Goal: Task Accomplishment & Management: Manage account settings

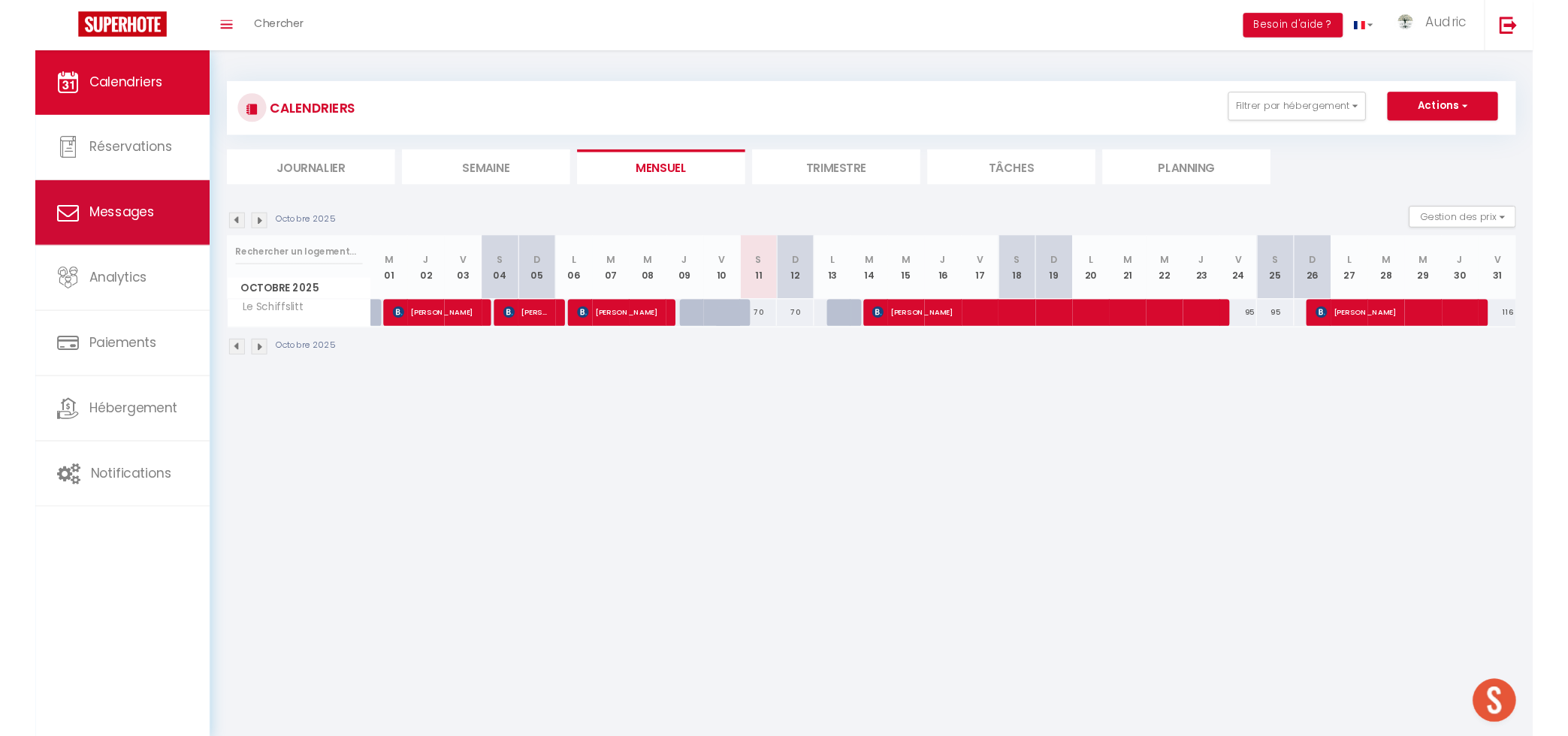
scroll to position [4705, 0]
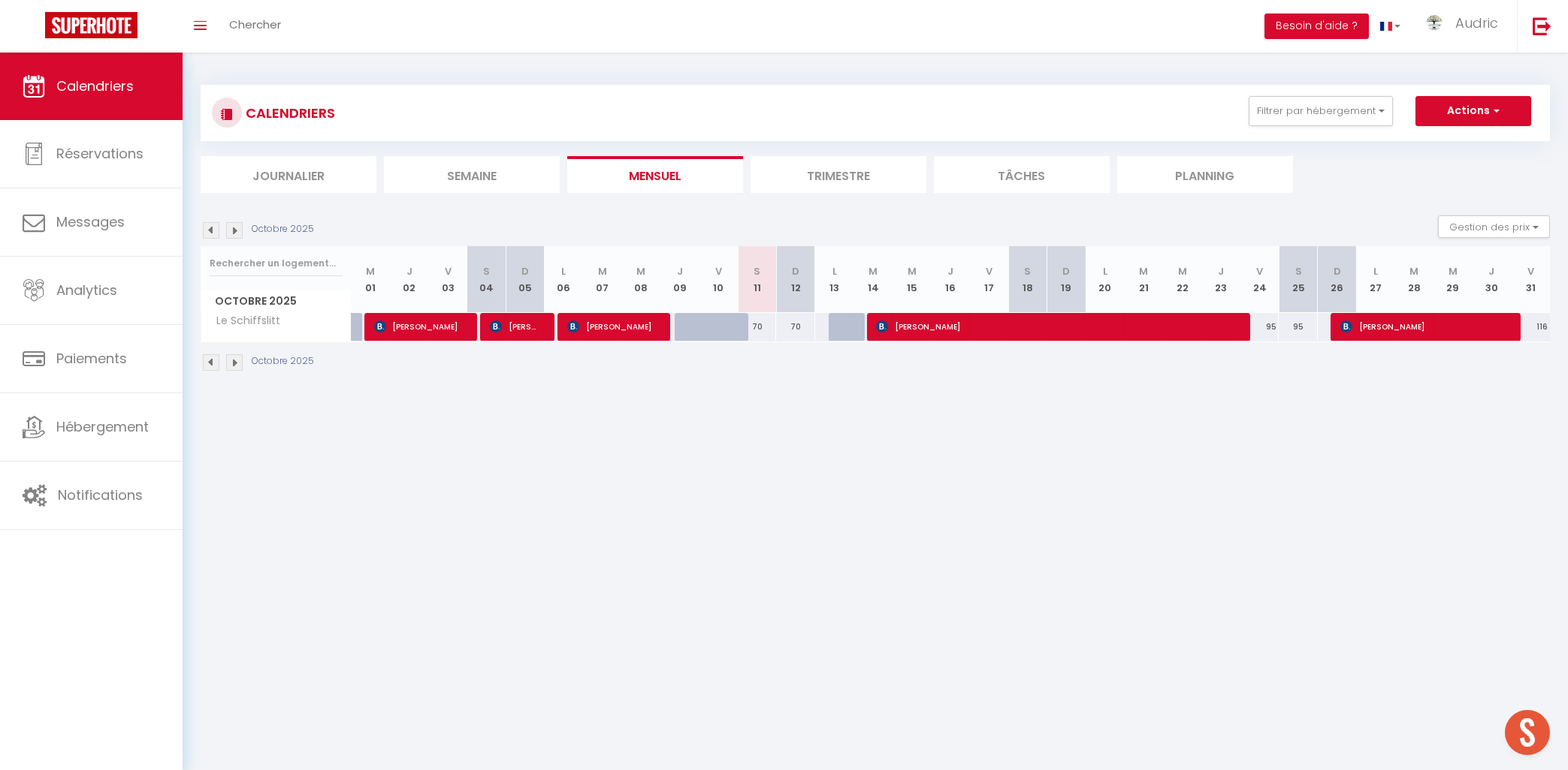
click at [1346, 127] on div "CALENDRIERS Filtrer par hébergement Actif Chez [PERSON_NAME] Manoir en Ville 4K…" at bounding box center [875, 113] width 1326 height 34
click at [1332, 115] on button "Filtrer par hébergement" at bounding box center [1321, 111] width 144 height 30
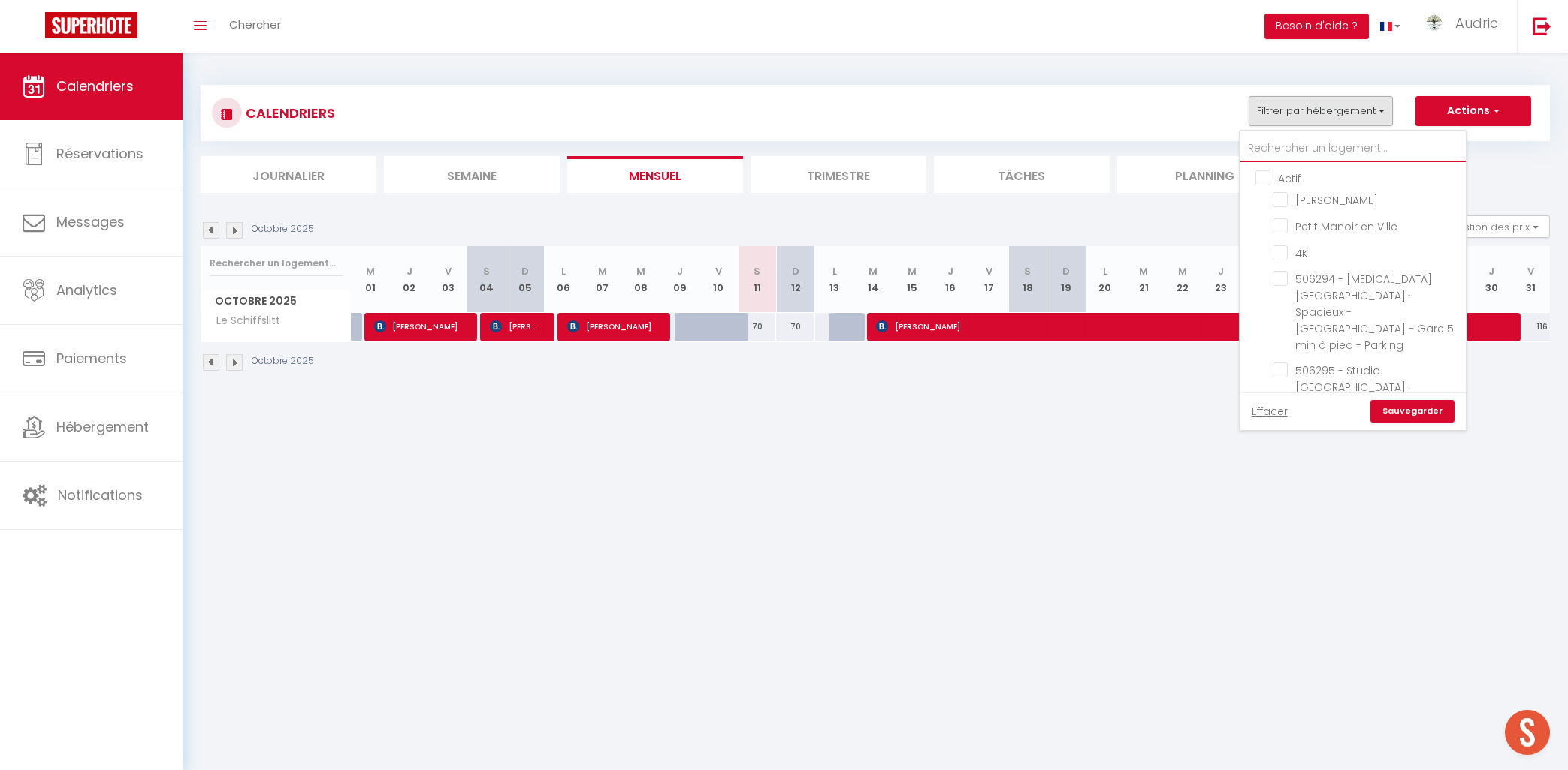
click at [1292, 156] on input "text" at bounding box center [1352, 148] width 225 height 27
type input "c"
checkbox input "false"
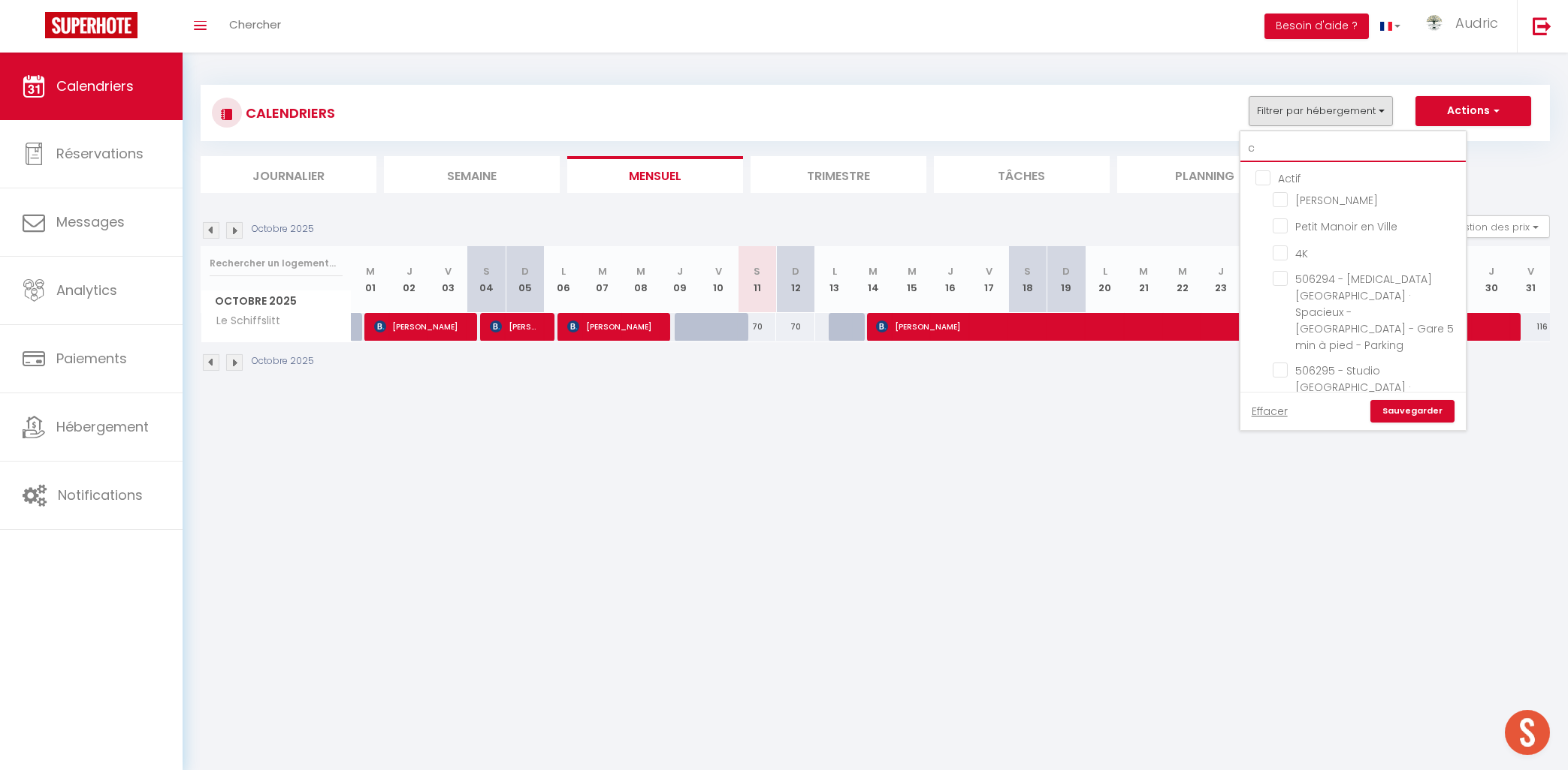
checkbox input "false"
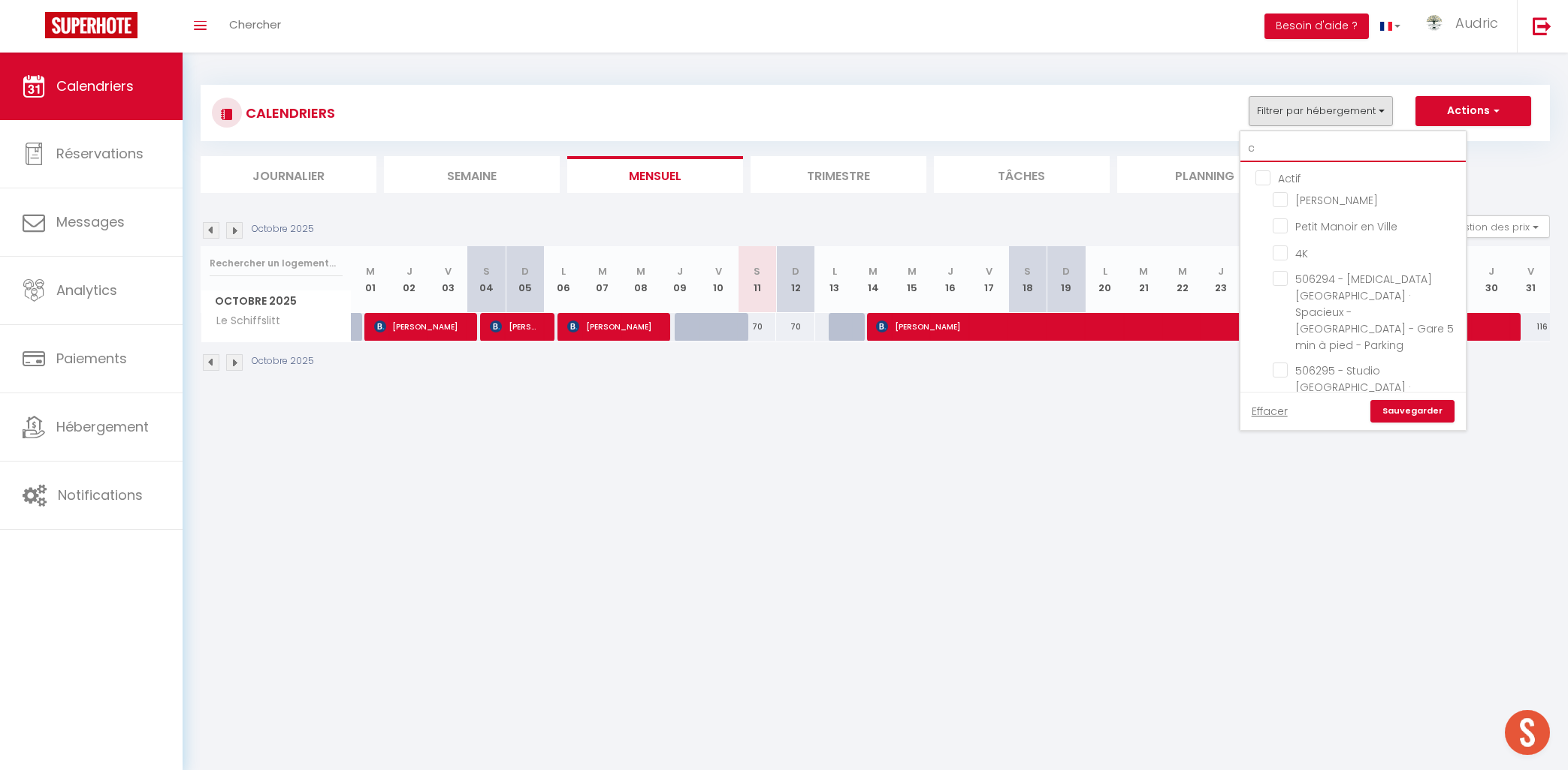
checkbox input "true"
checkbox input "false"
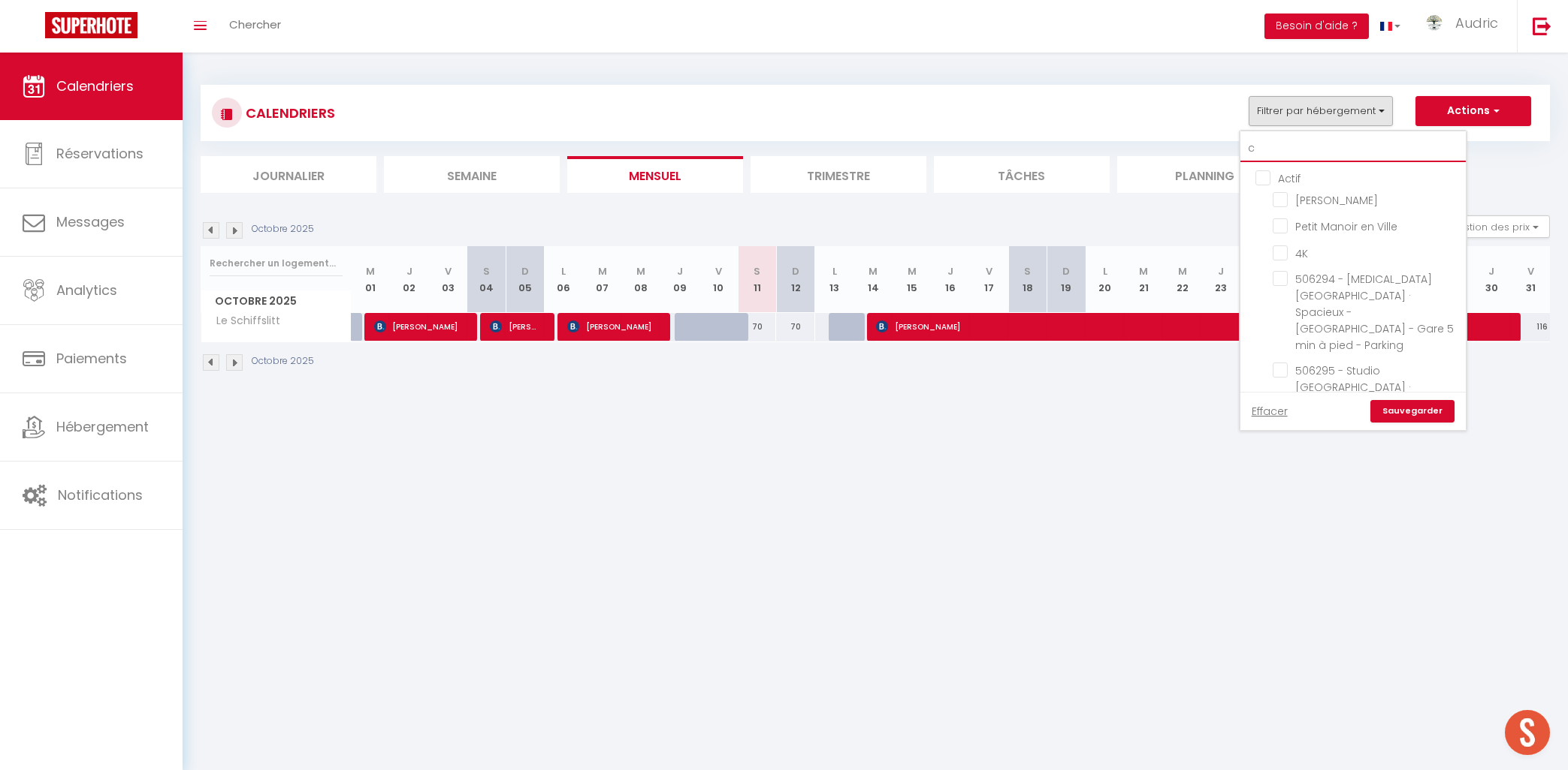
checkbox input "false"
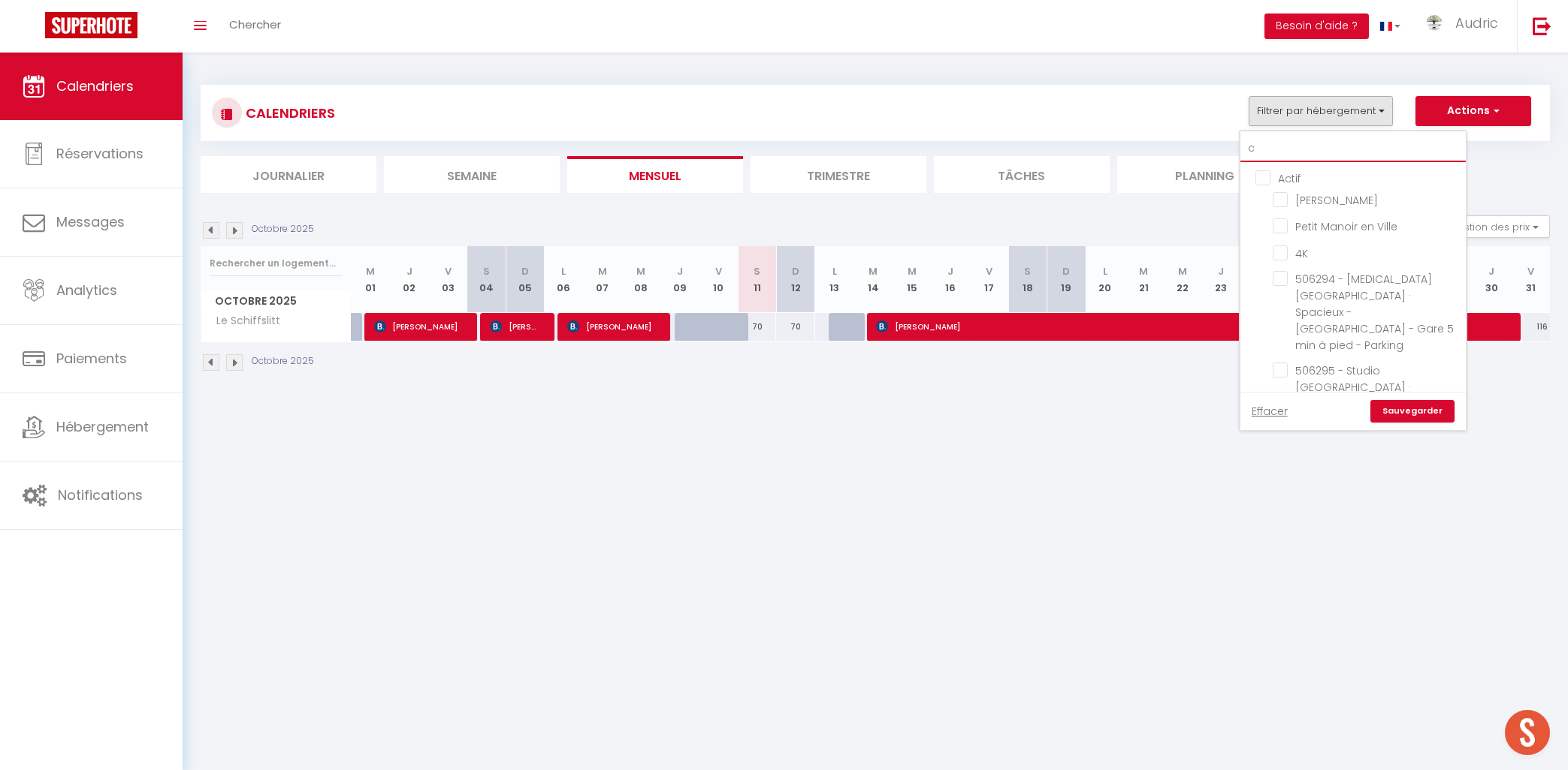
checkbox input "false"
type input "ce"
checkbox input "false"
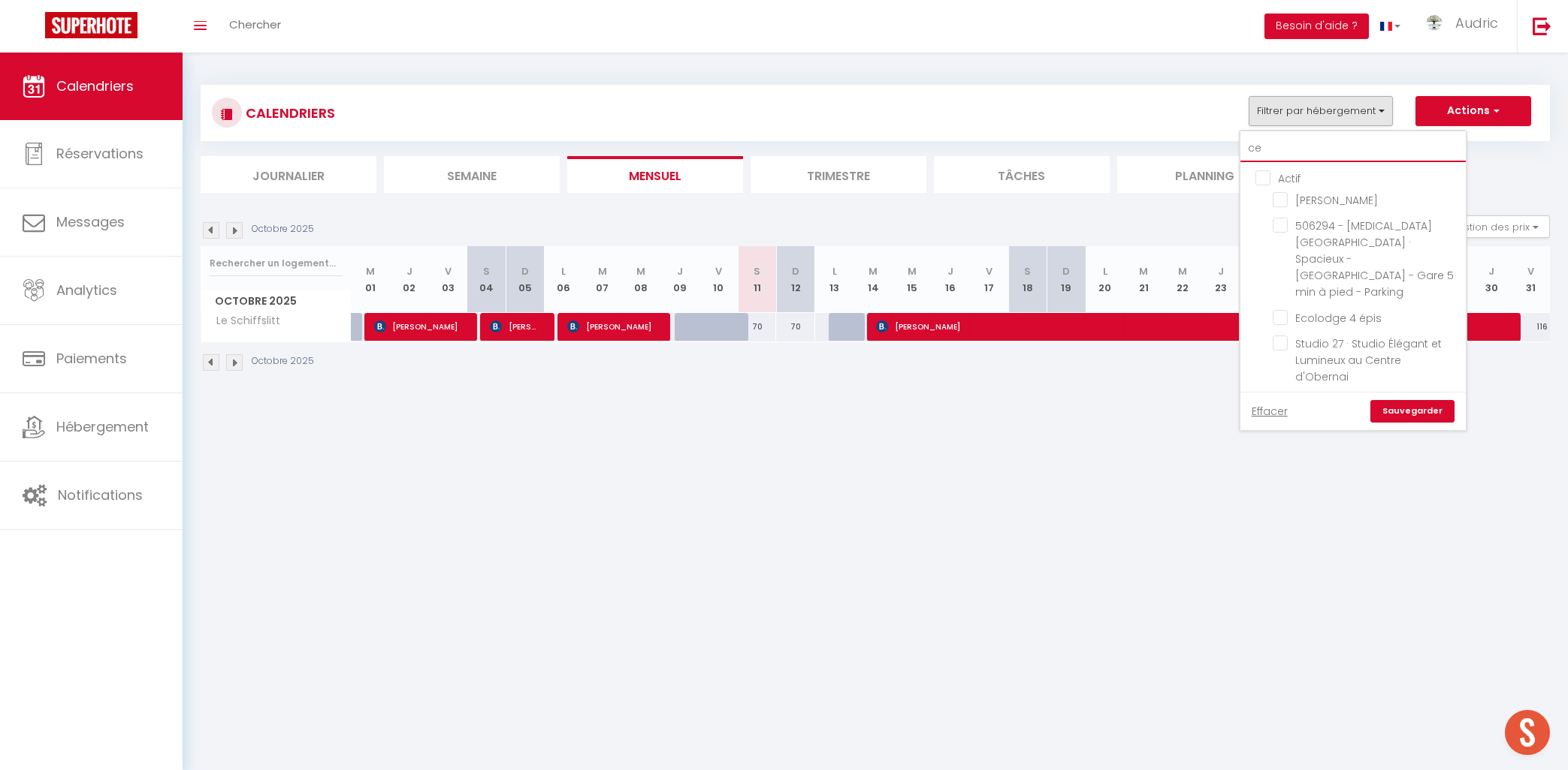
checkbox input "false"
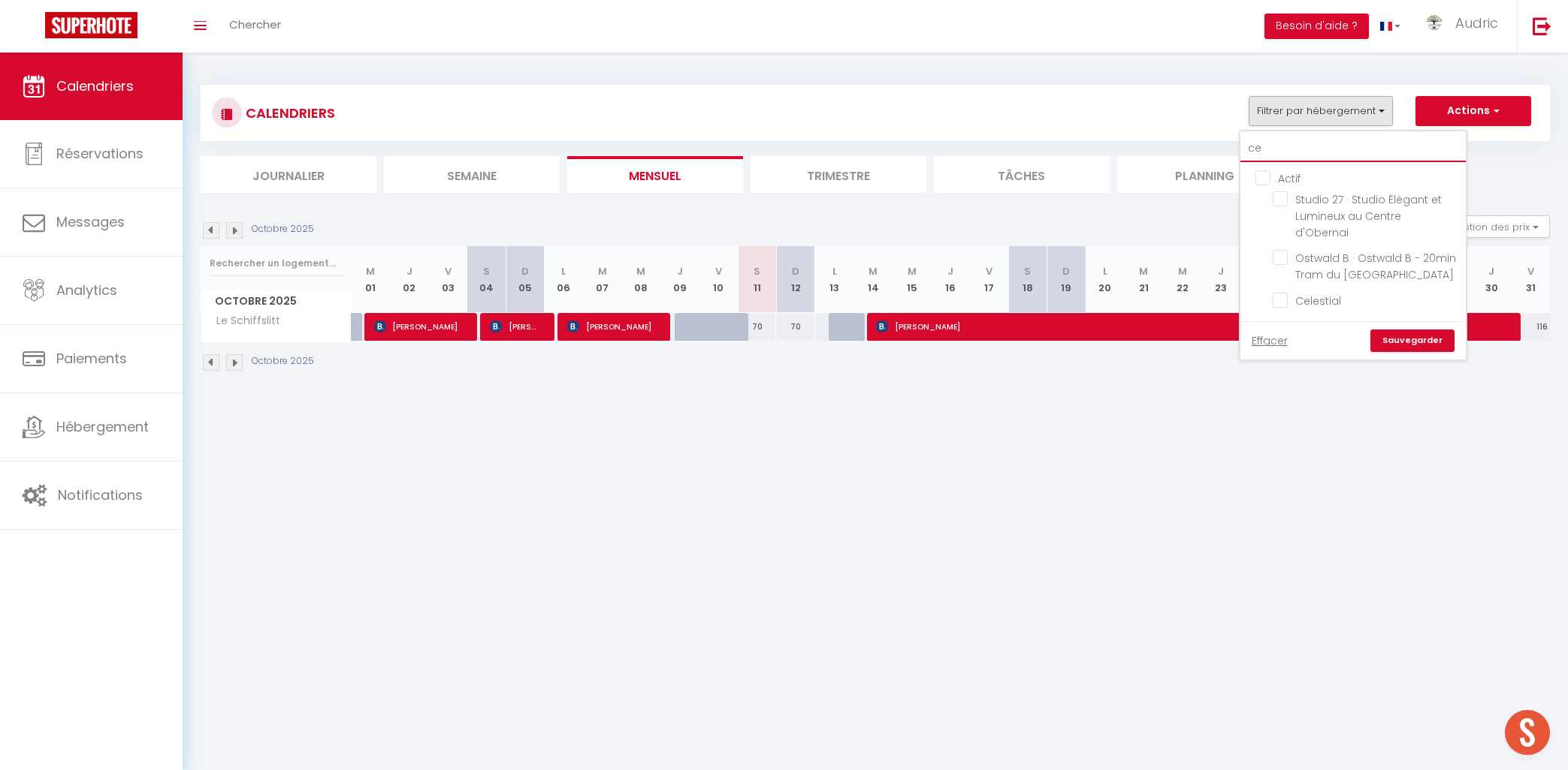
type input "cel"
checkbox input "false"
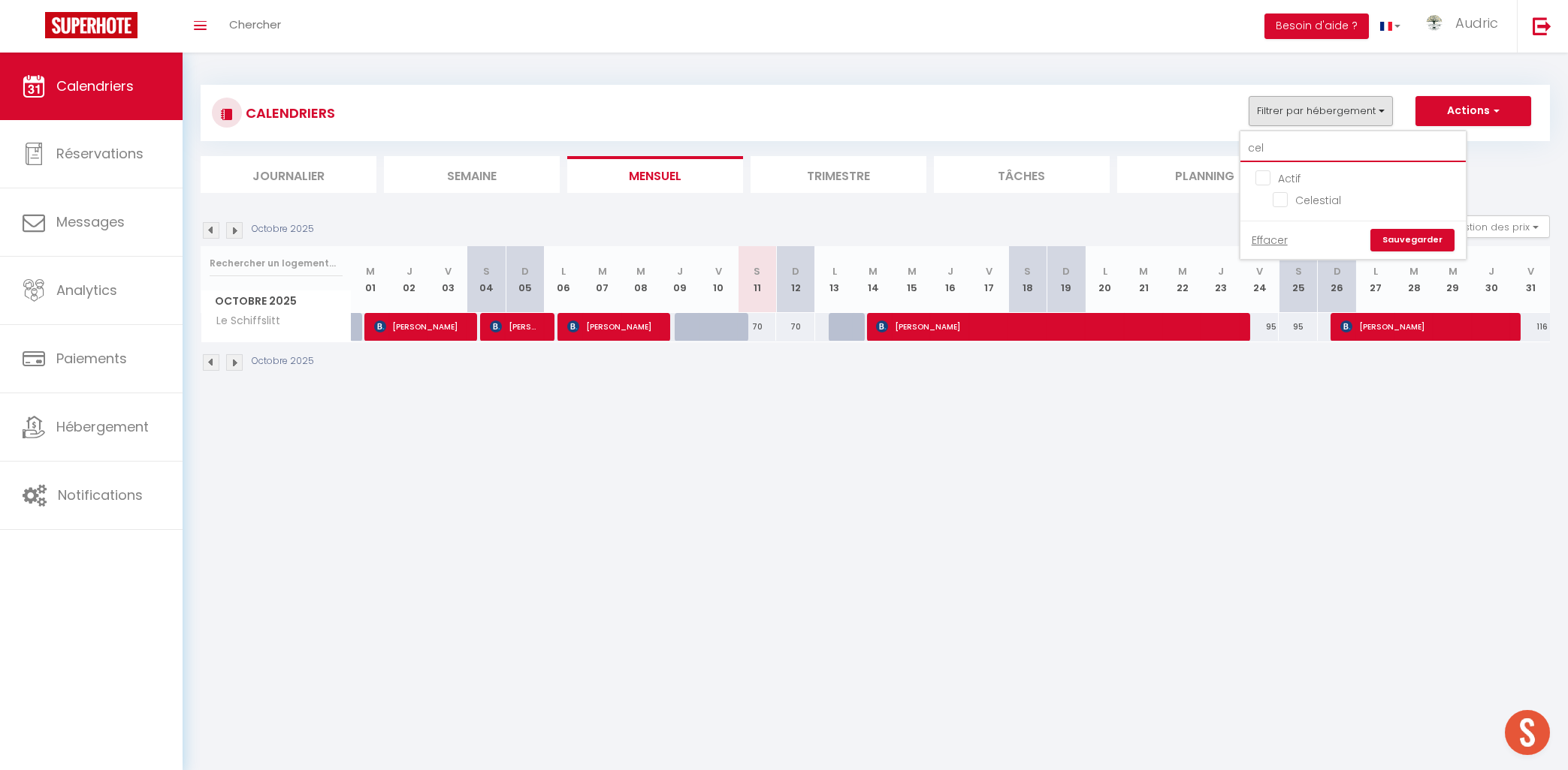
type input "cele"
checkbox input "false"
type input "celes"
checkbox input "false"
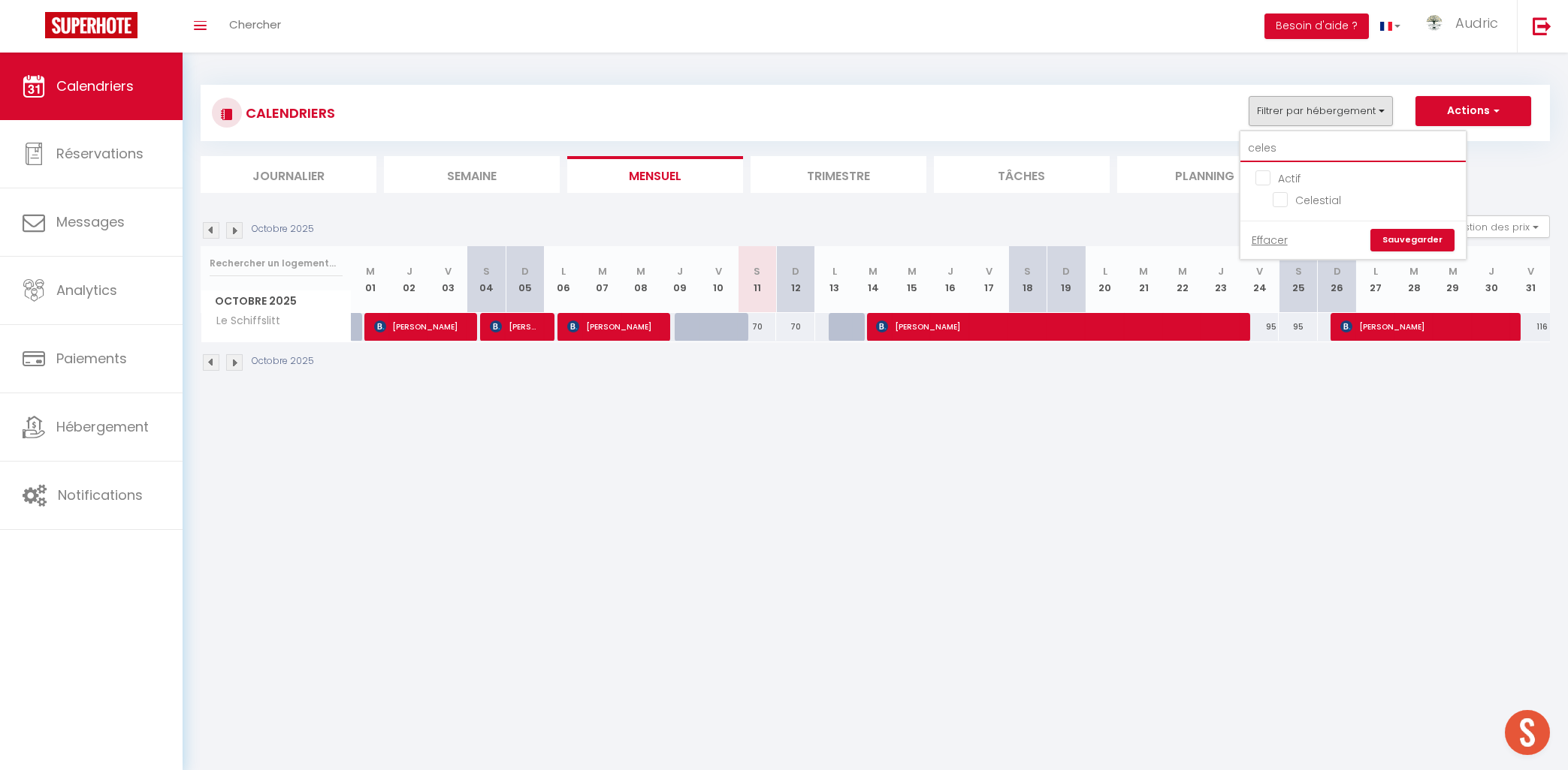
checkbox input "false"
type input "celes"
click at [1335, 207] on span "Celestial" at bounding box center [1318, 201] width 46 height 15
click at [1335, 206] on input "Celestial" at bounding box center [1366, 199] width 188 height 15
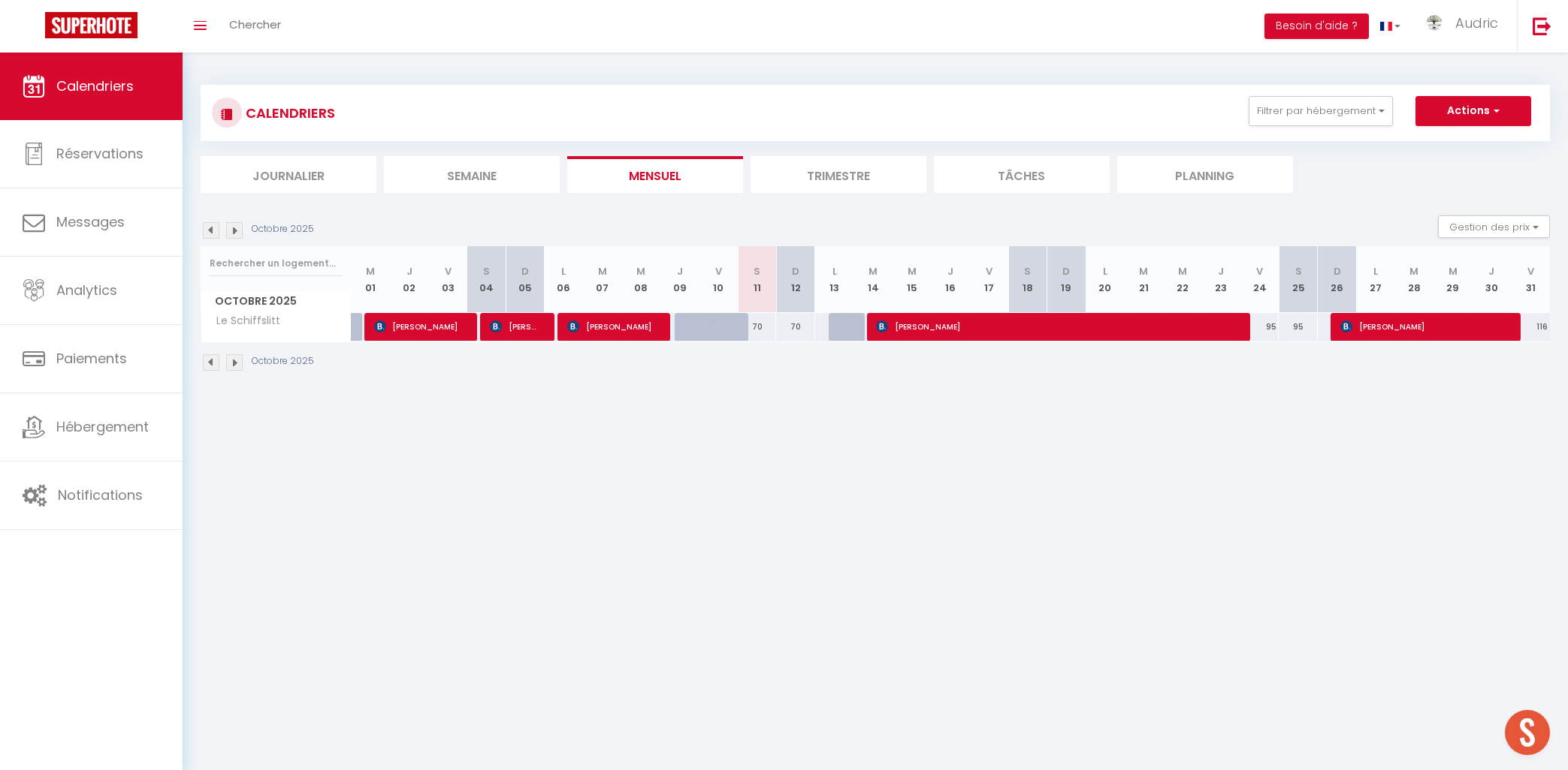
click at [1326, 78] on div "CALENDRIERS Filtrer par hébergement celes Actif Celestial Effacer Sauvegarder A…" at bounding box center [875, 229] width 1349 height 316
click at [1325, 117] on button "Filtrer par hébergement" at bounding box center [1321, 111] width 144 height 30
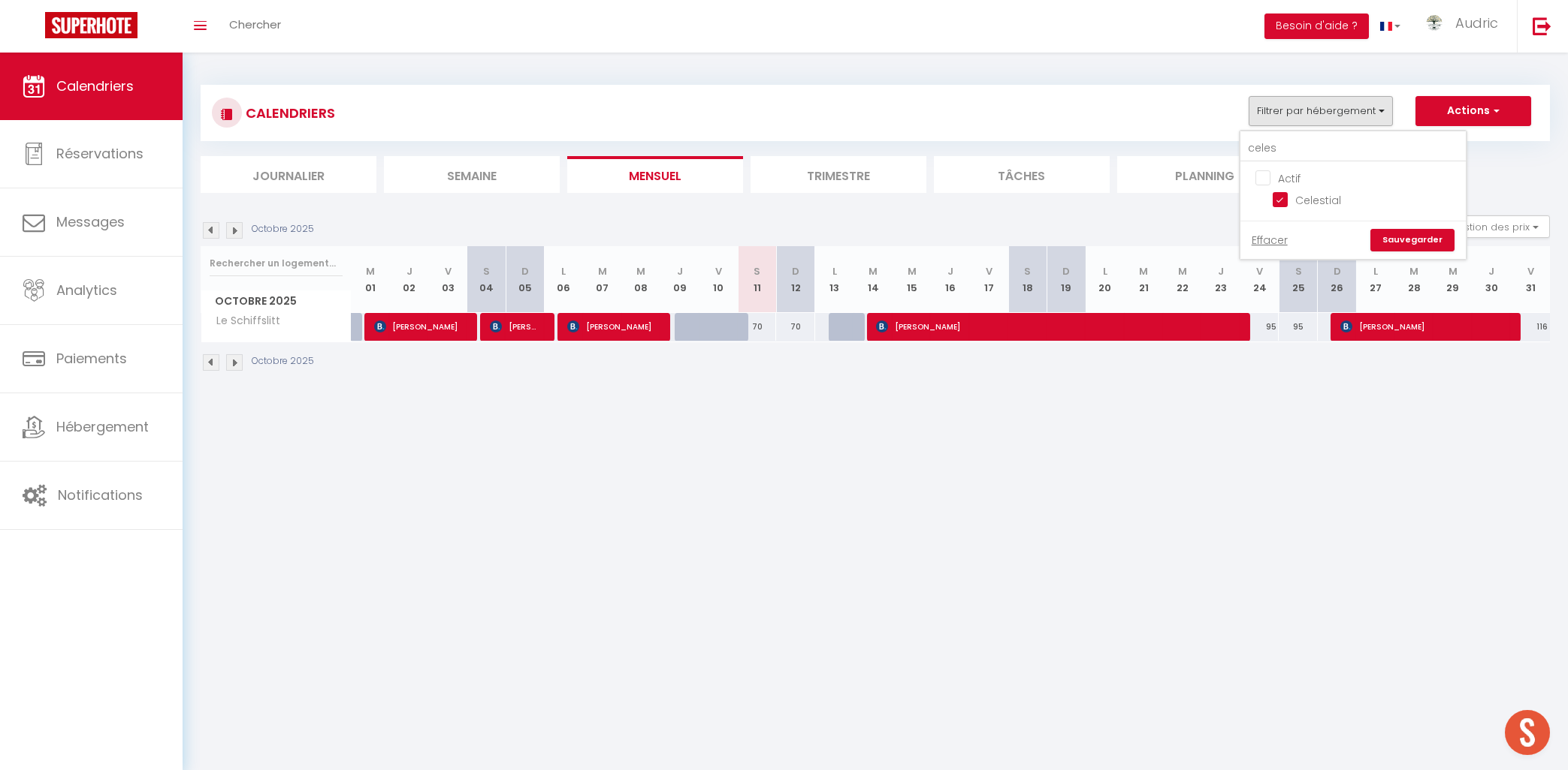
click at [1407, 238] on link "Sauvegarder" at bounding box center [1412, 240] width 84 height 22
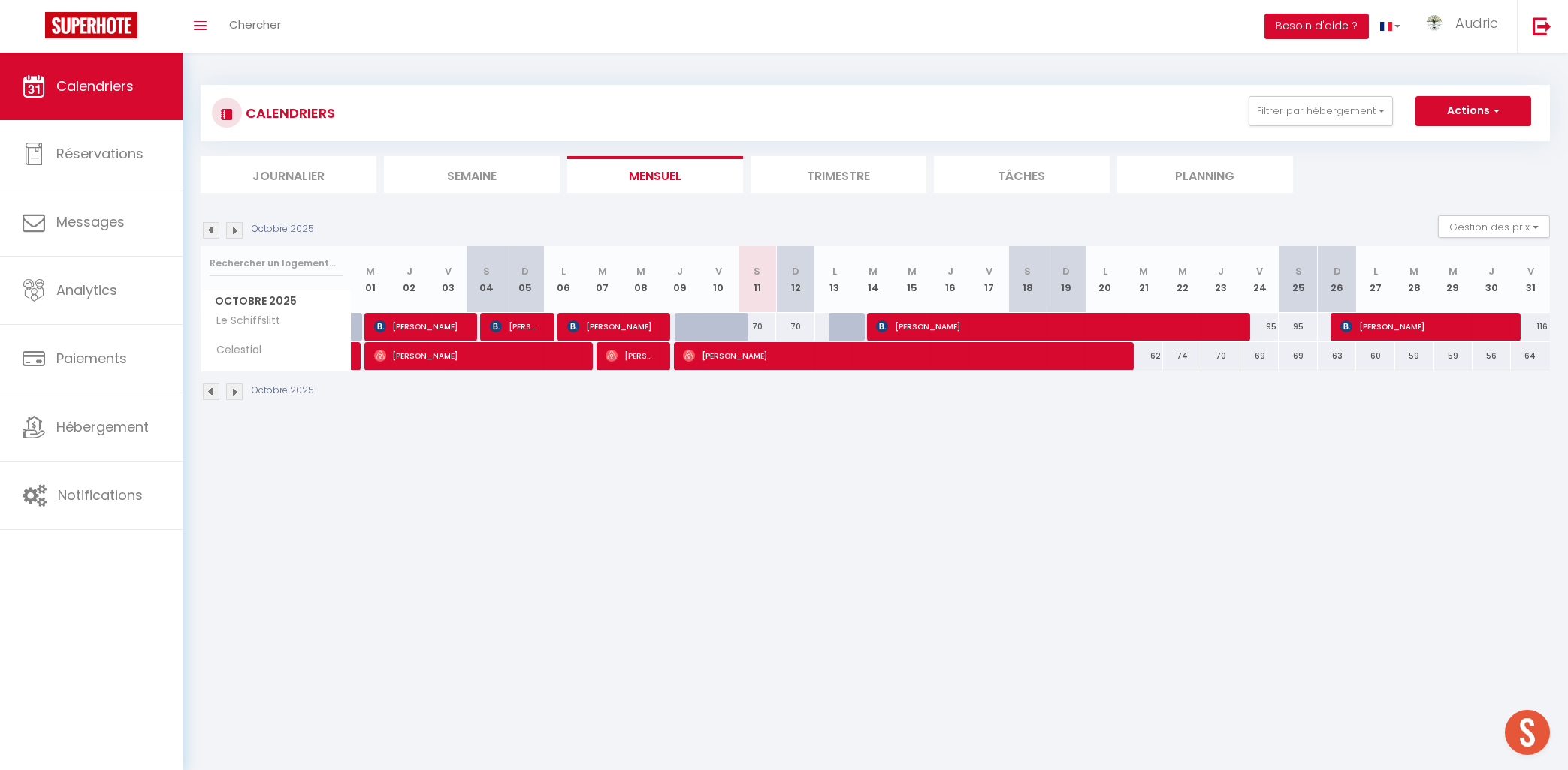
click at [208, 232] on img at bounding box center [211, 231] width 17 height 17
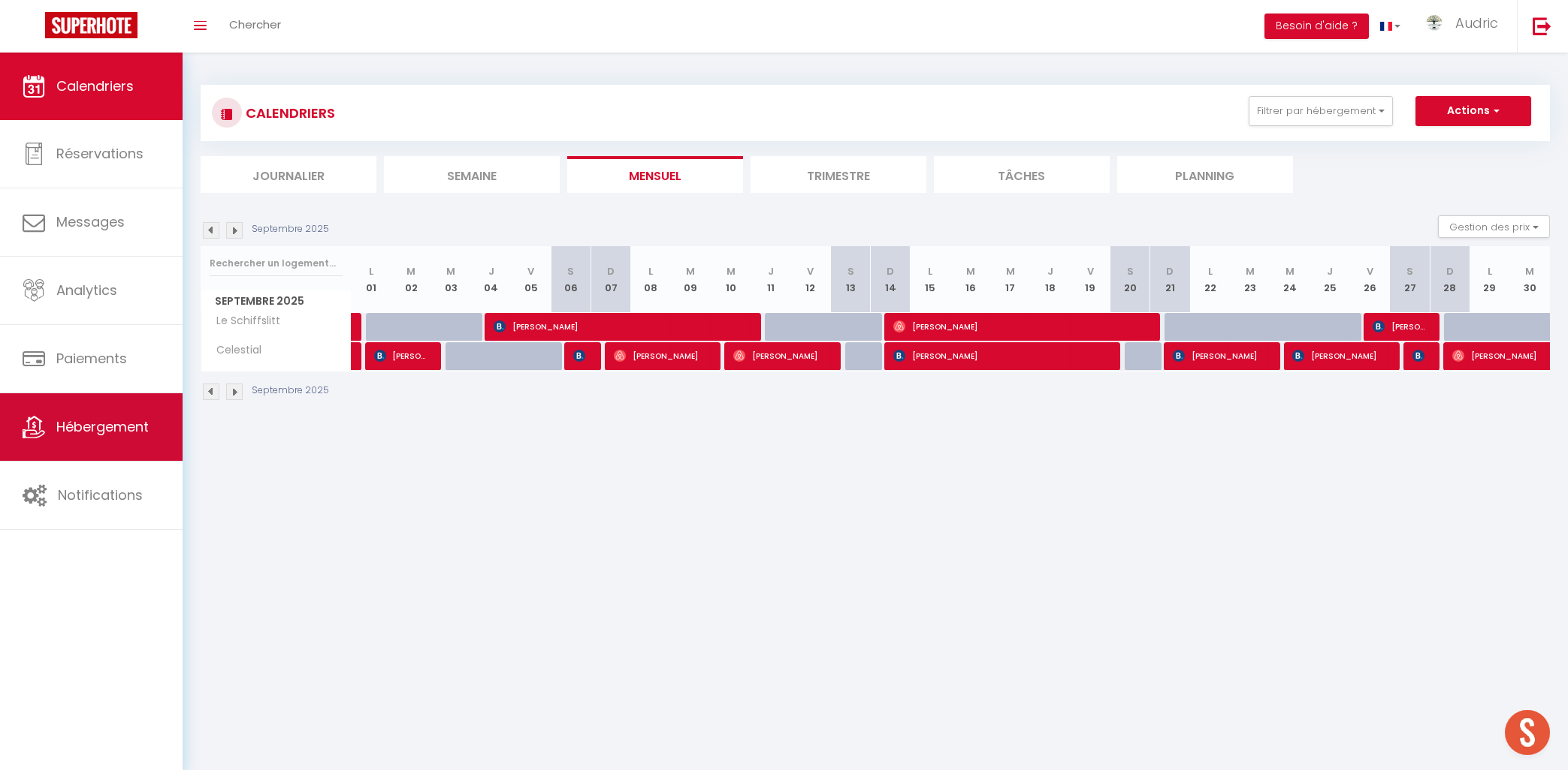
click at [118, 436] on span "Hébergement" at bounding box center [102, 427] width 92 height 19
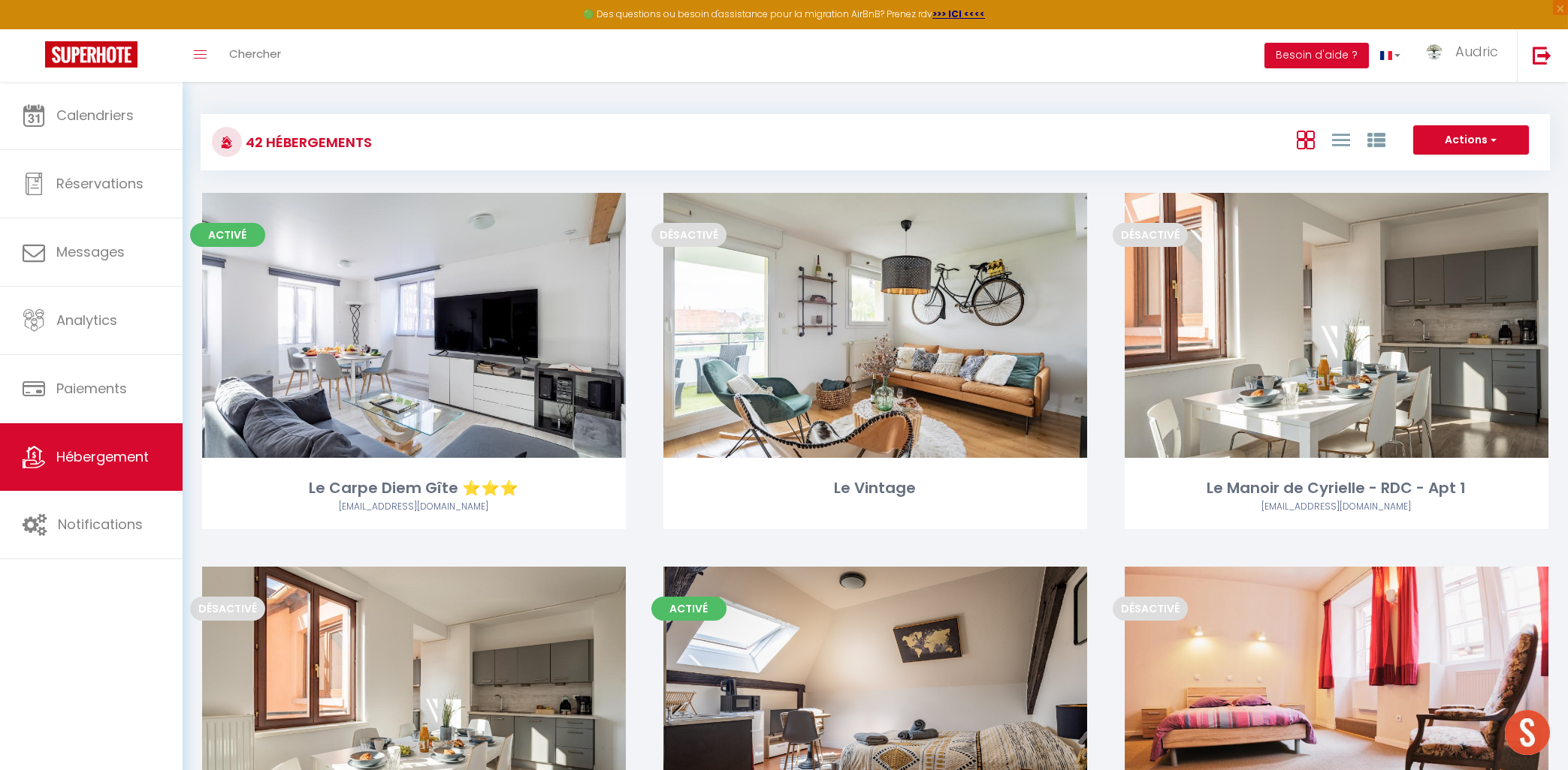
click at [94, 683] on div "Calendriers Réservations Messages Analytics Paiements Hébergement Notifications" at bounding box center [91, 442] width 182 height 721
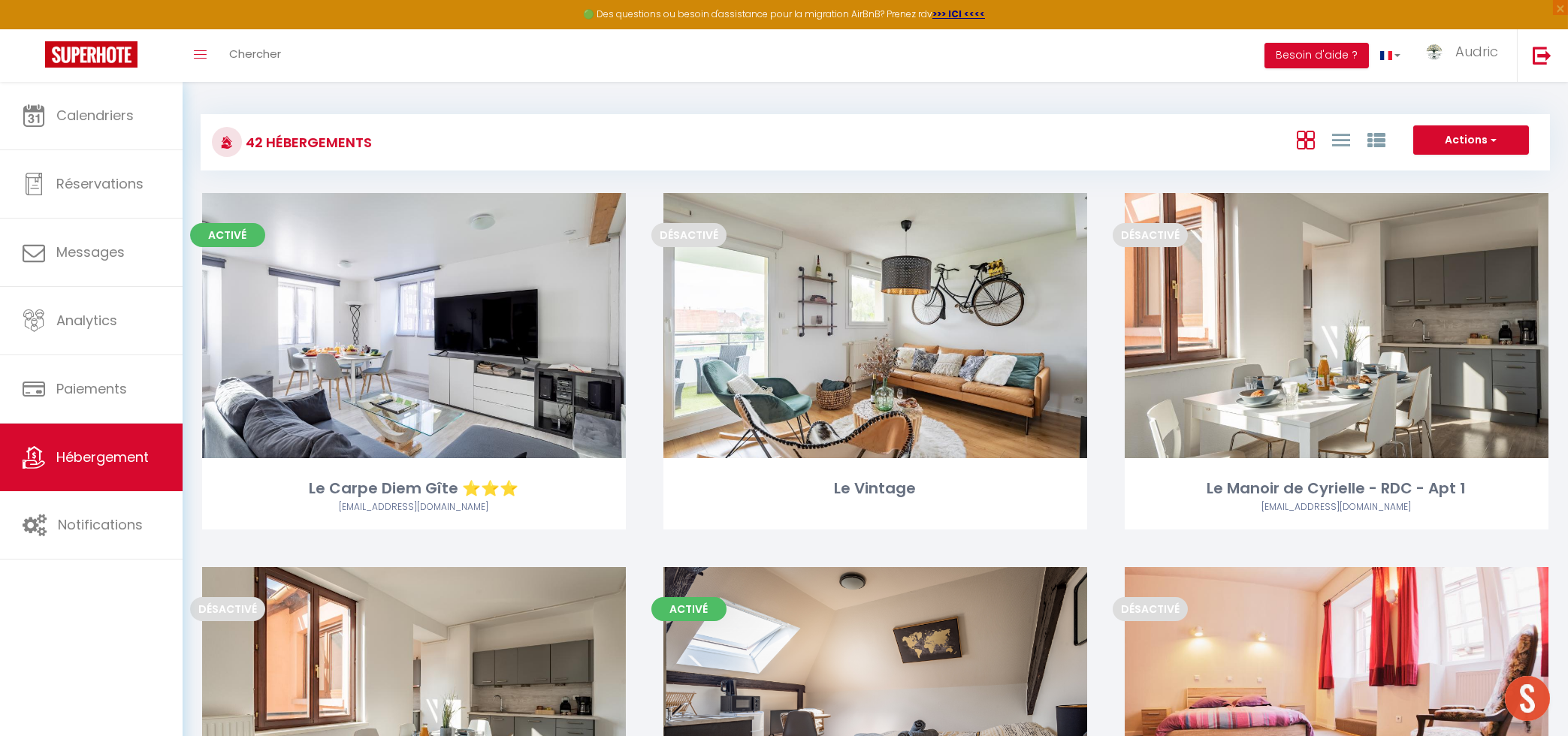
scroll to position [869, 0]
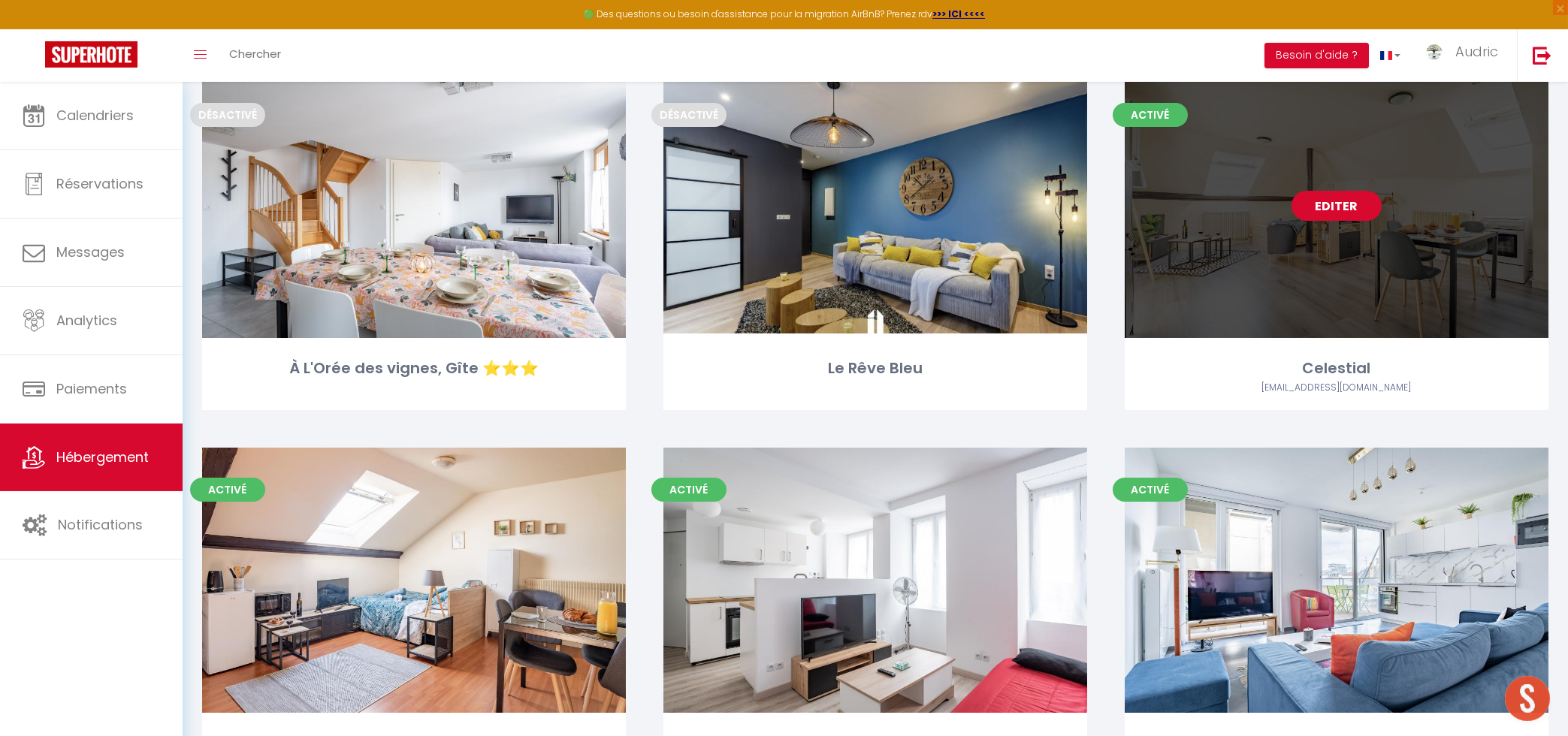
click at [1331, 205] on link "Editer" at bounding box center [1336, 205] width 91 height 30
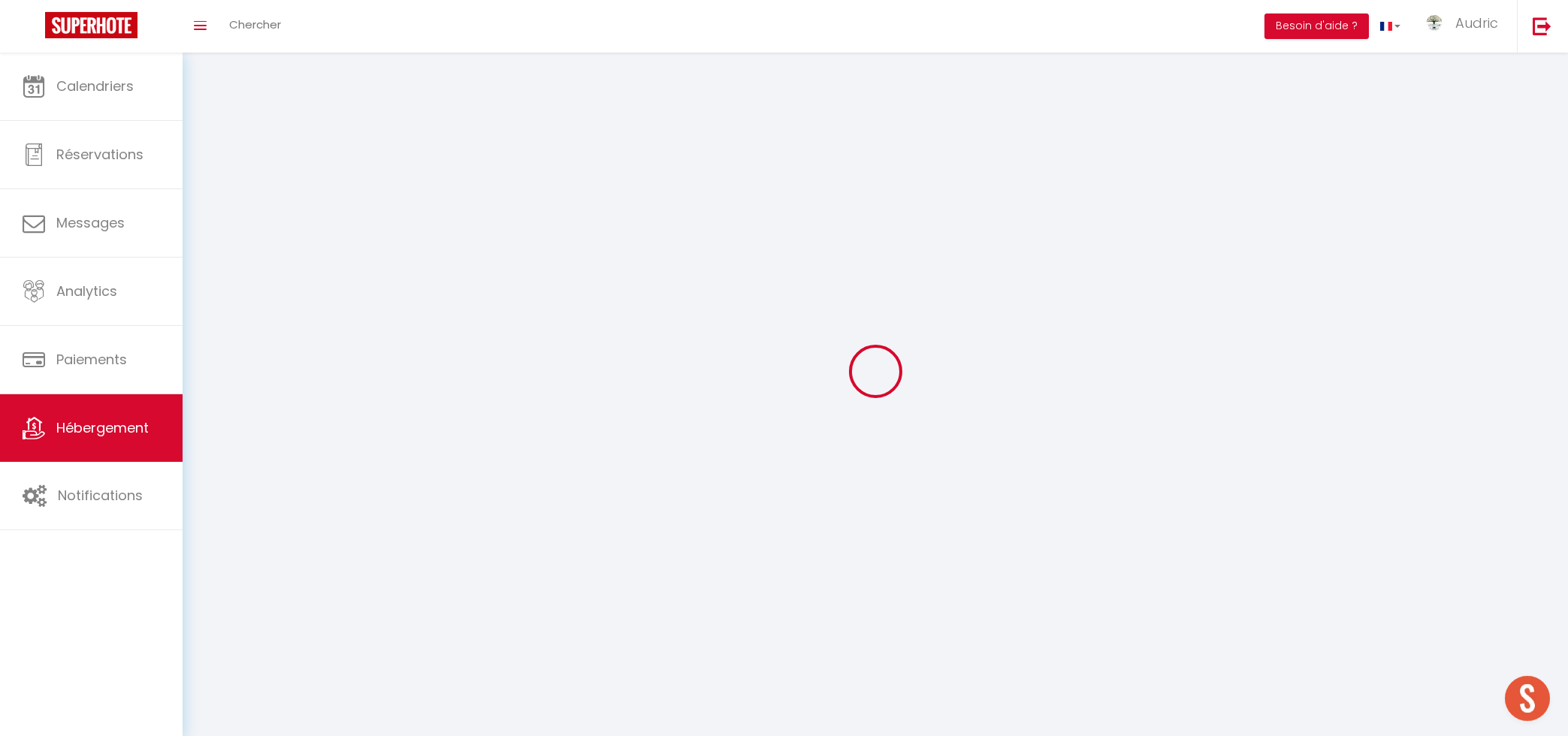
select select
select select "28"
select select
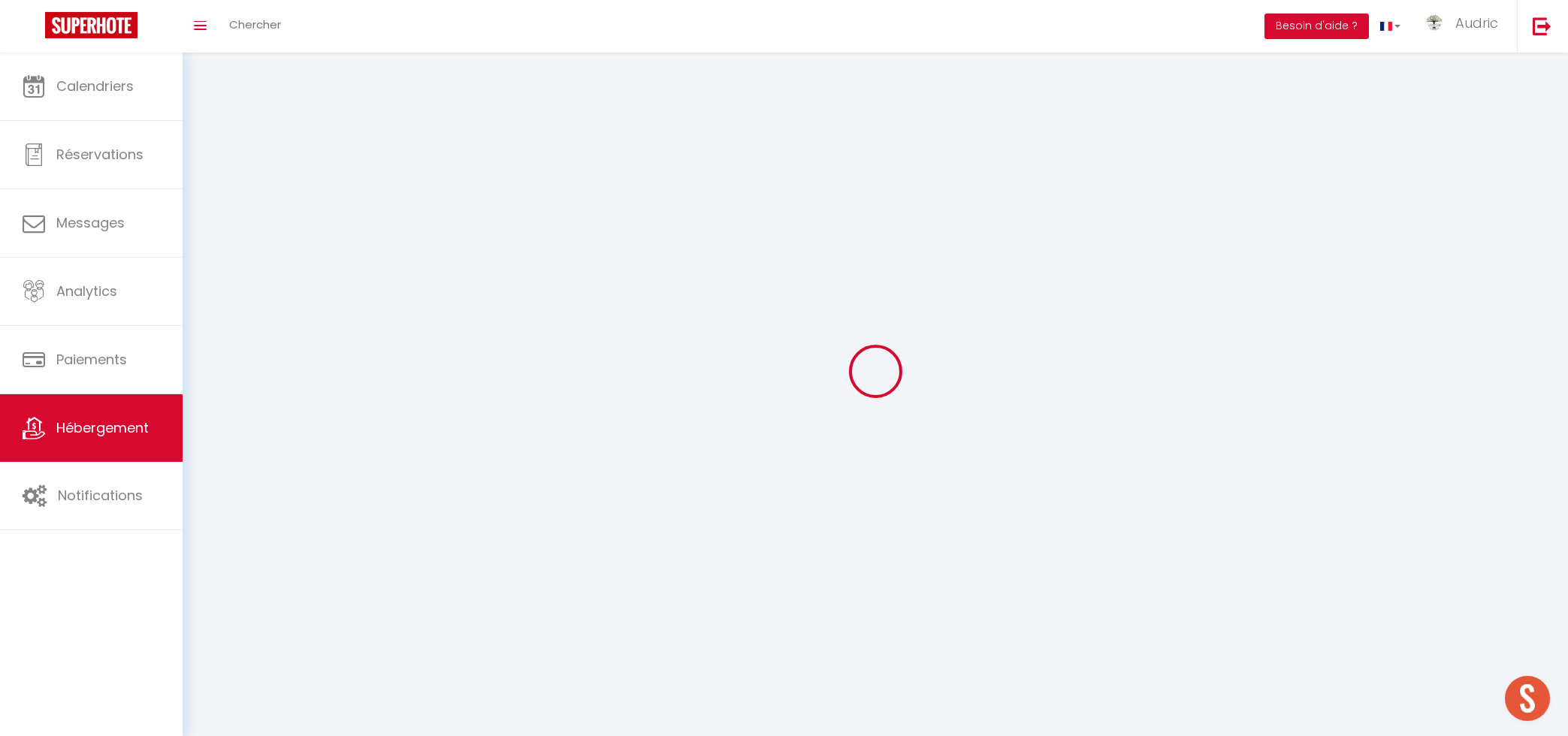
select select
checkbox input "false"
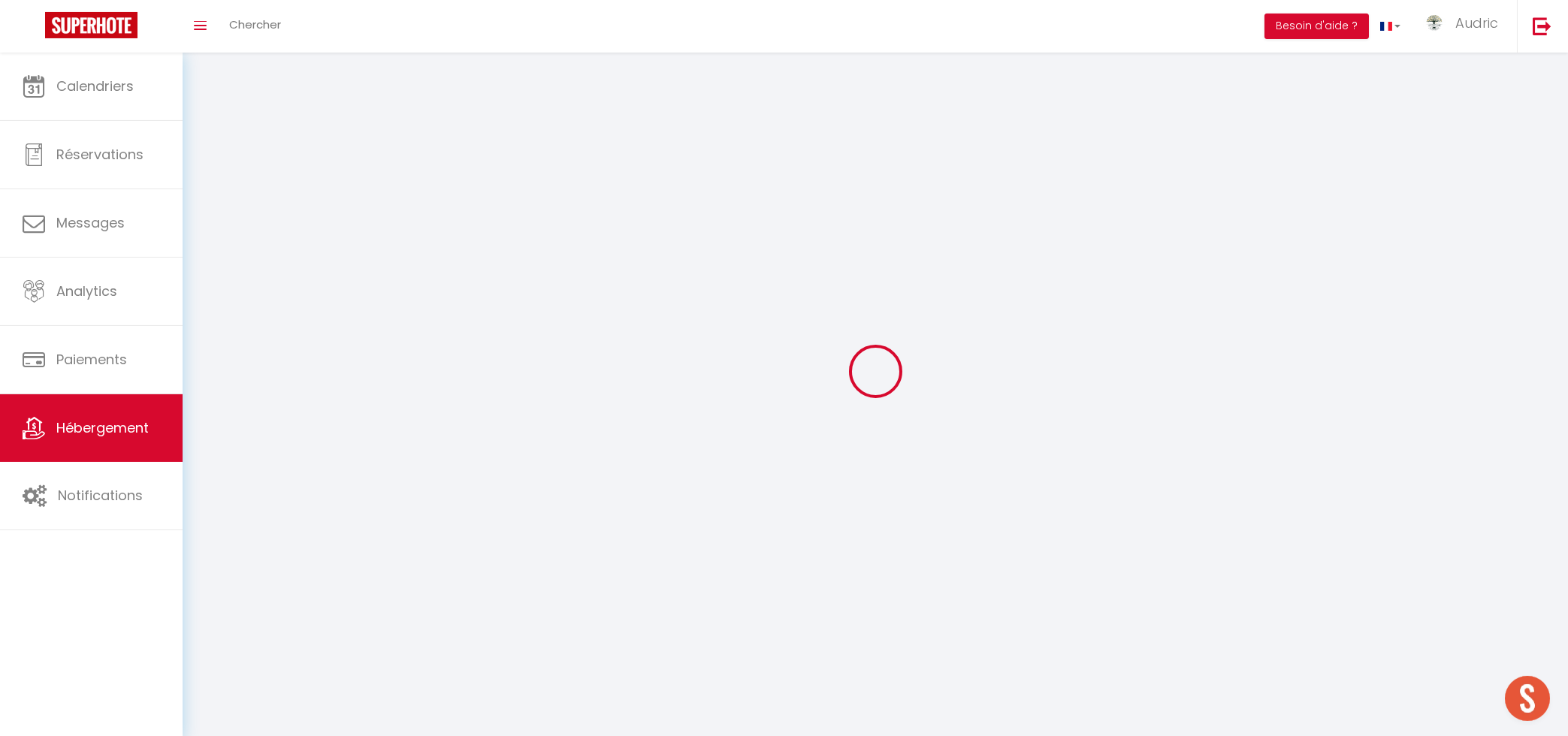
checkbox input "false"
select select
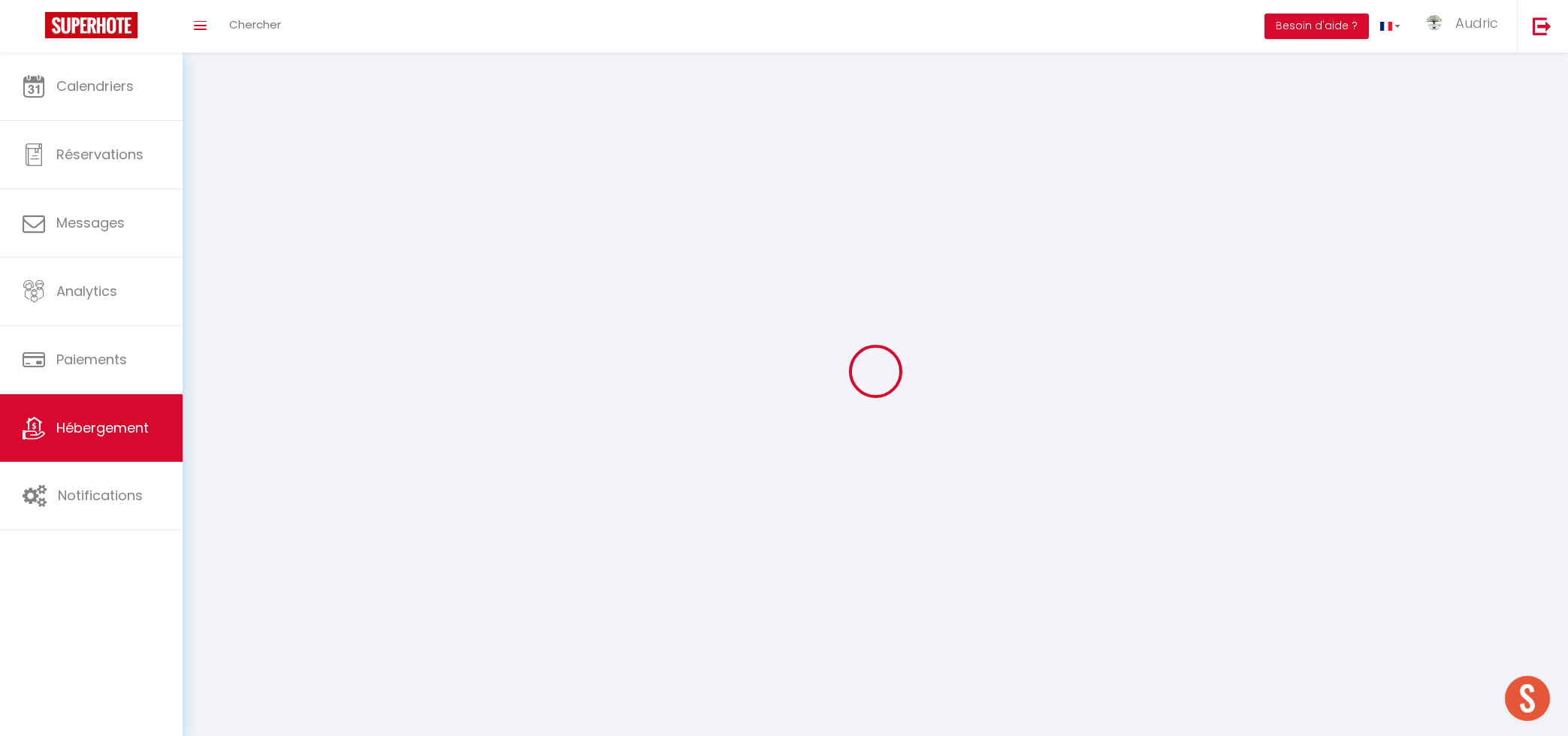
select select
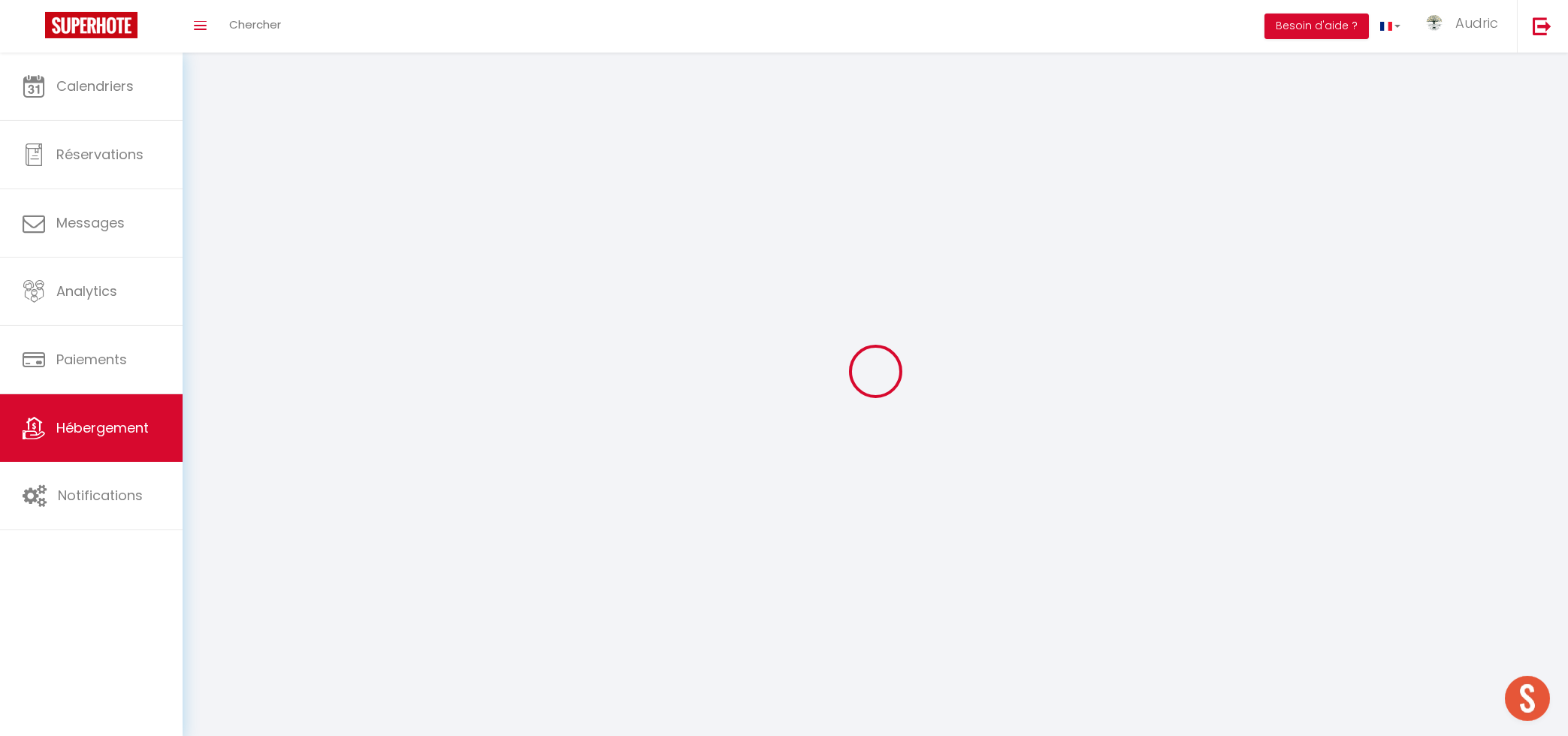
checkbox input "false"
select select
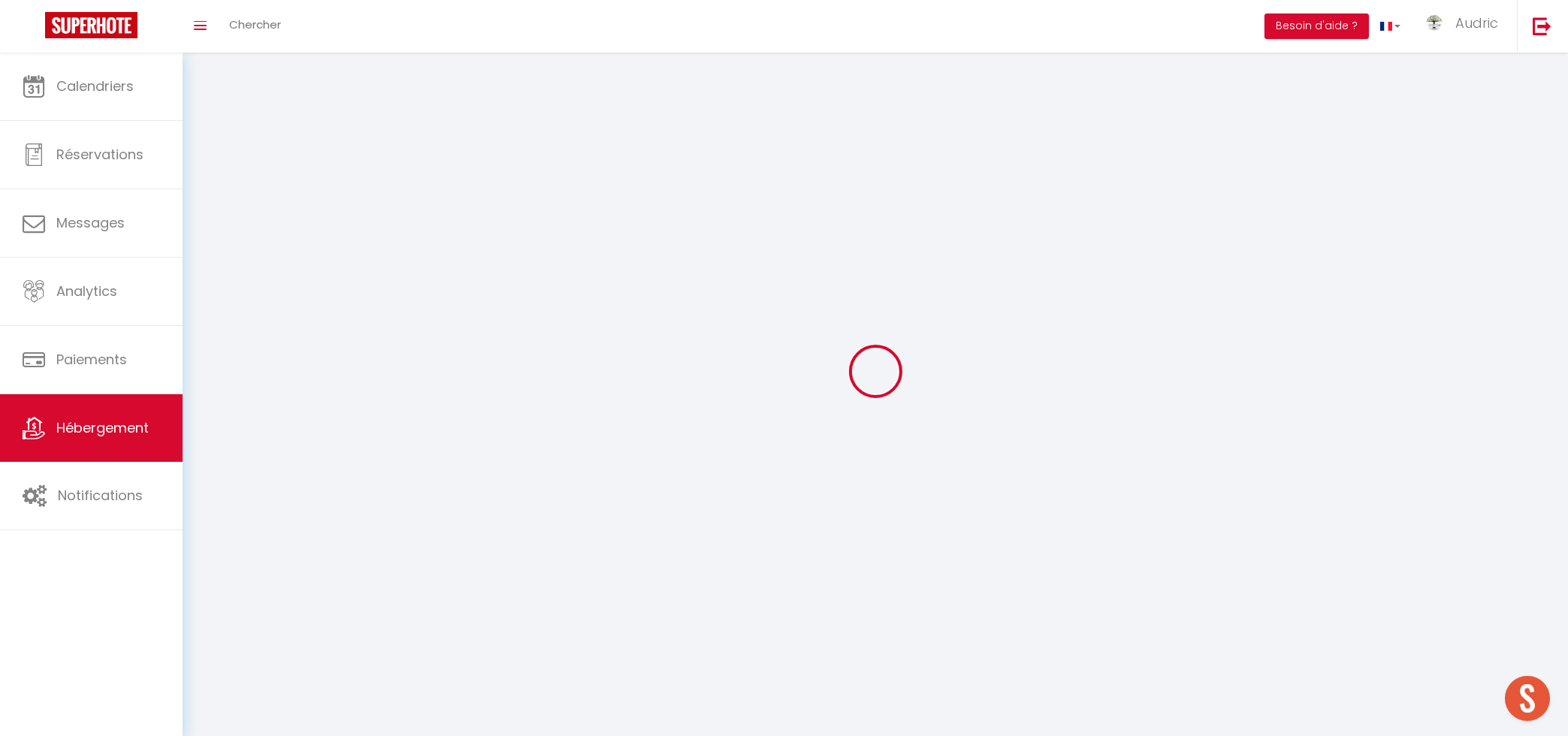
select select
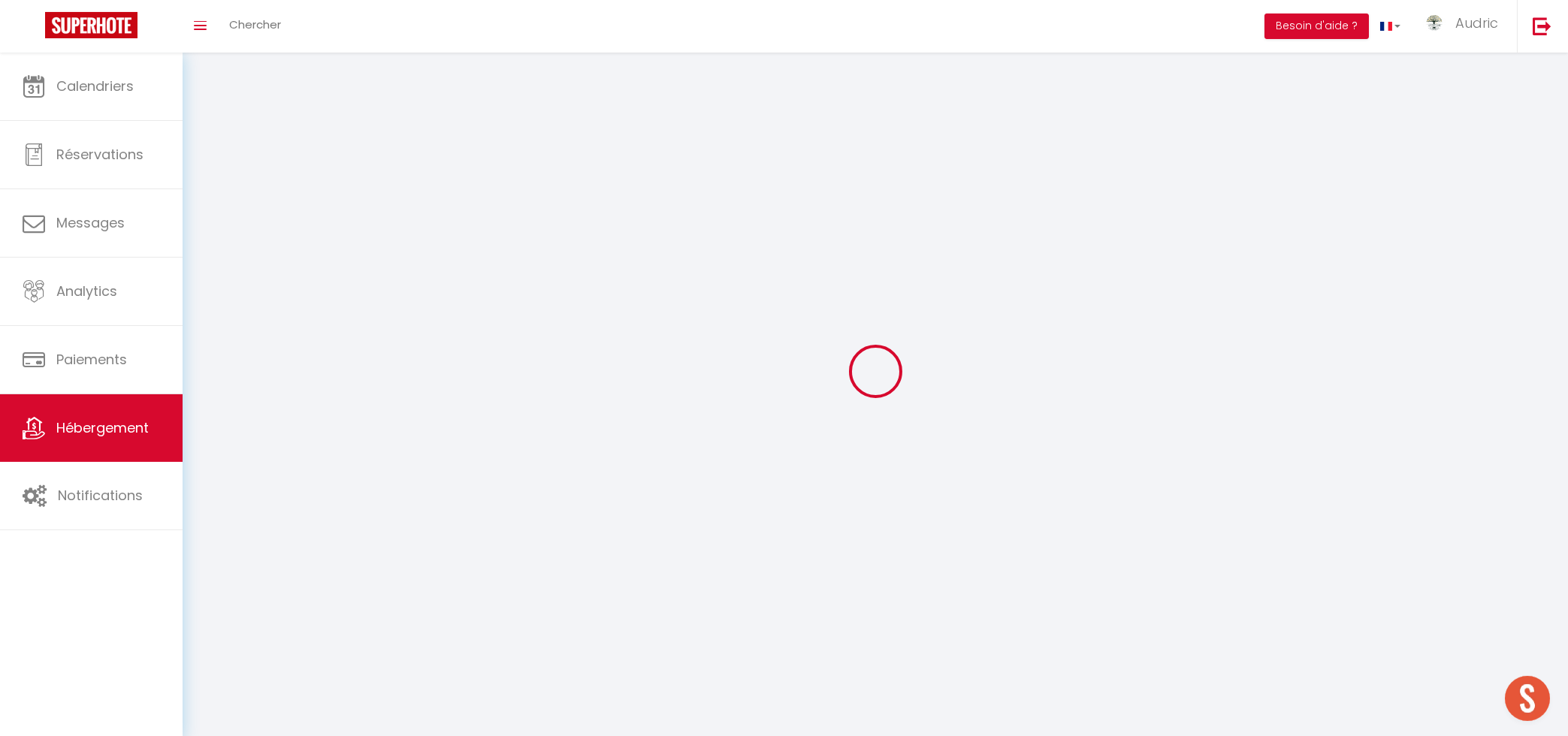
select select
checkbox input "false"
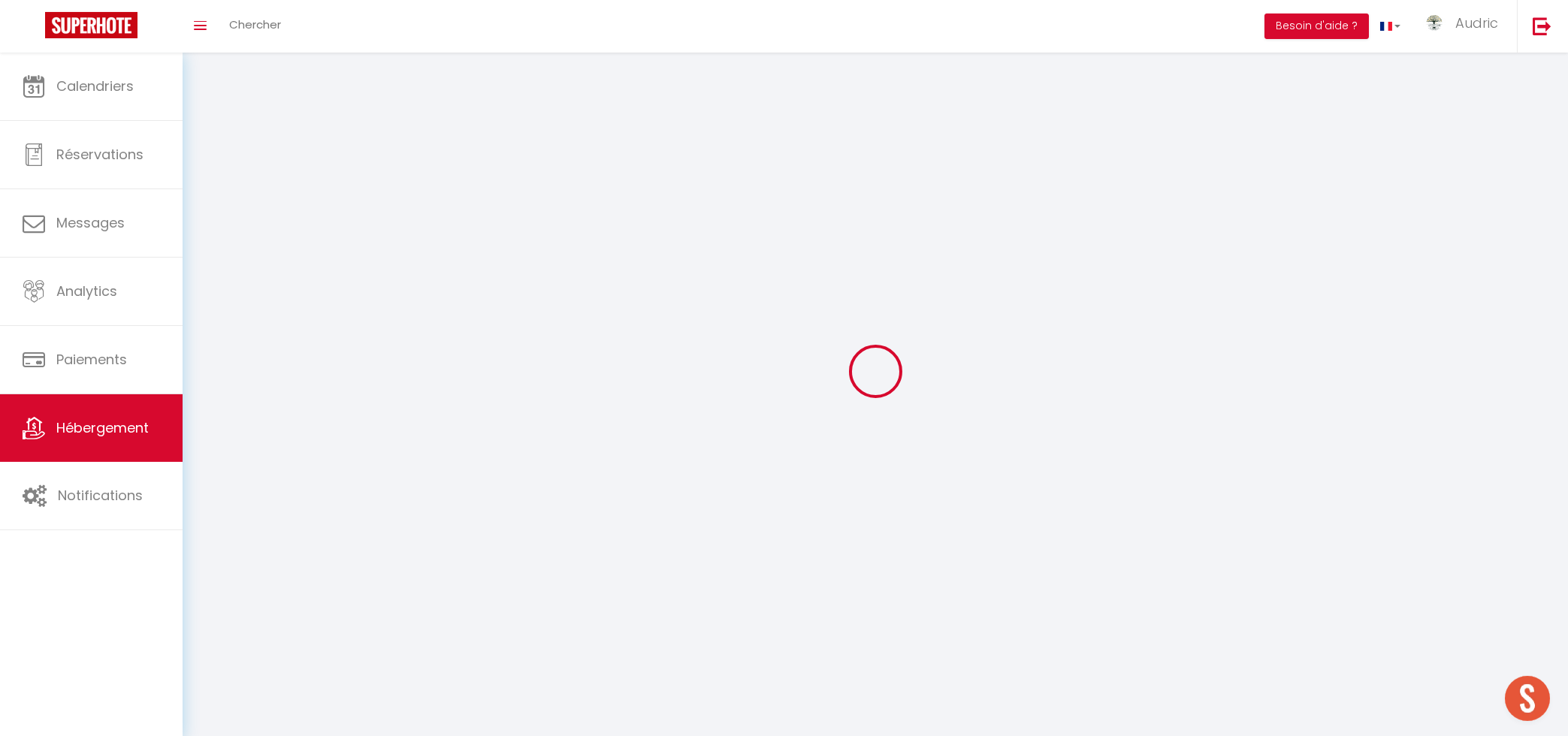
checkbox input "false"
select select
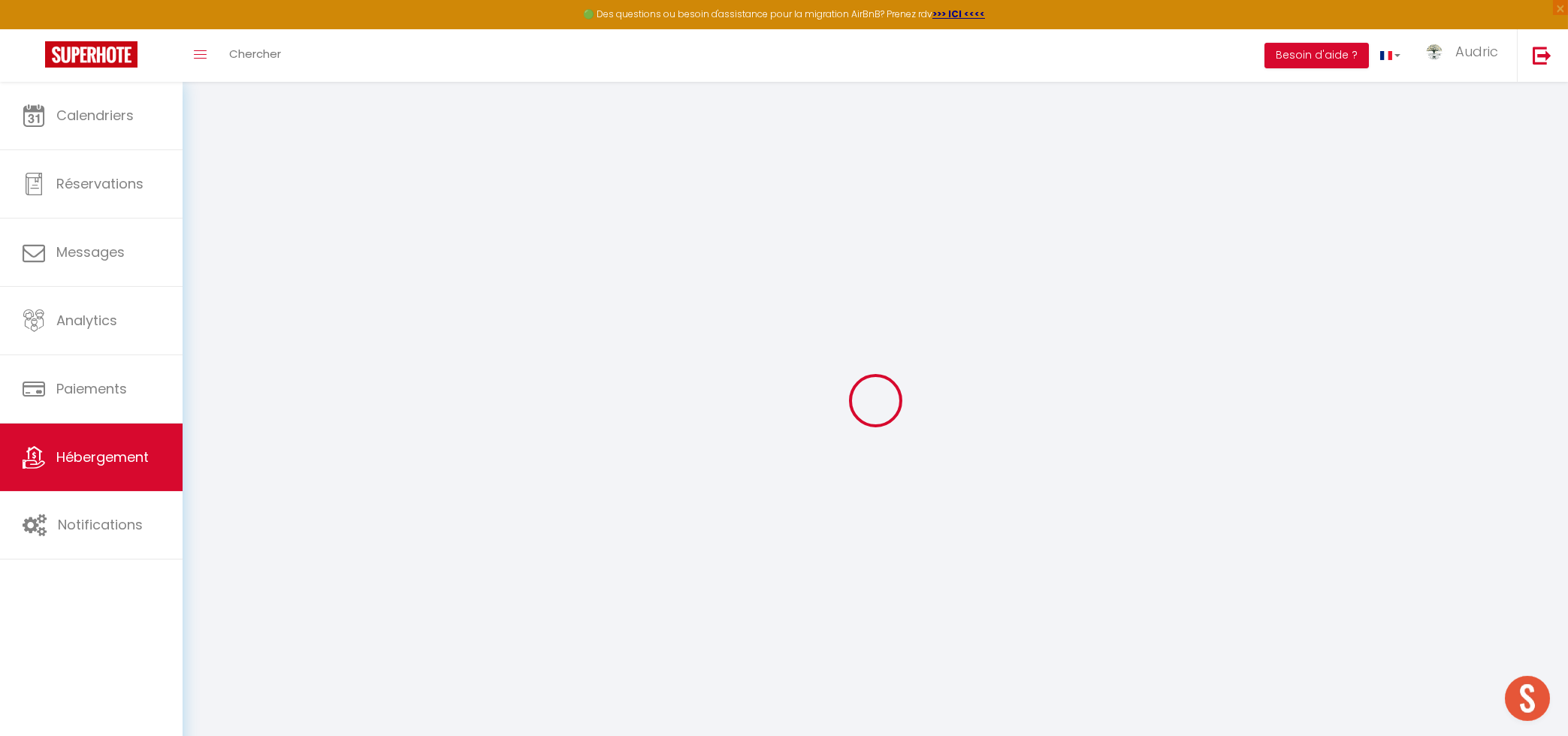
select select
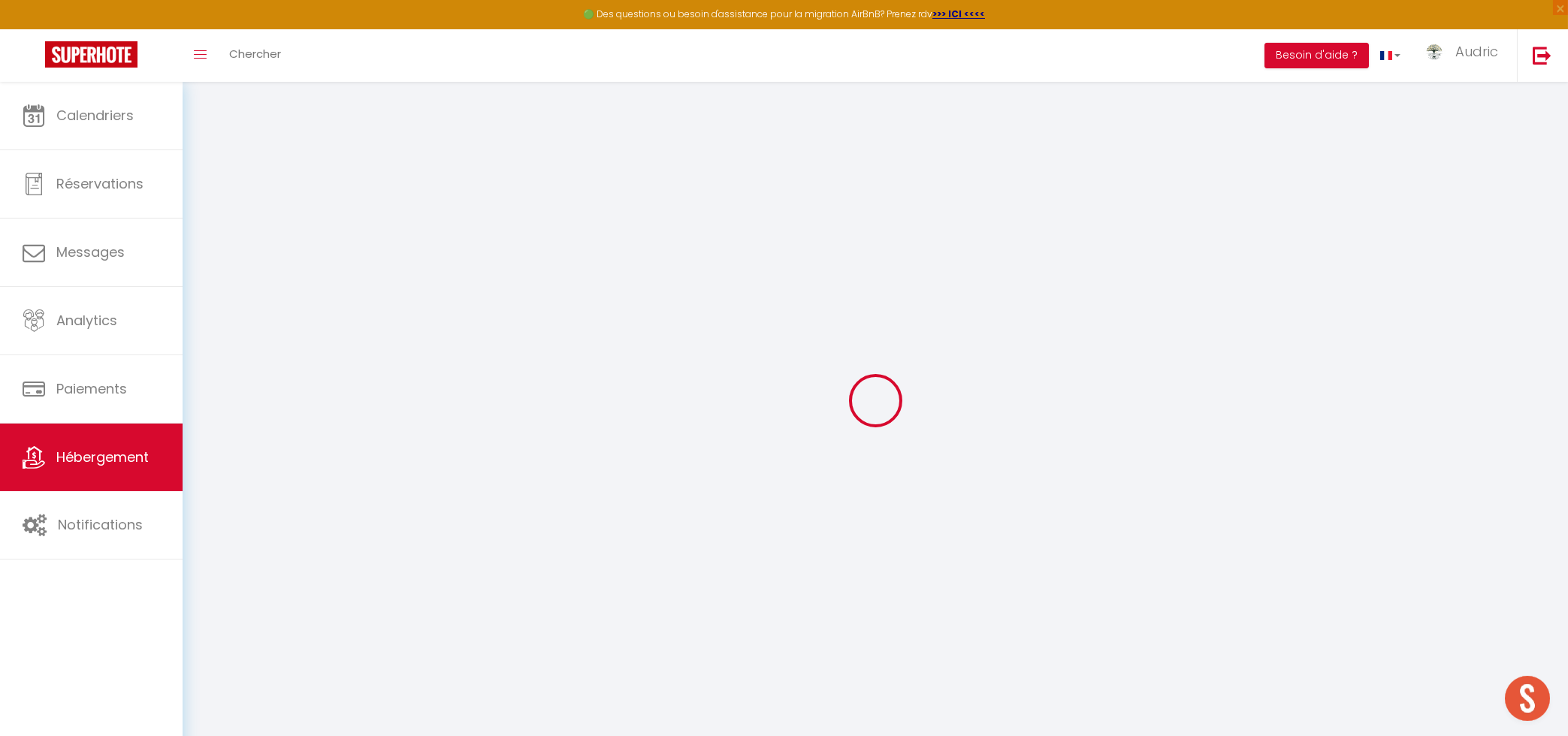
select select
checkbox input "false"
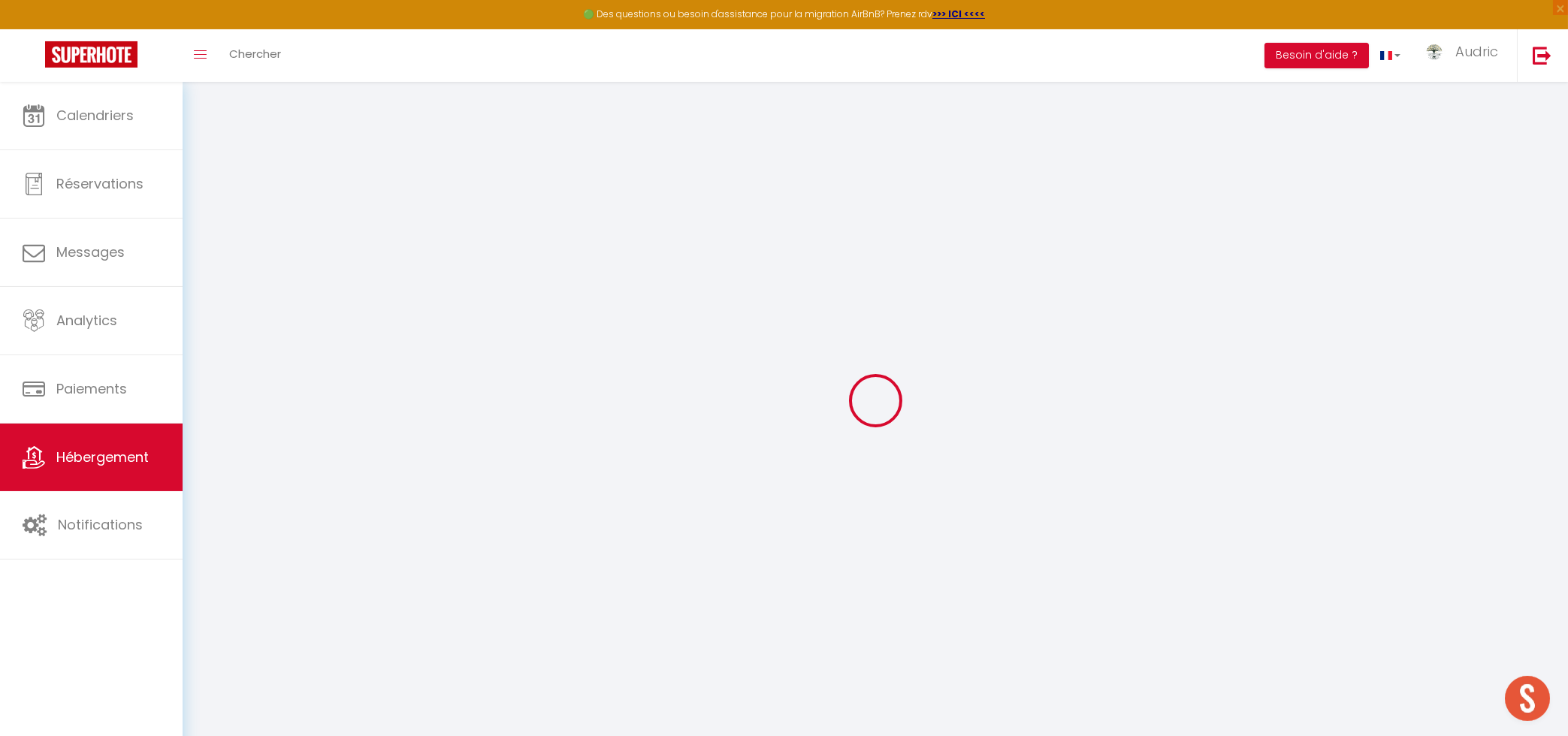
select select
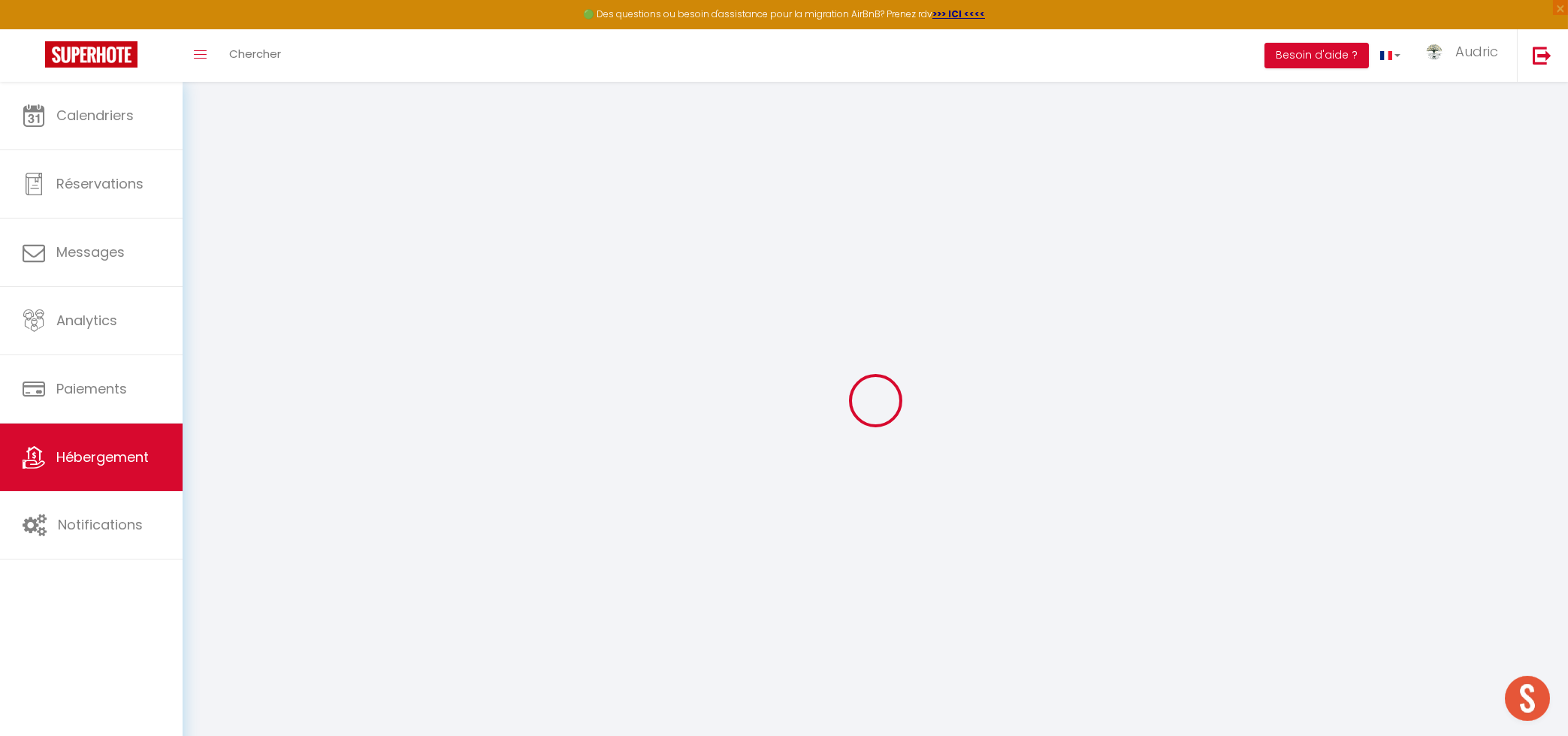
select select
checkbox input "false"
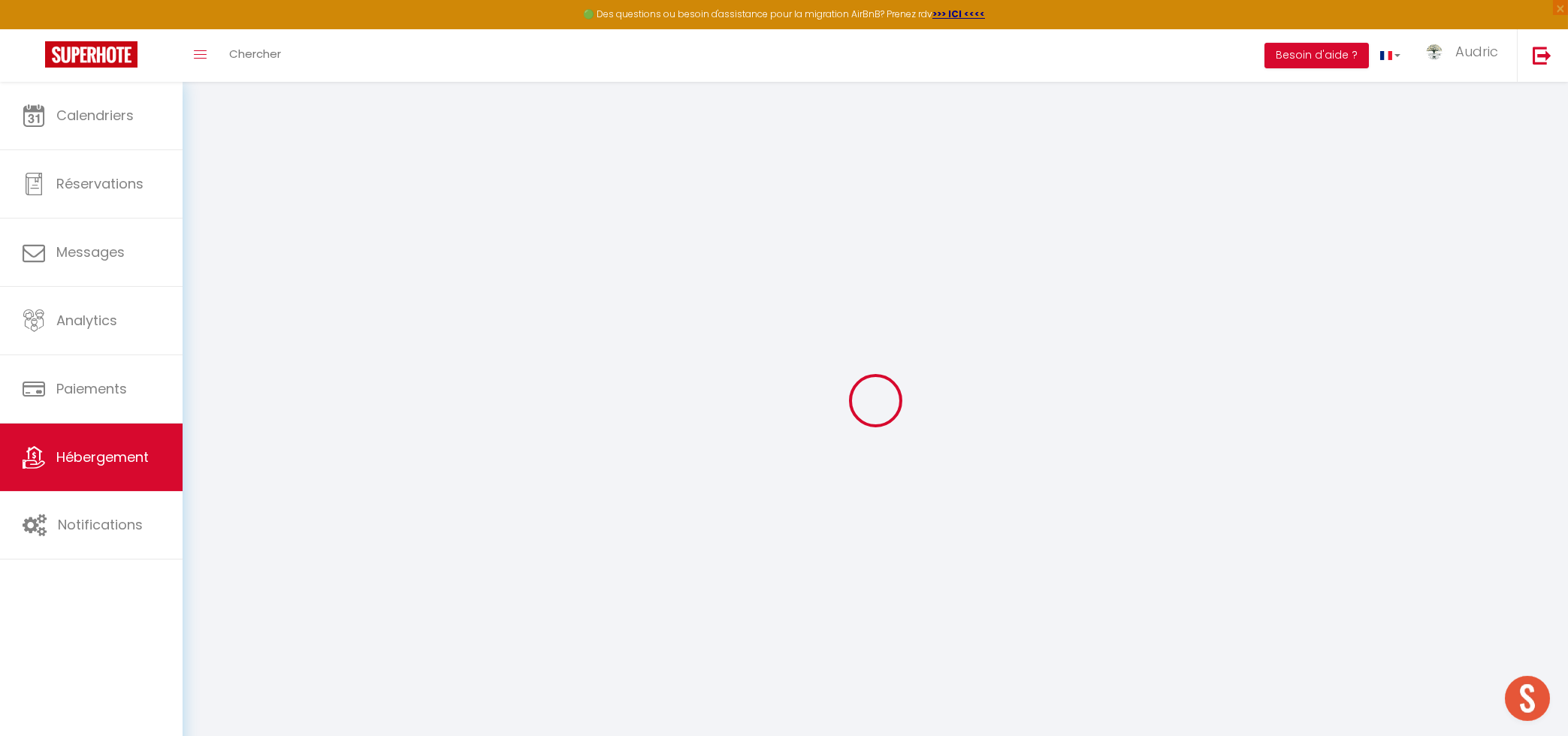
checkbox input "false"
select select
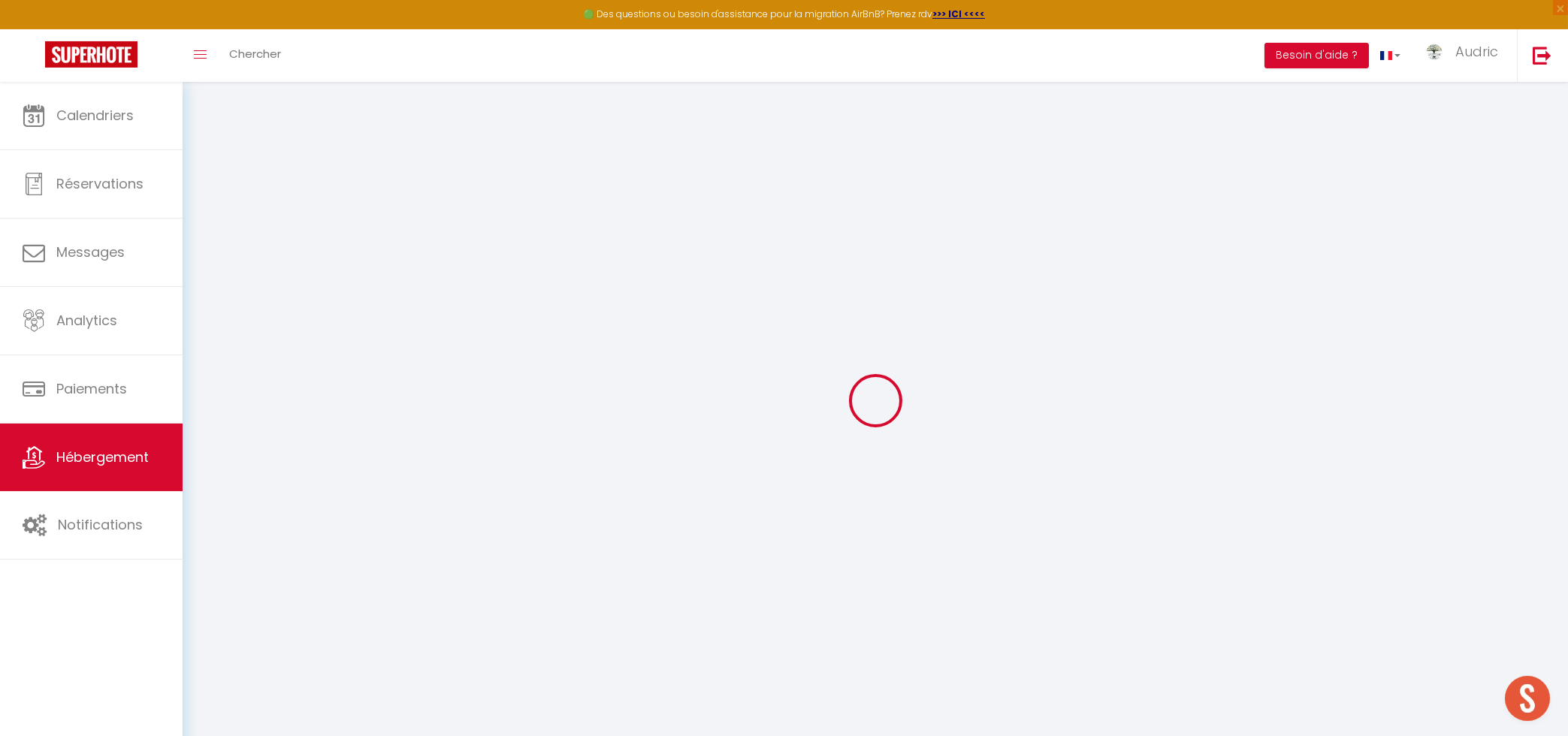
select select
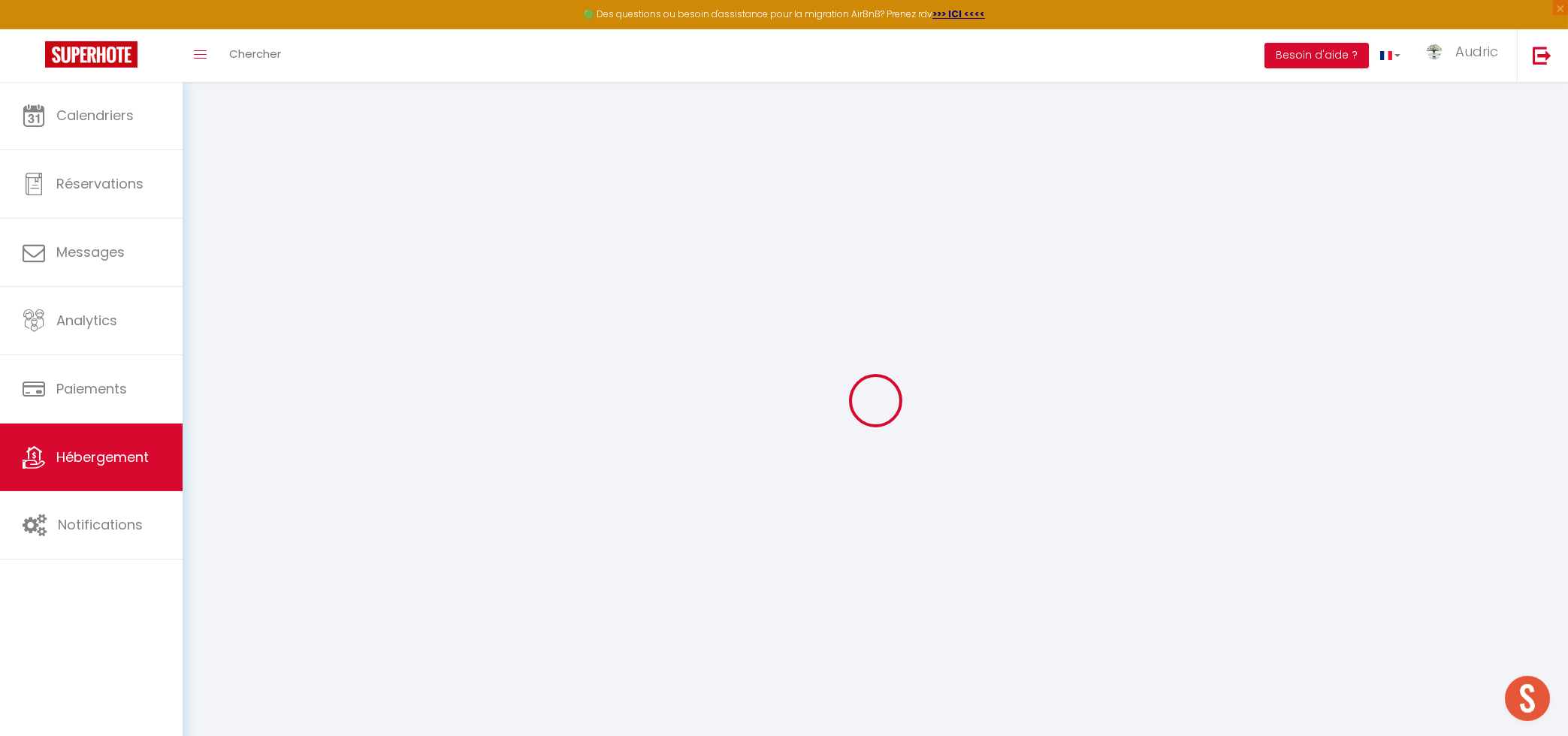
checkbox input "false"
select select
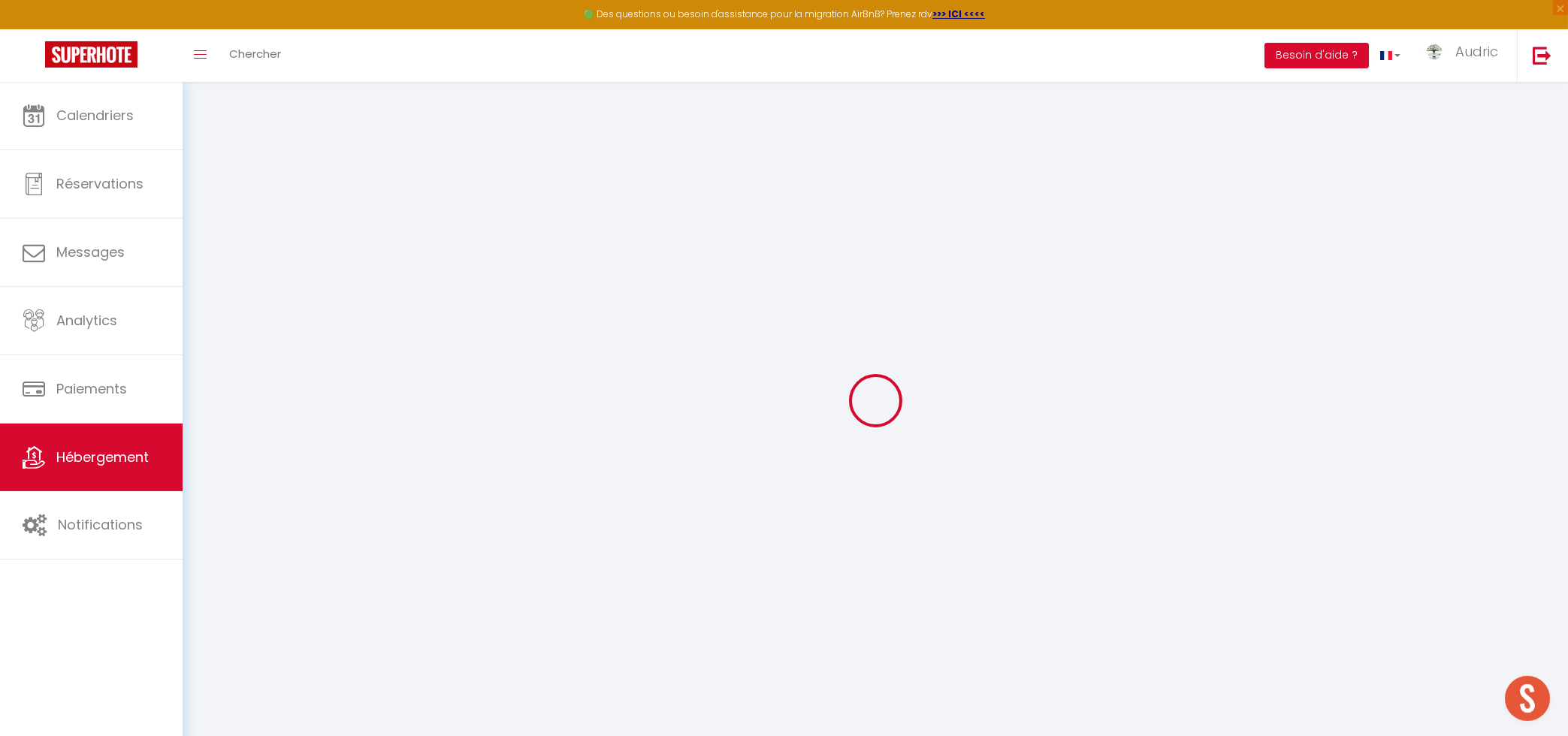
select select
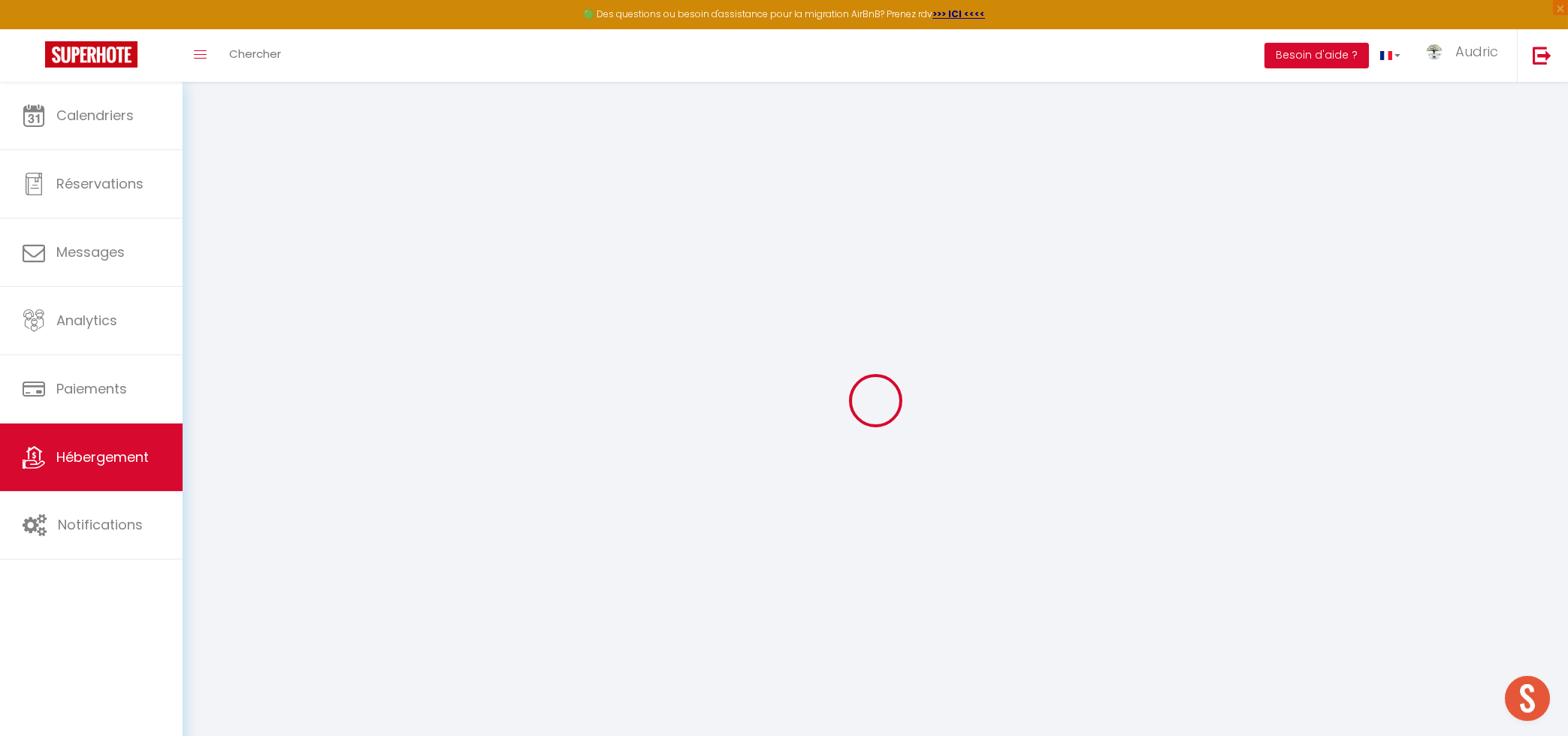
select select
checkbox input "false"
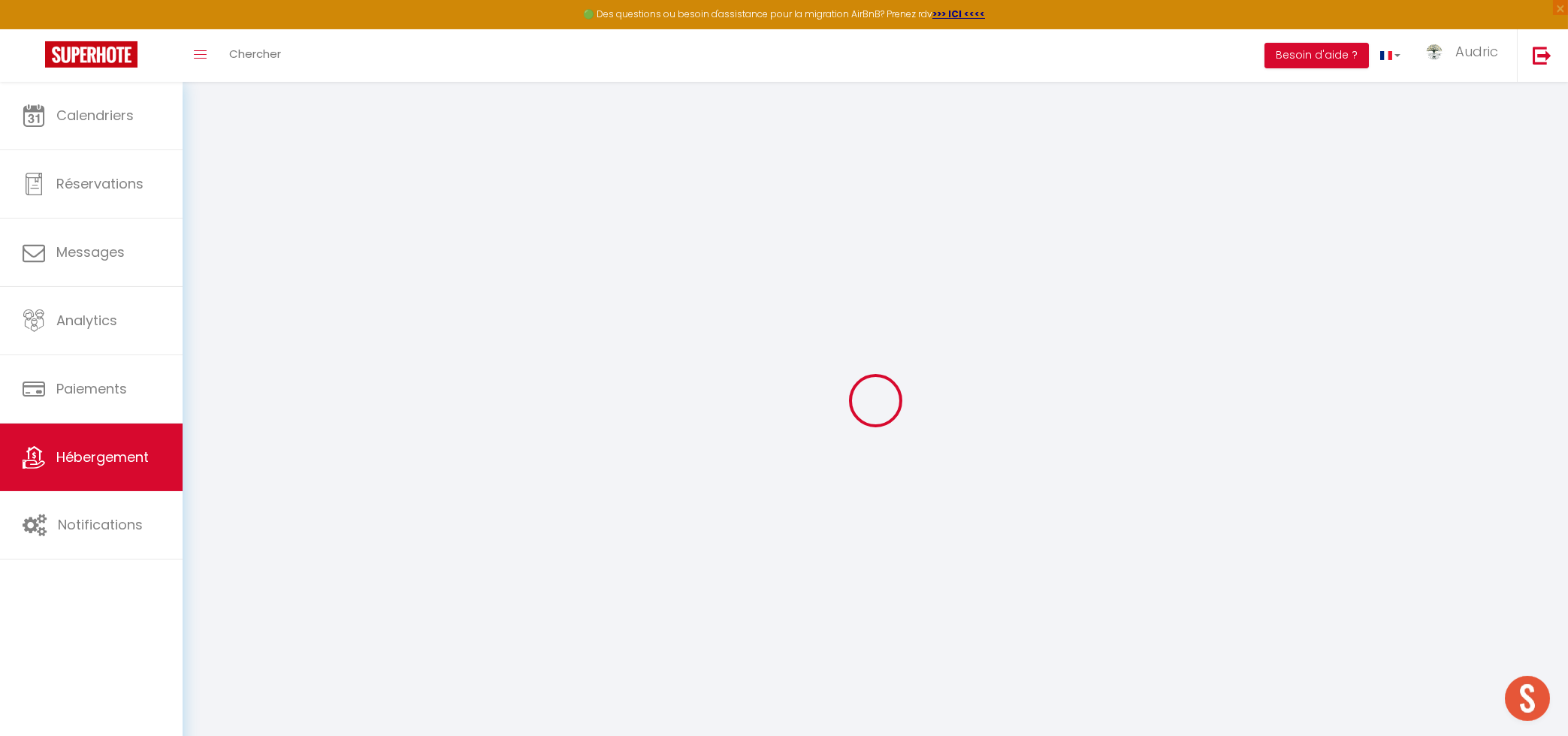
checkbox input "false"
select select
type input "Celestial"
type input "[PERSON_NAME]"
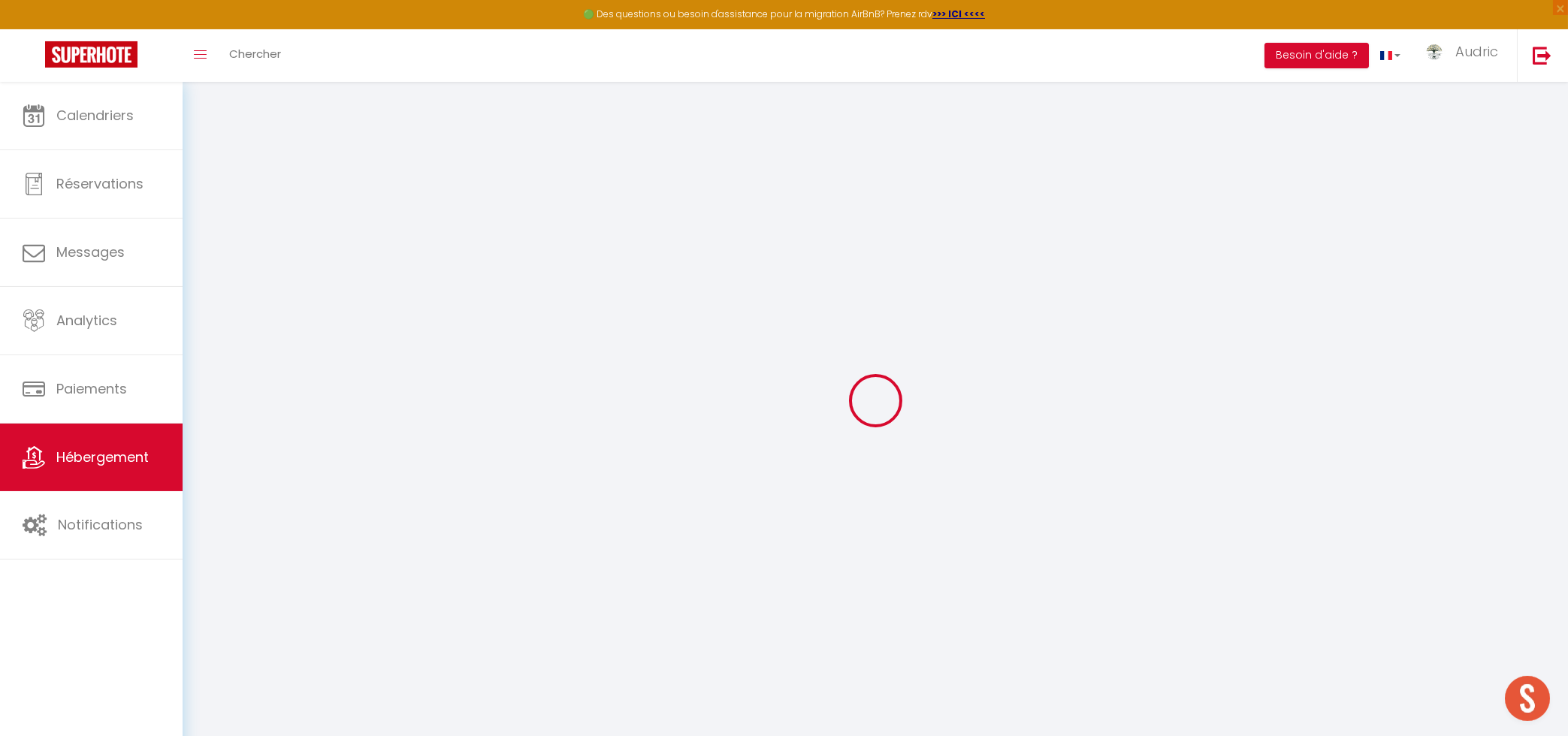
type input "Bertheau"
type input "35"
type input "6"
type input "52"
type input "1.00"
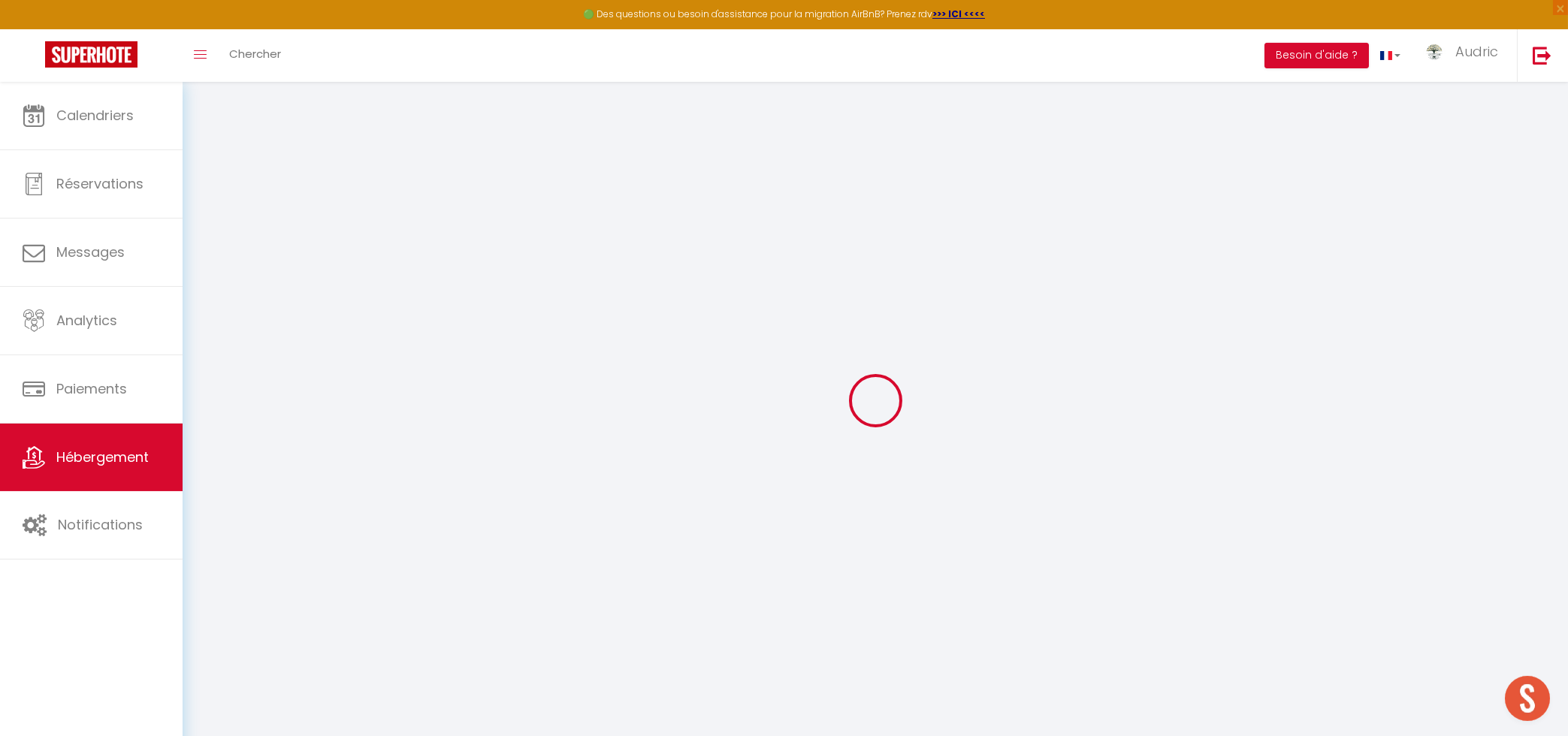
select select
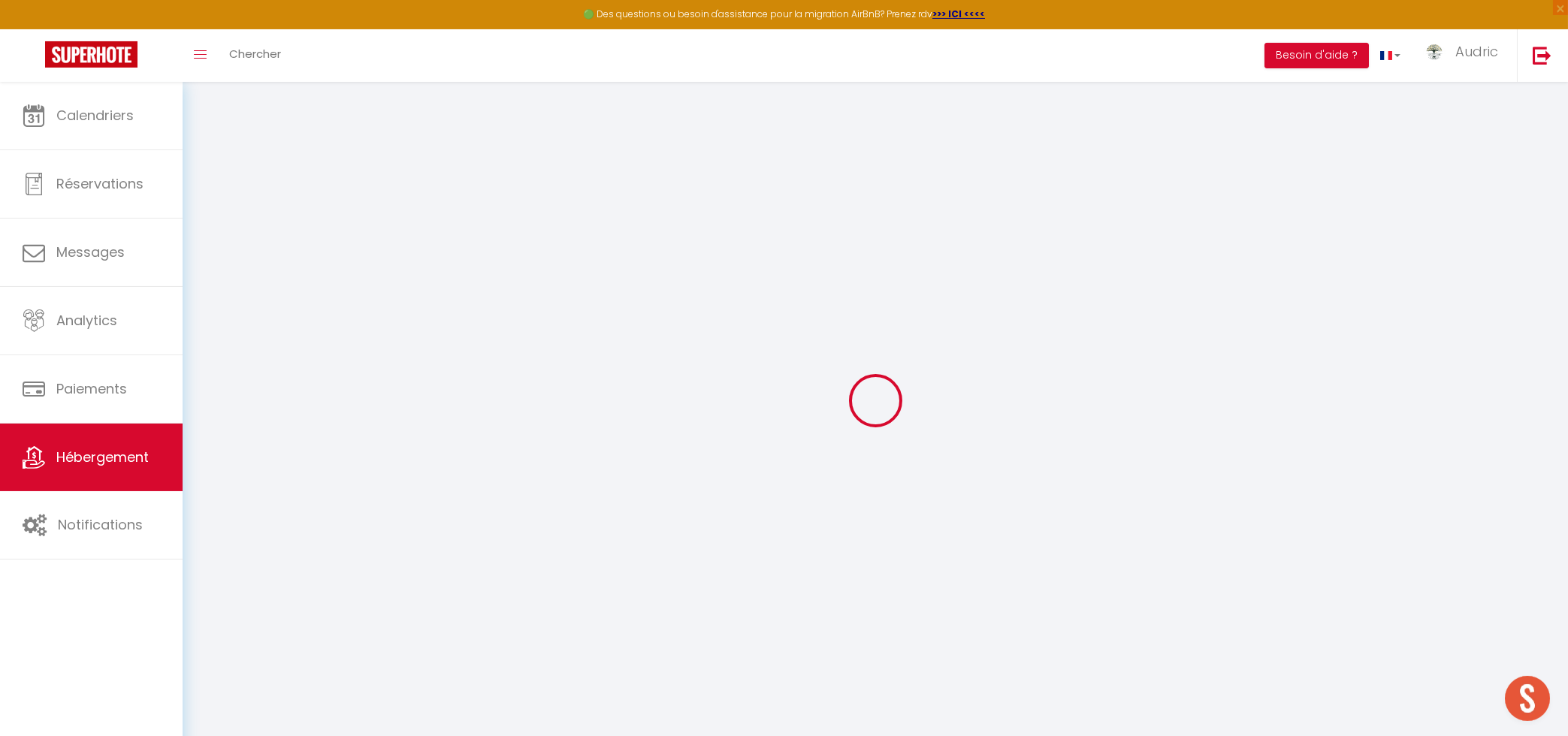
select select
type input "[STREET_ADDRESS]"
type input "54700"
type input "Sarrebourg"
type input "[EMAIL_ADDRESS][DOMAIN_NAME]"
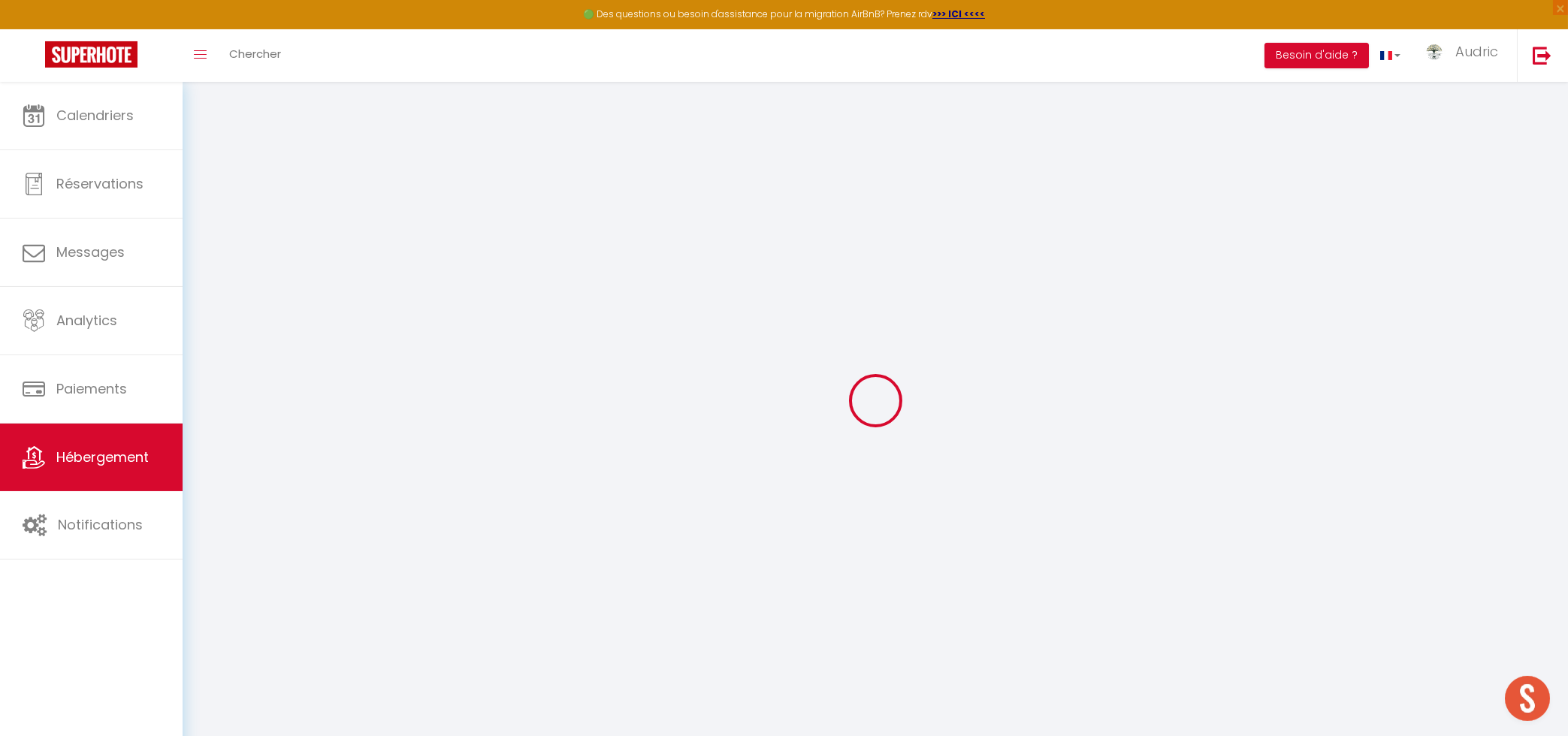
select select "1269"
checkbox input "false"
checkbox input "true"
checkbox input "false"
checkbox input "true"
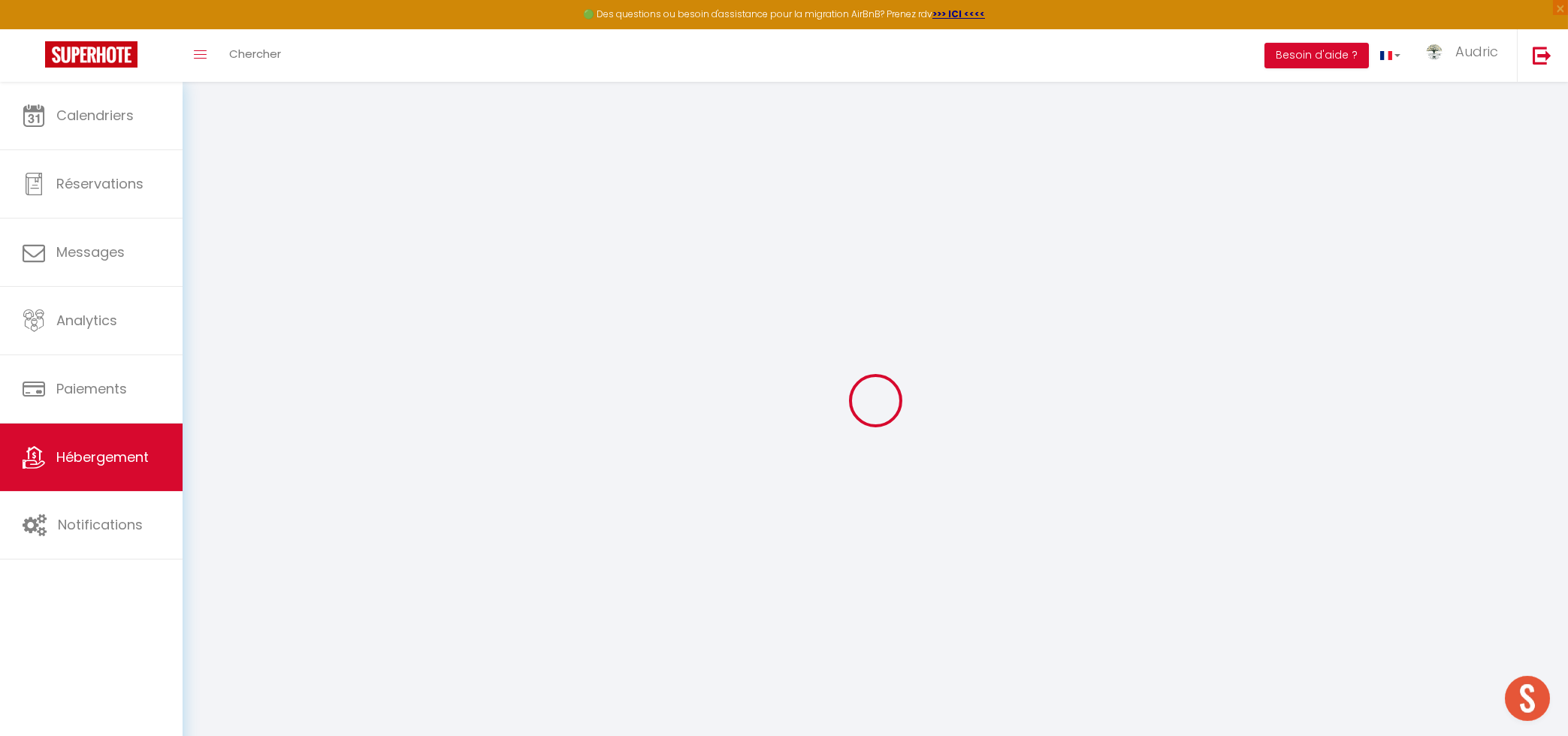
type input "0"
select select
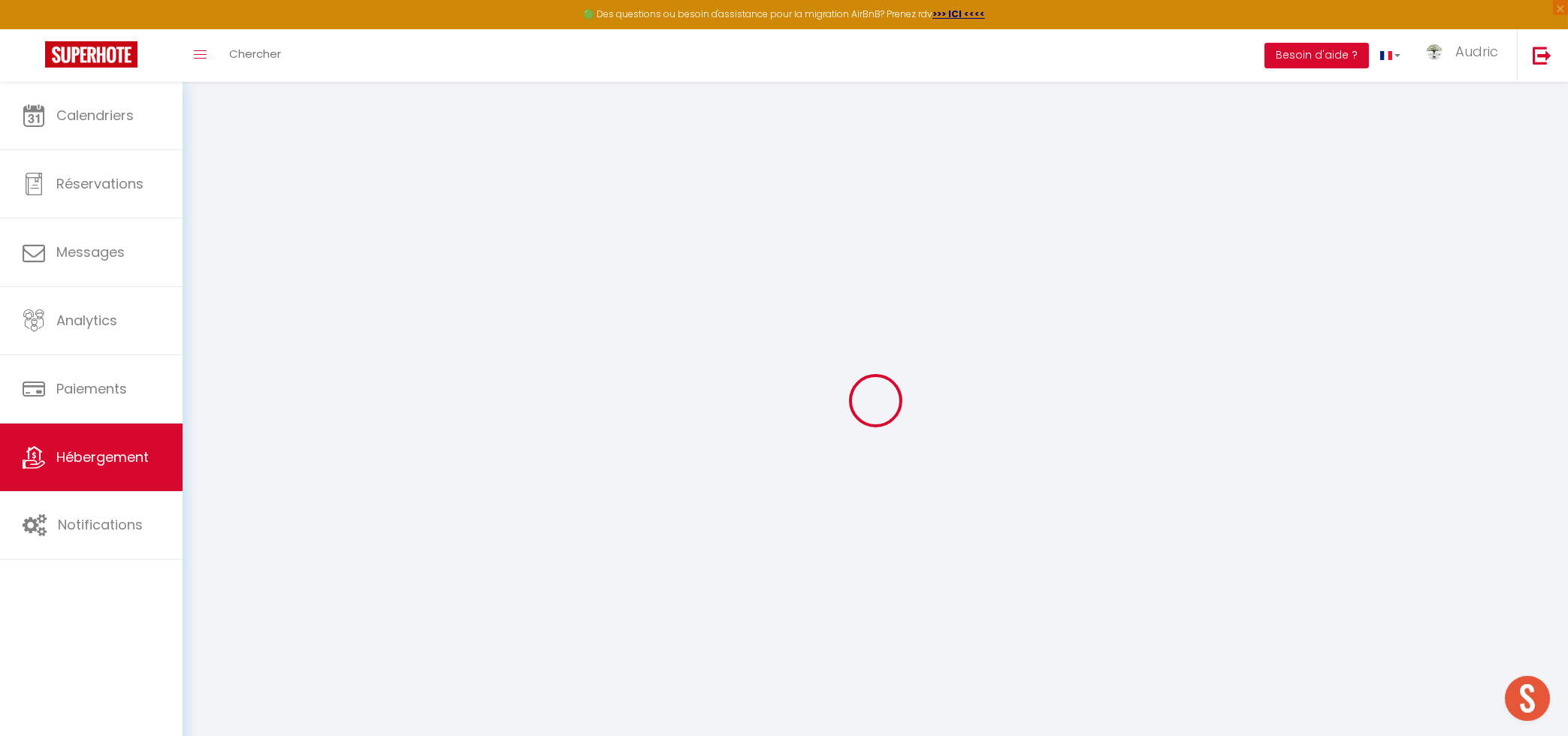
select select
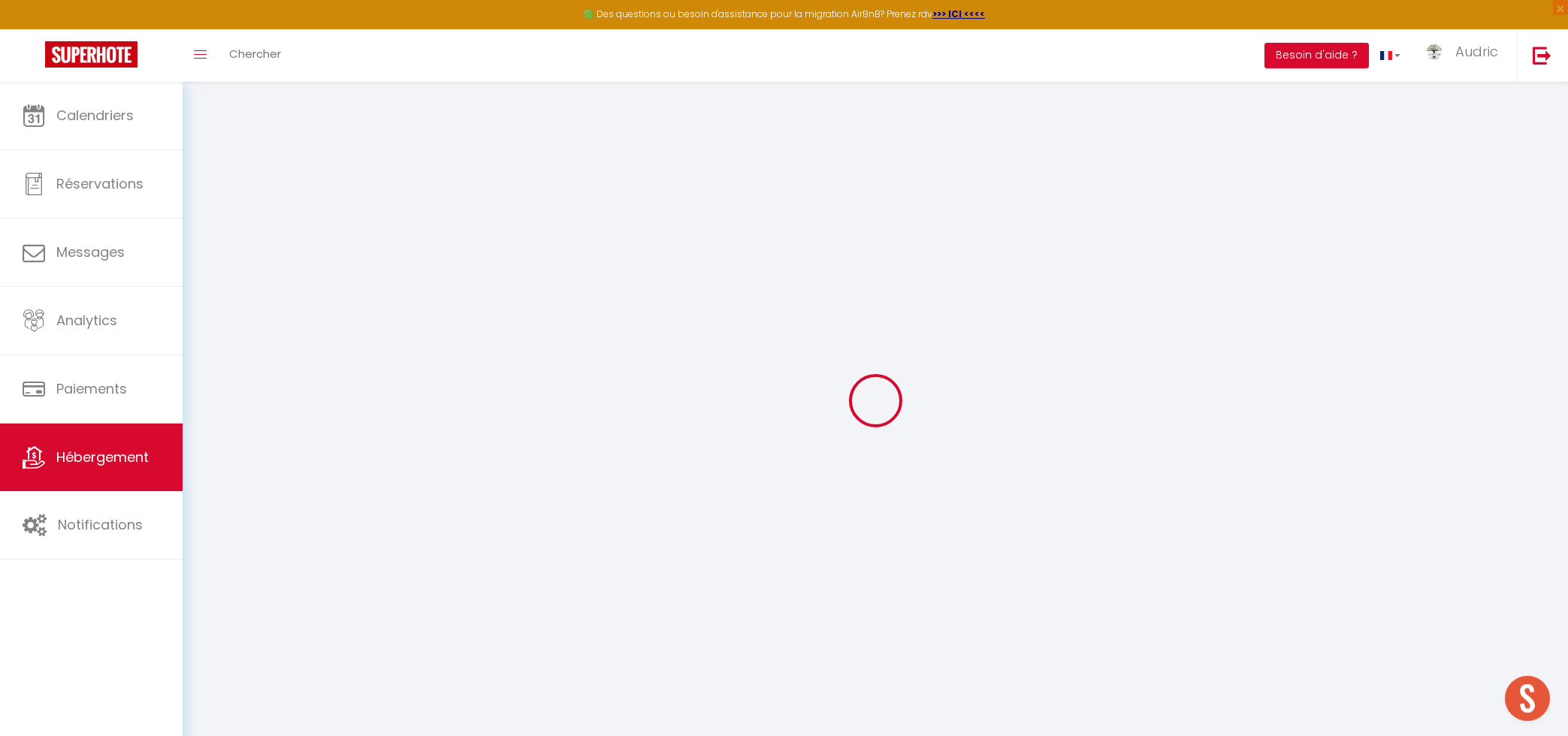
checkbox input "false"
checkbox input "true"
checkbox input "false"
checkbox input "true"
select select "41354"
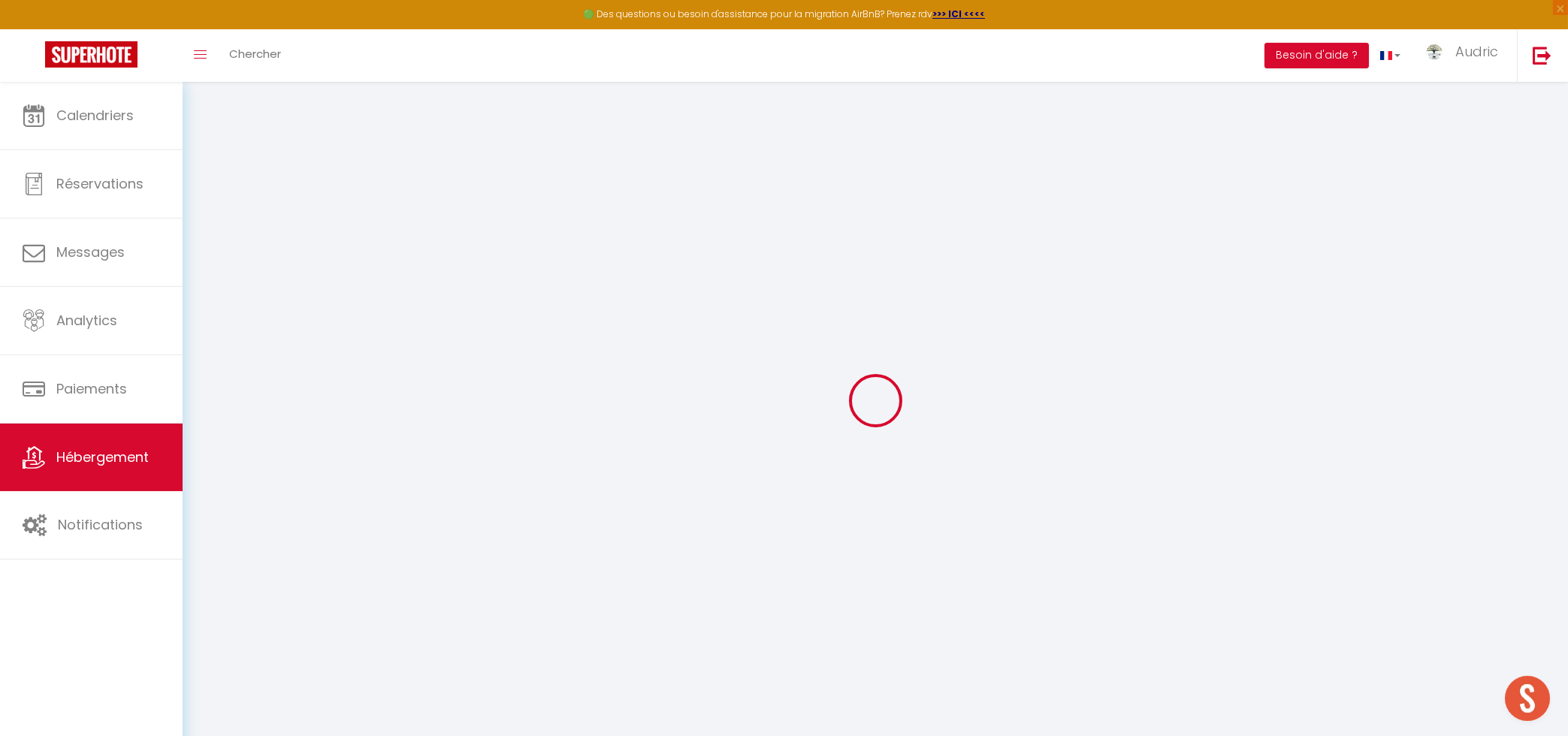
select select
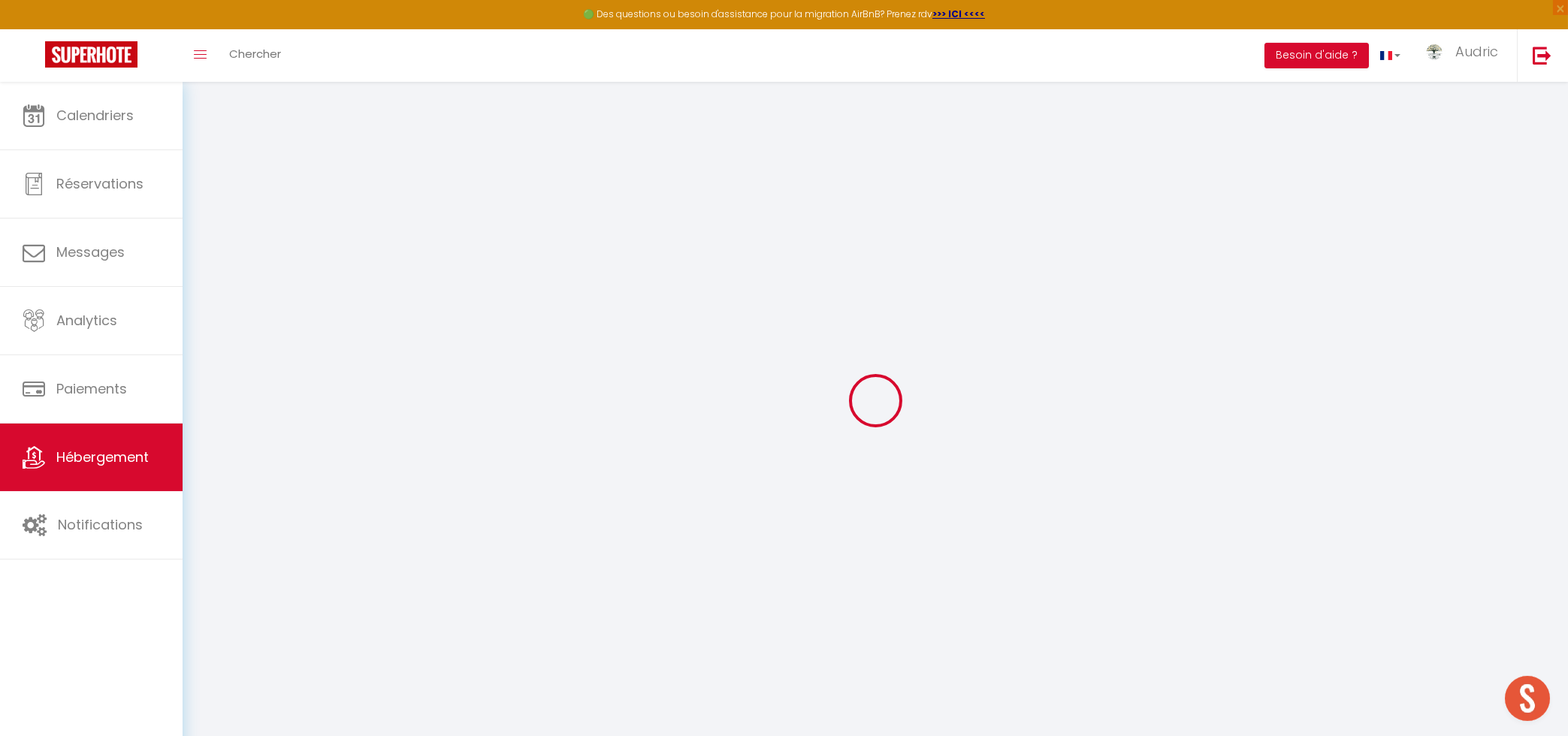
select select
checkbox input "false"
checkbox input "true"
checkbox input "false"
checkbox input "true"
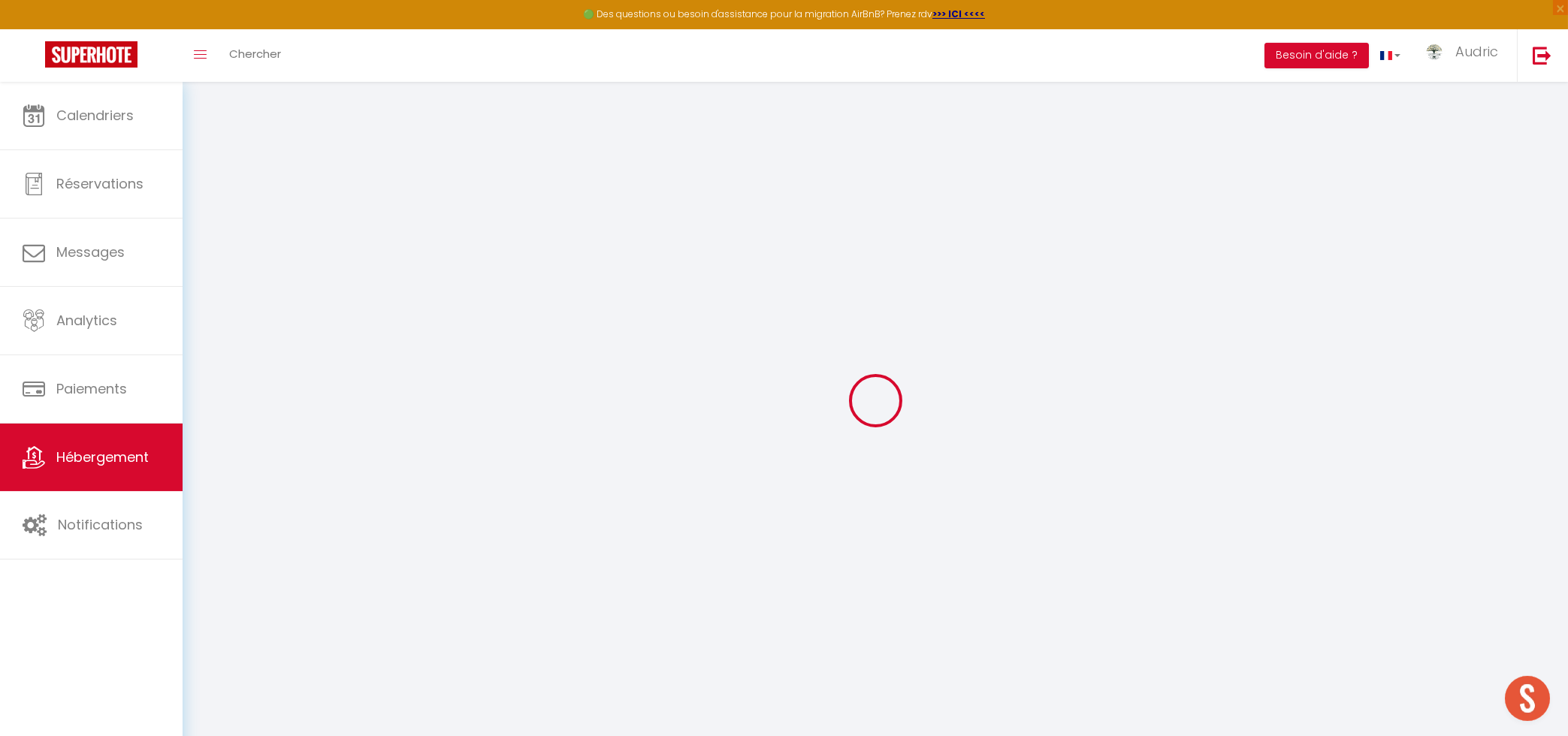
checkbox input "false"
checkbox input "true"
checkbox input "false"
checkbox input "true"
select select "17:00"
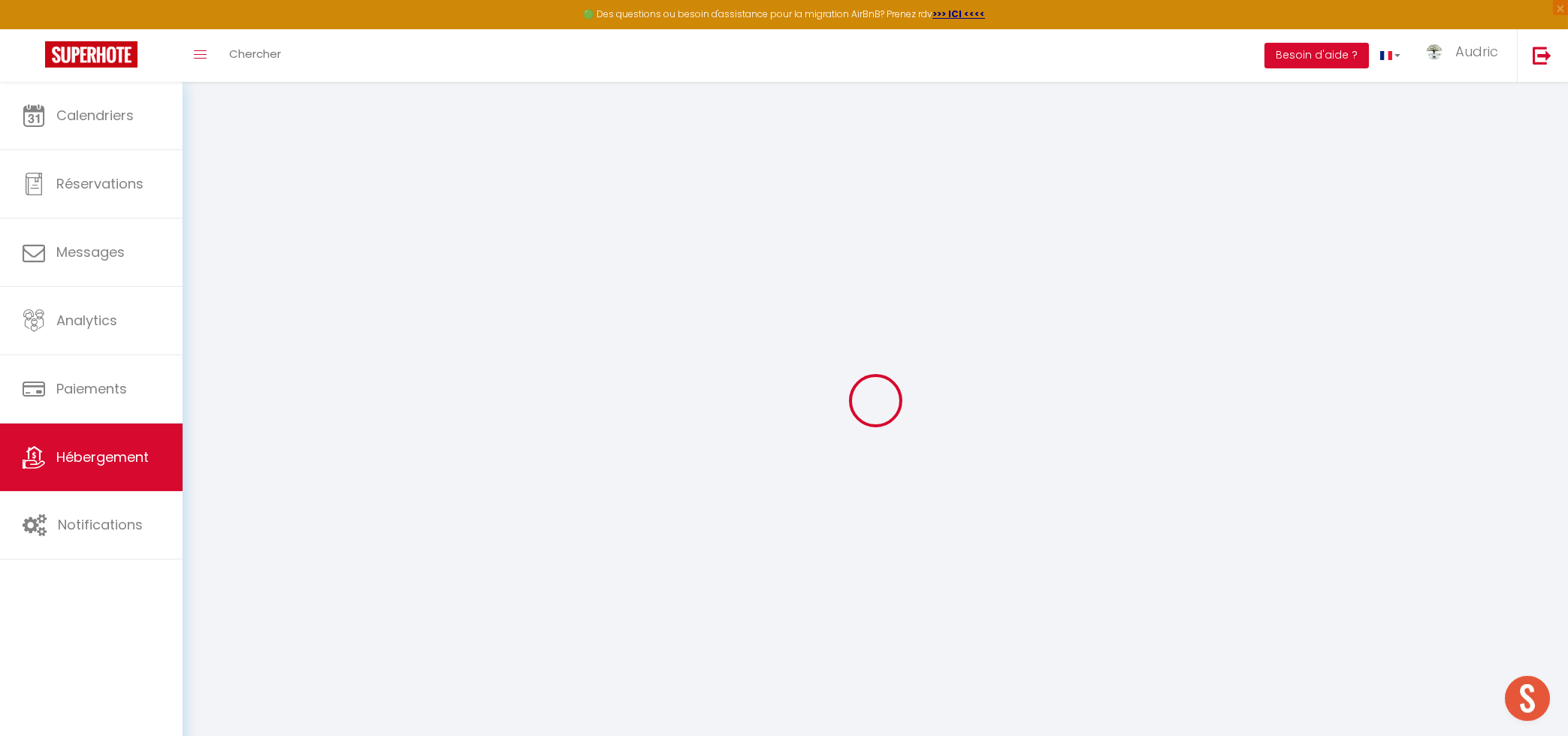
select select "01:00"
select select "10:00"
select select "30"
select select "120"
select select "22:00"
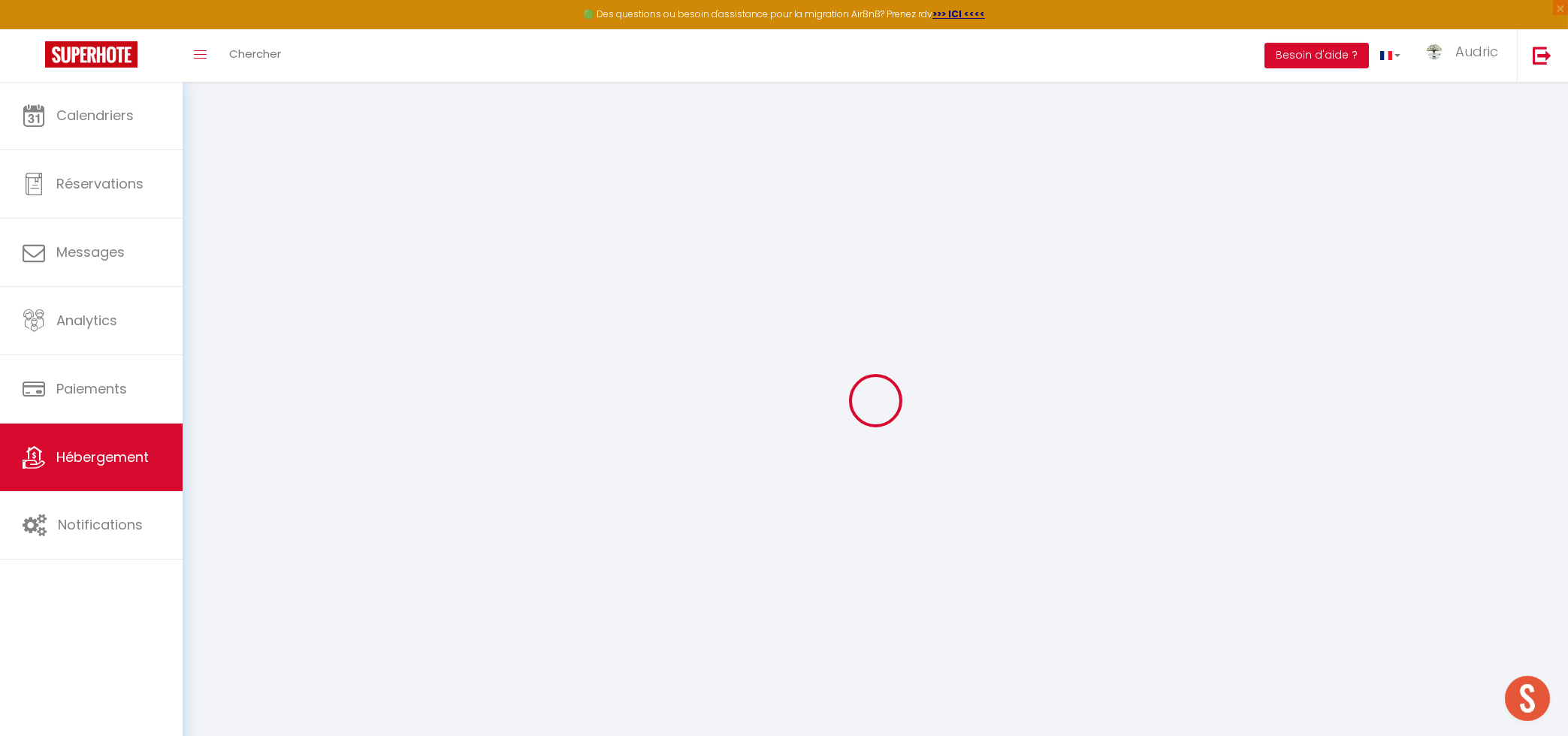
checkbox input "false"
checkbox input "true"
checkbox input "false"
checkbox input "true"
checkbox input "false"
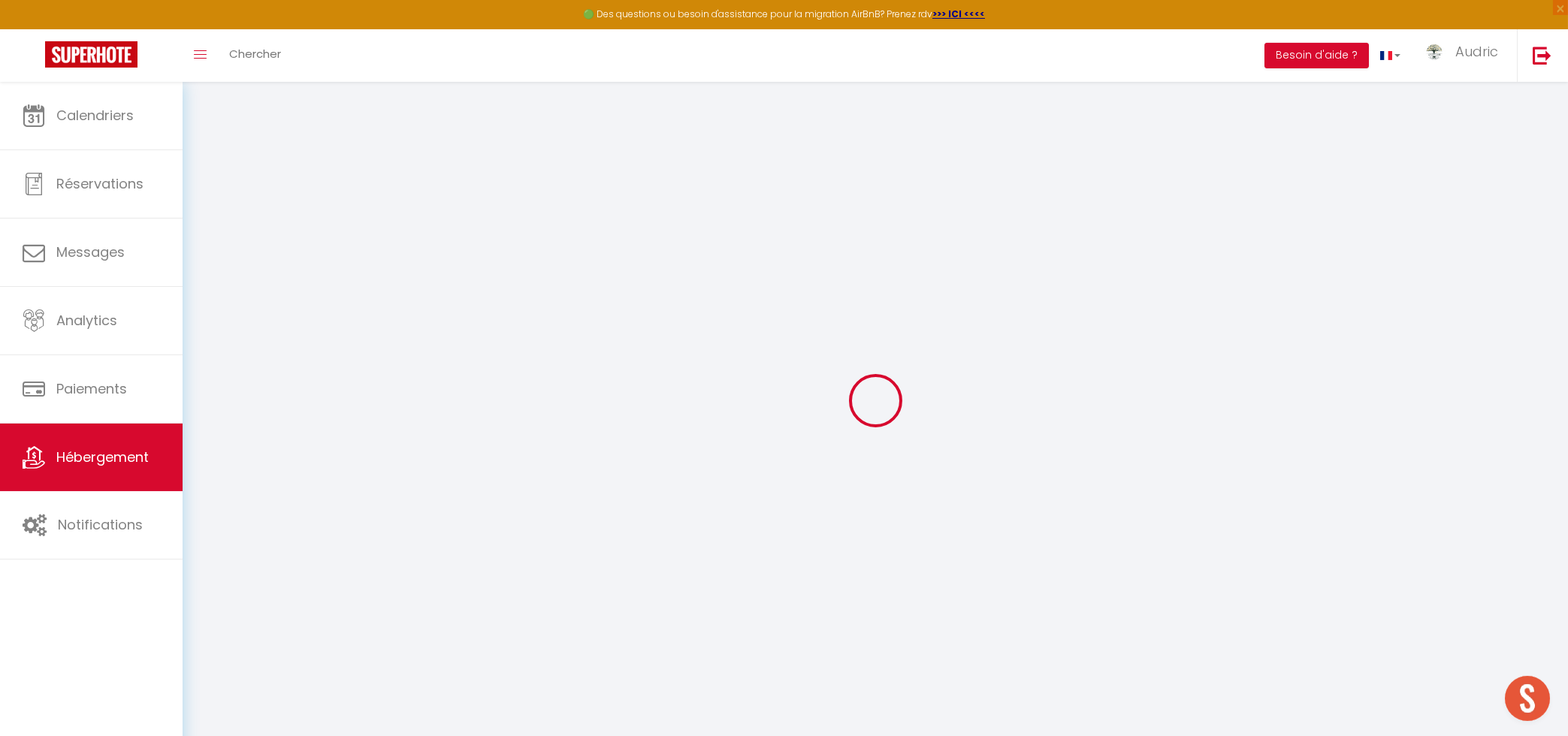
checkbox input "true"
checkbox input "false"
checkbox input "true"
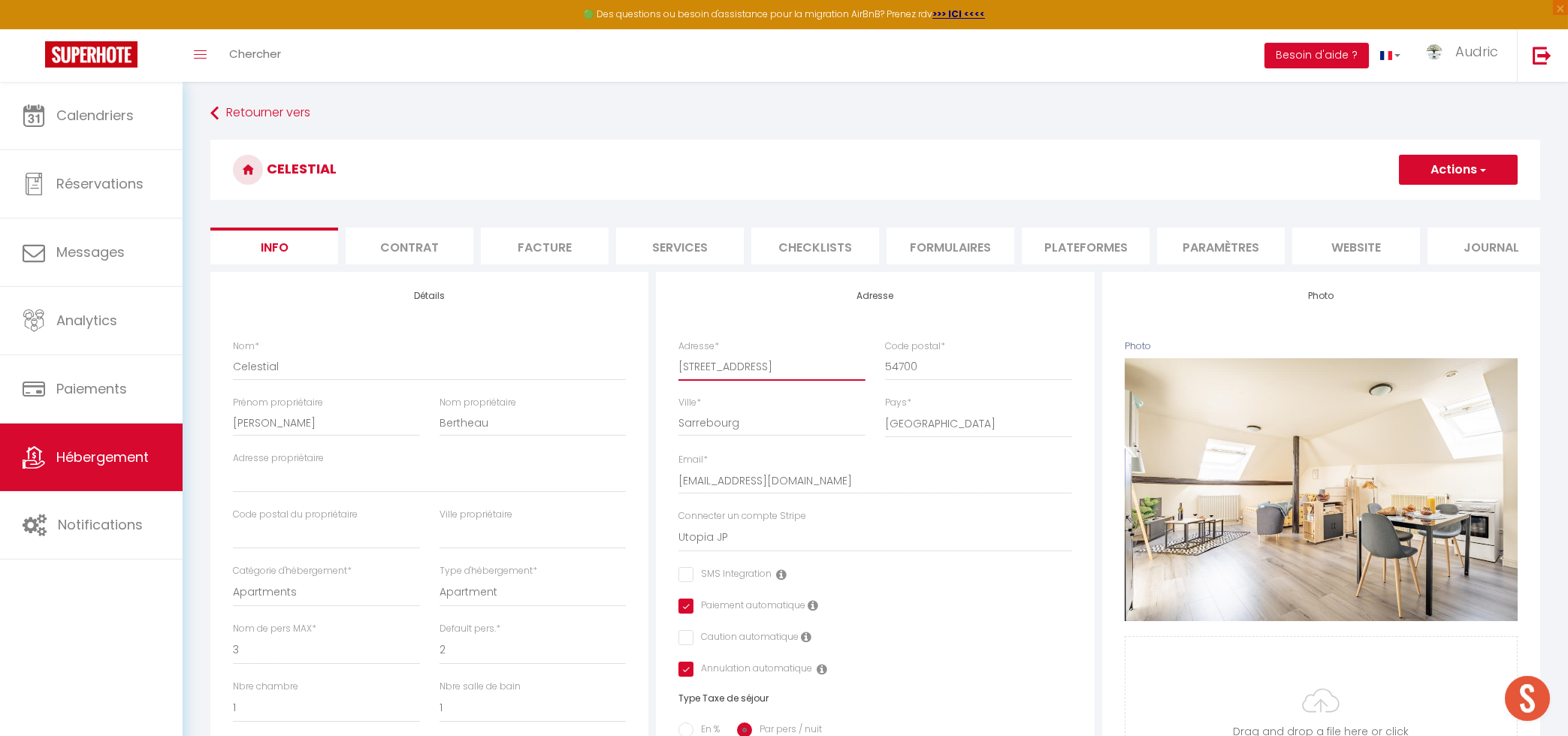
click at [747, 364] on input "[STREET_ADDRESS]" at bounding box center [770, 366] width 186 height 27
click at [730, 362] on input "[STREET_ADDRESS]" at bounding box center [770, 366] width 186 height 27
click at [904, 375] on input "54700" at bounding box center [978, 366] width 186 height 27
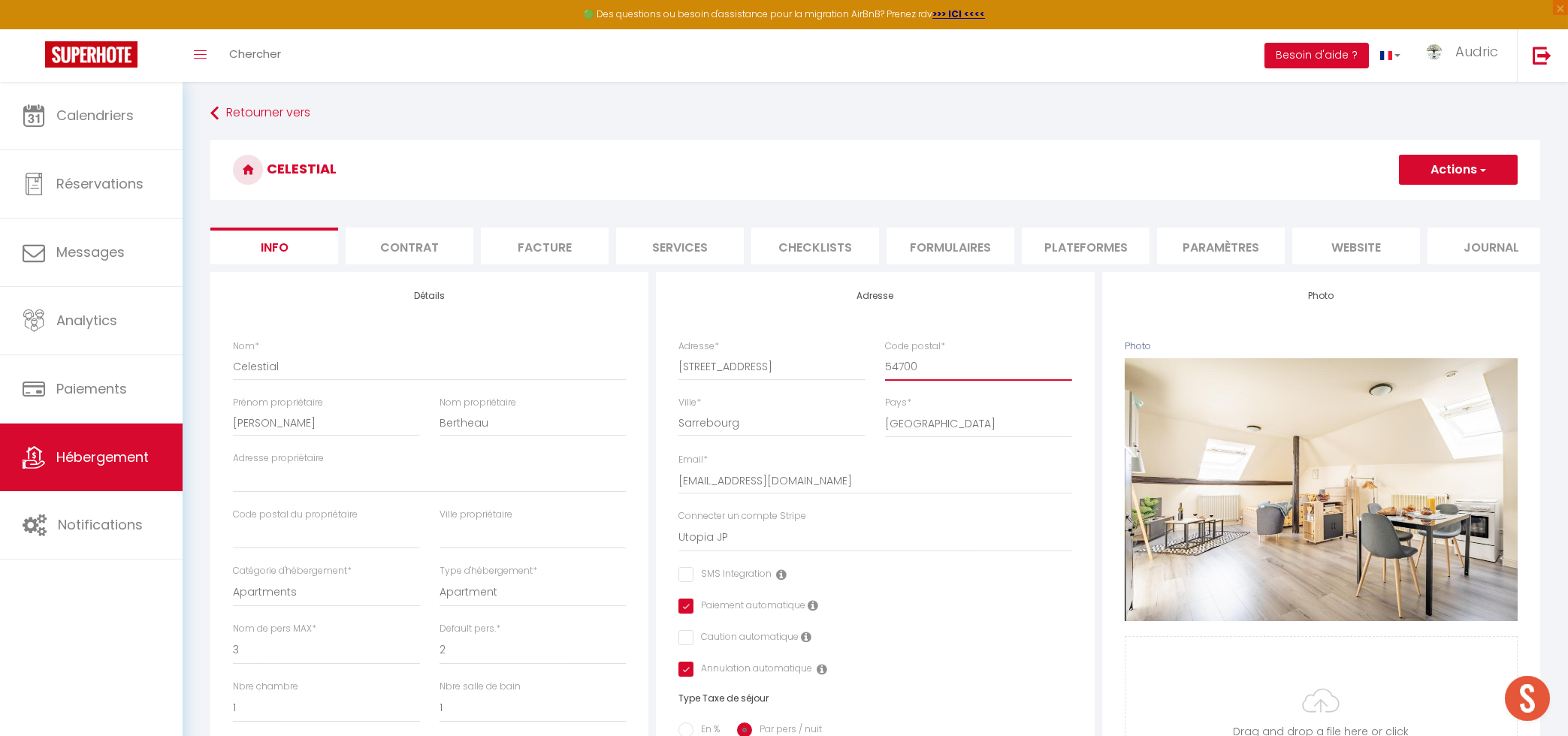
click at [904, 375] on input "54700" at bounding box center [978, 366] width 186 height 27
click at [749, 424] on input "Sarrebourg" at bounding box center [770, 422] width 186 height 27
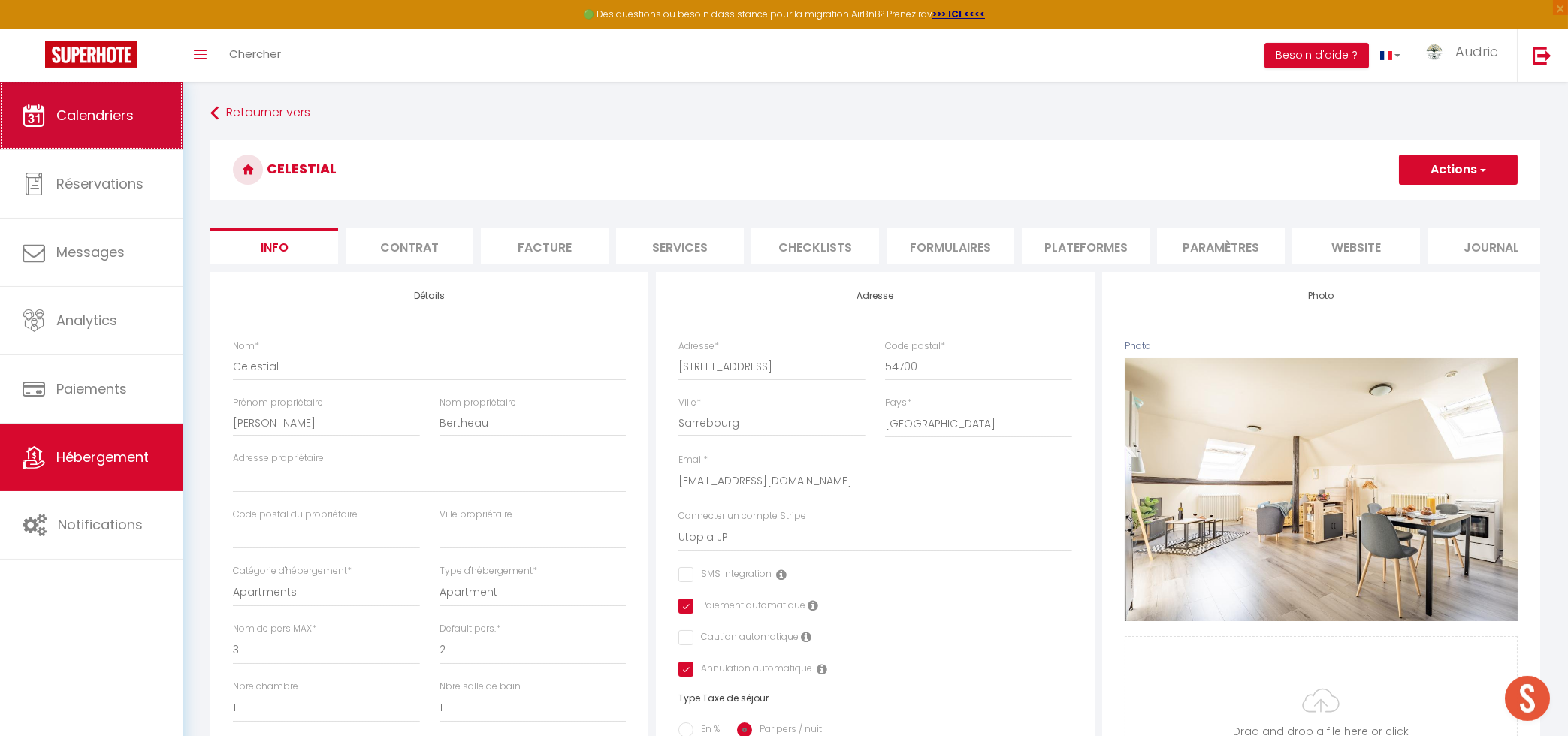
click at [172, 103] on link "Calendriers" at bounding box center [91, 116] width 182 height 67
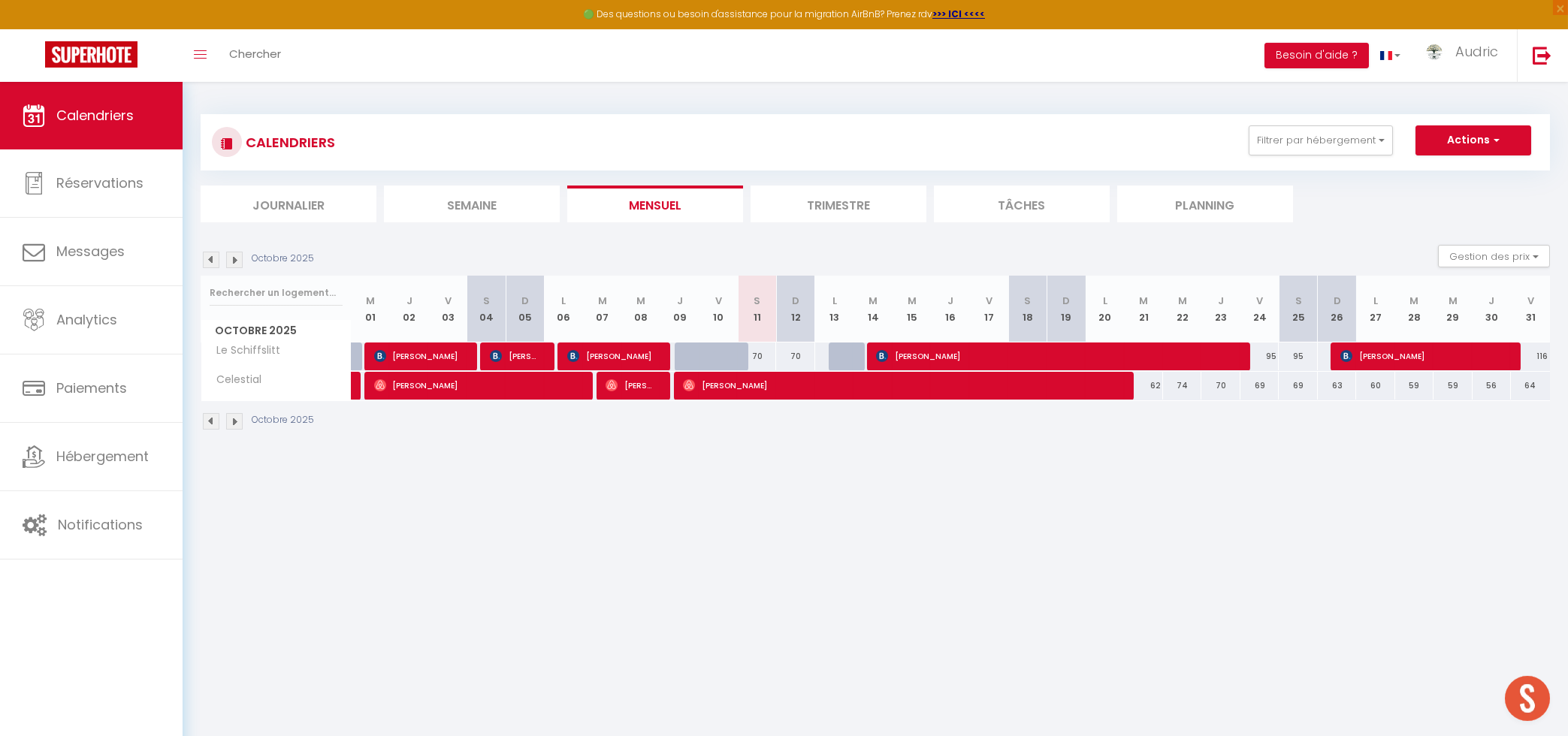
click at [214, 260] on img at bounding box center [211, 260] width 17 height 17
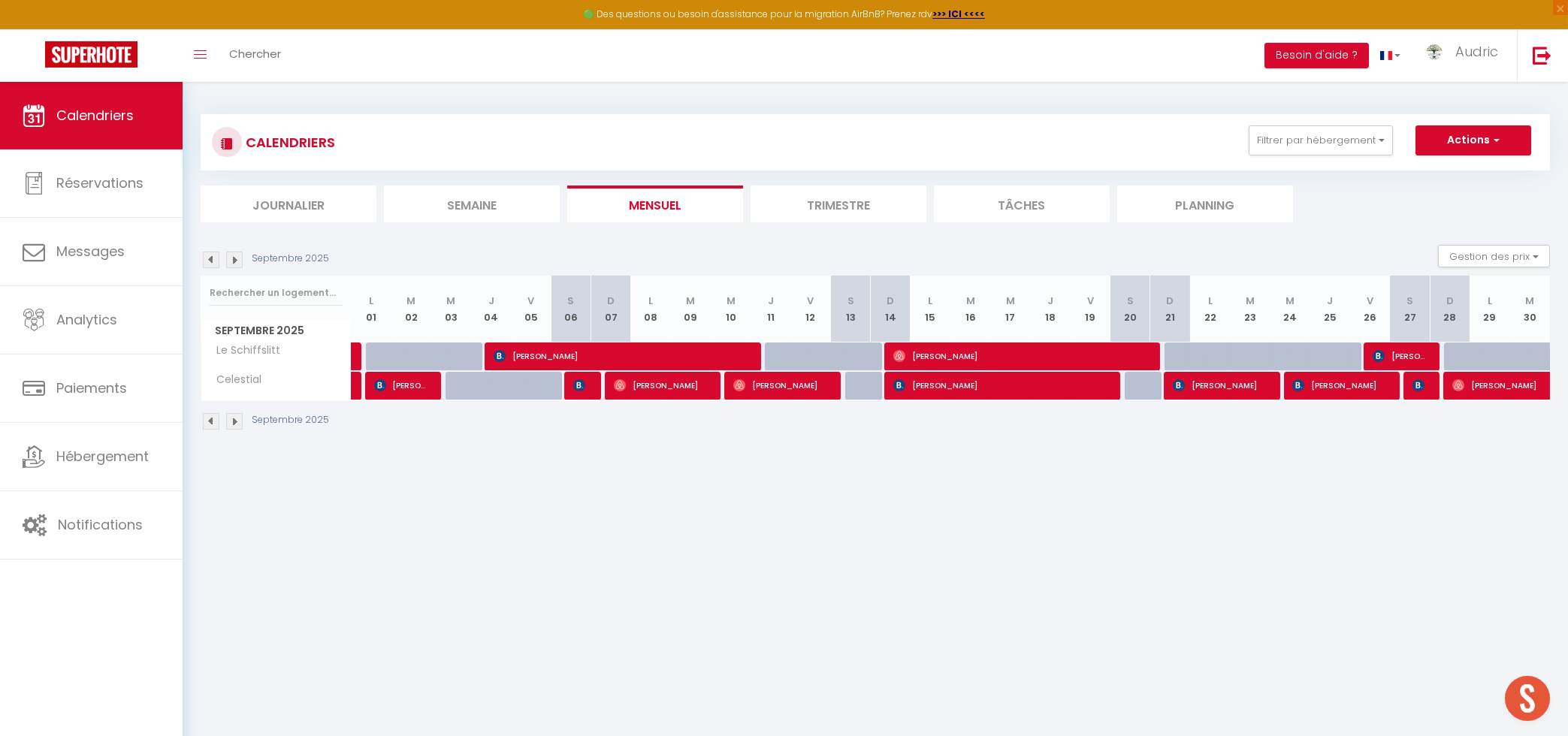
scroll to position [4705, 0]
click at [1310, 136] on button "Filtrer par hébergement" at bounding box center [1321, 140] width 144 height 30
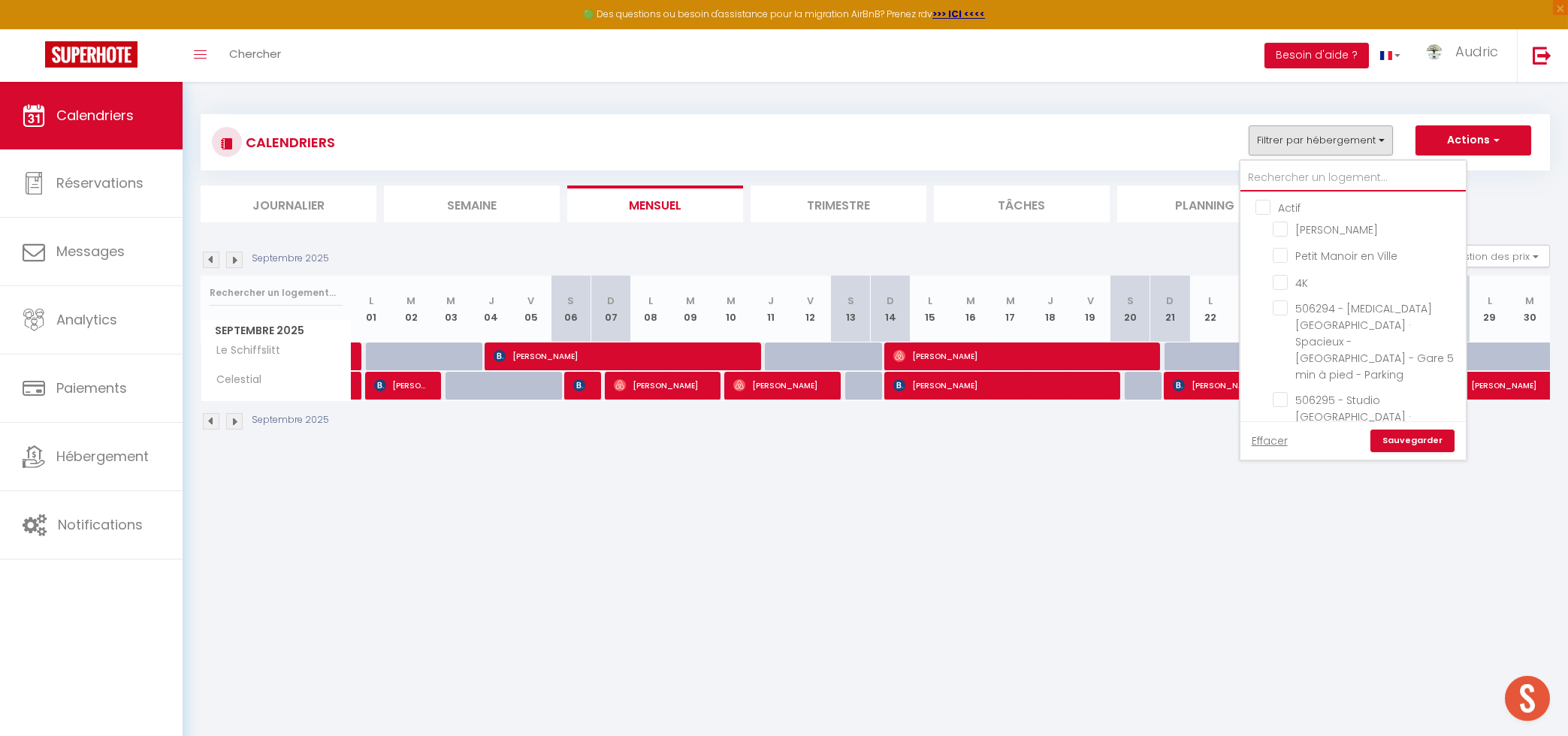
click at [1288, 167] on input "text" at bounding box center [1352, 177] width 225 height 27
type input "a"
checkbox input "false"
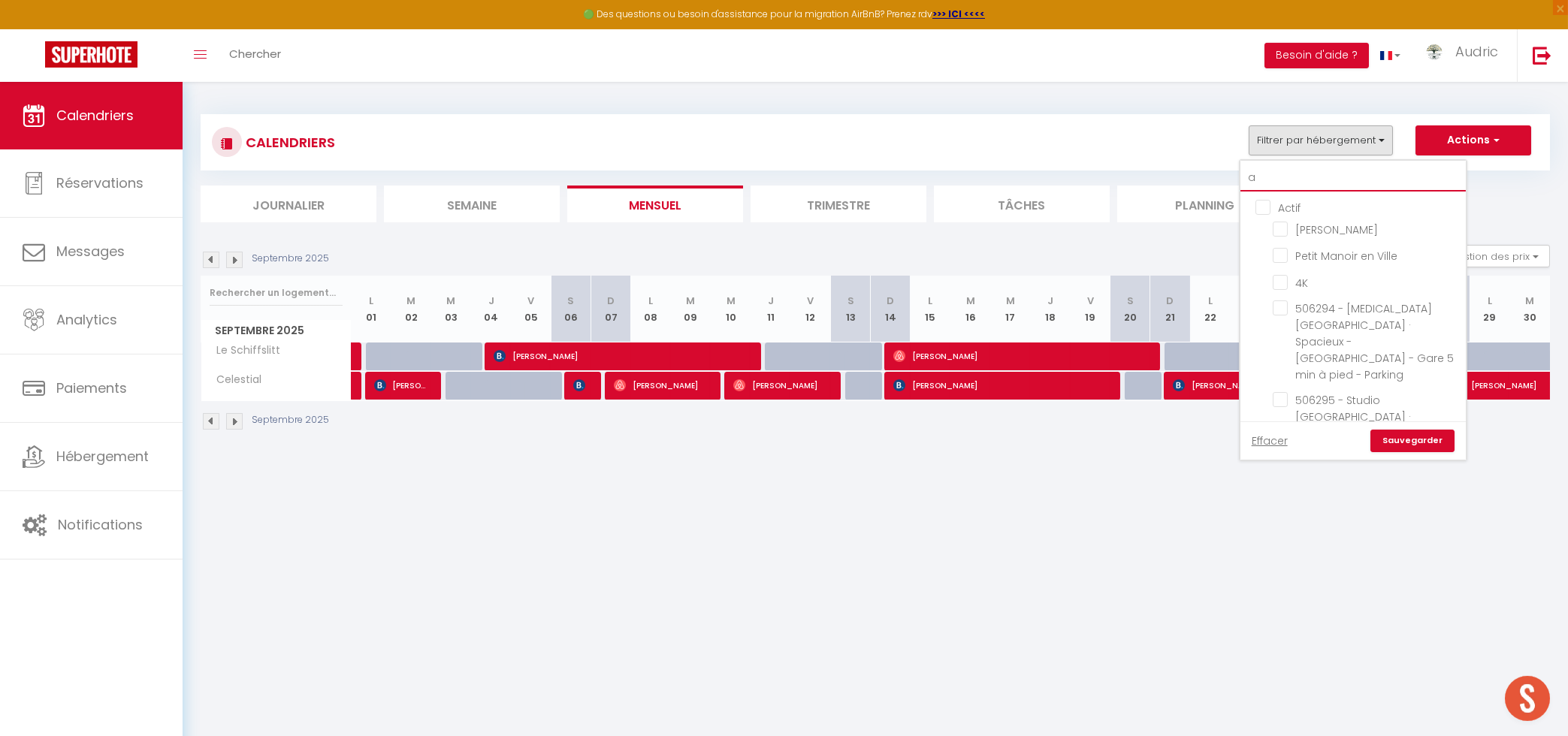
checkbox input "false"
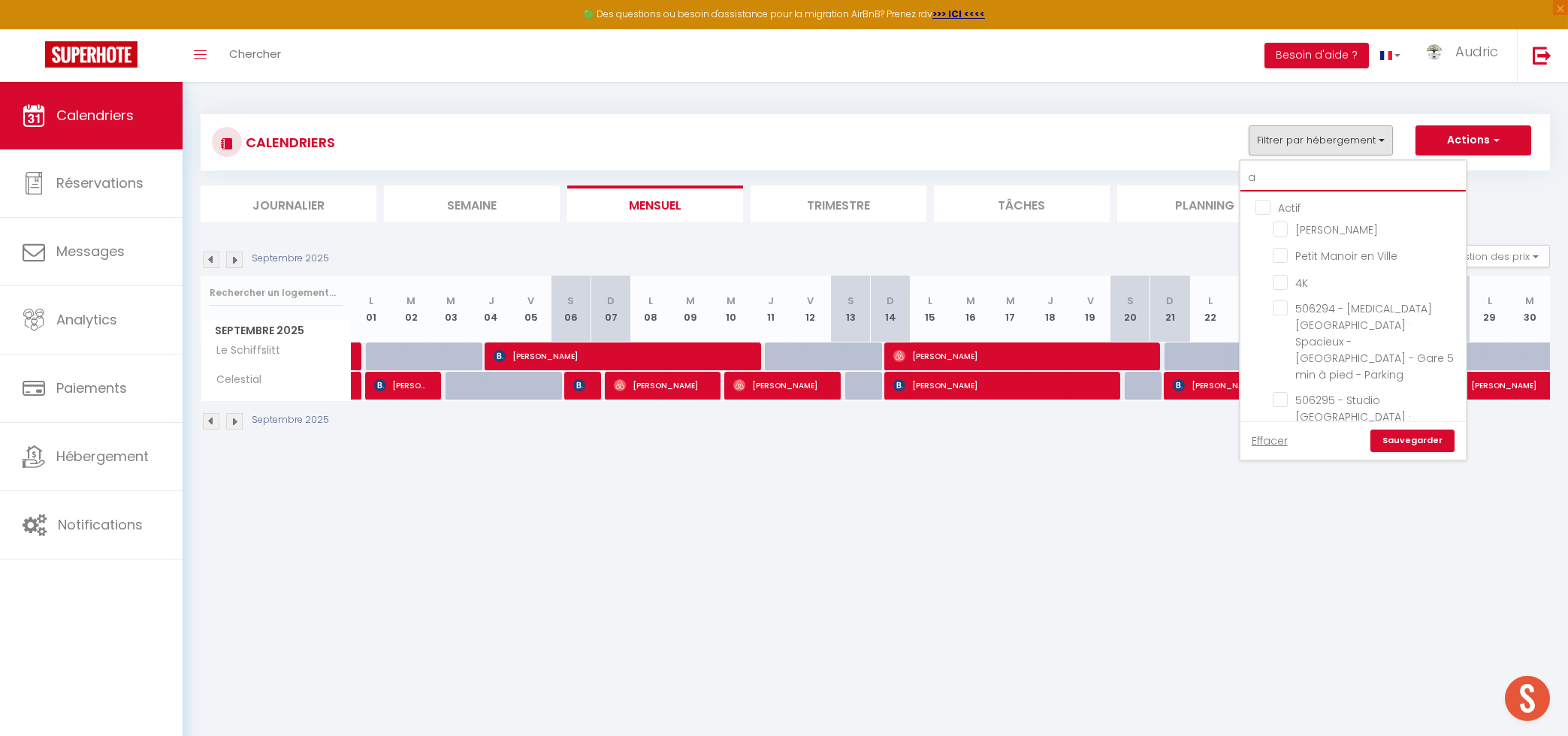
checkbox input "false"
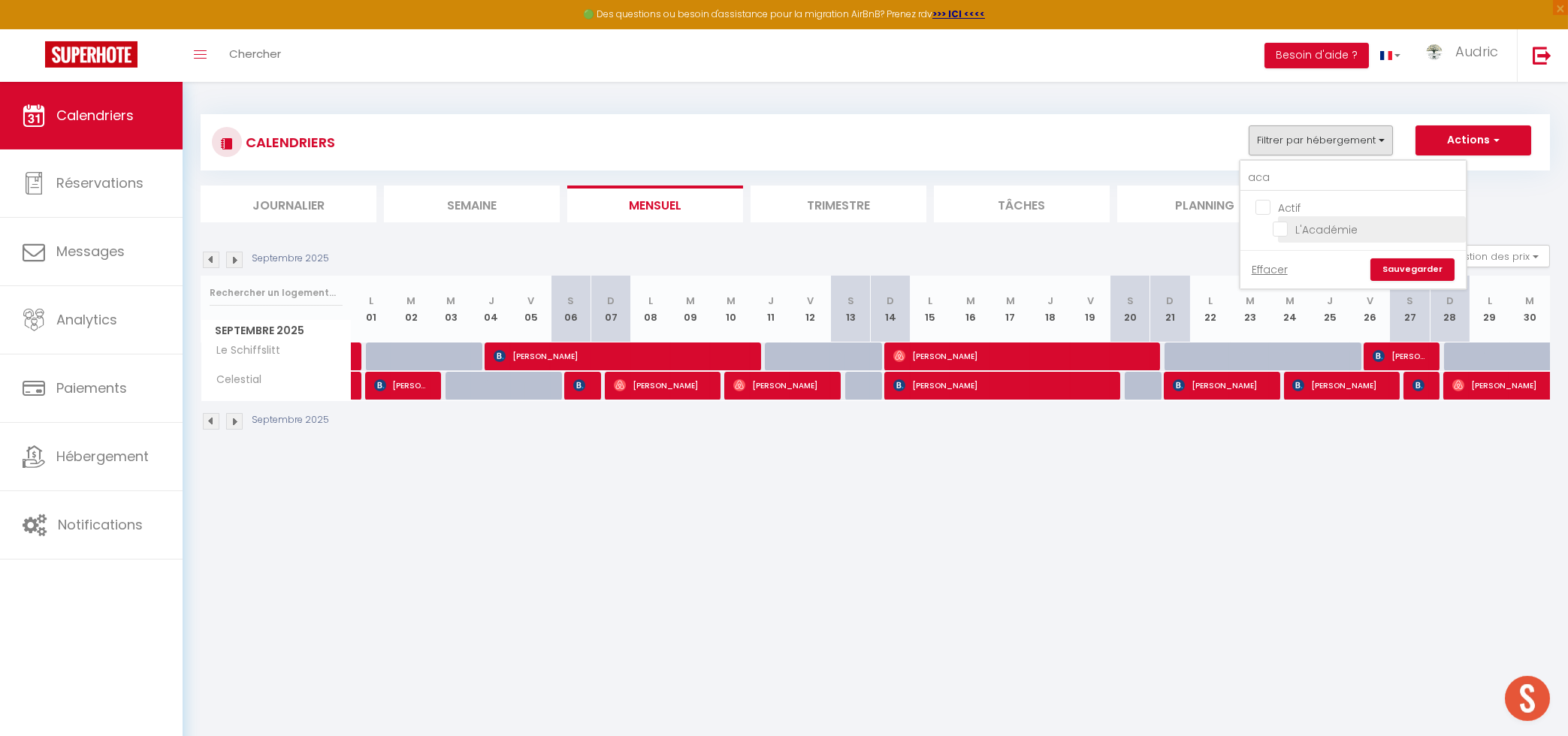
click at [1315, 228] on input "L'Académie" at bounding box center [1366, 228] width 188 height 15
click at [1419, 262] on link "Sauvegarder" at bounding box center [1412, 270] width 84 height 22
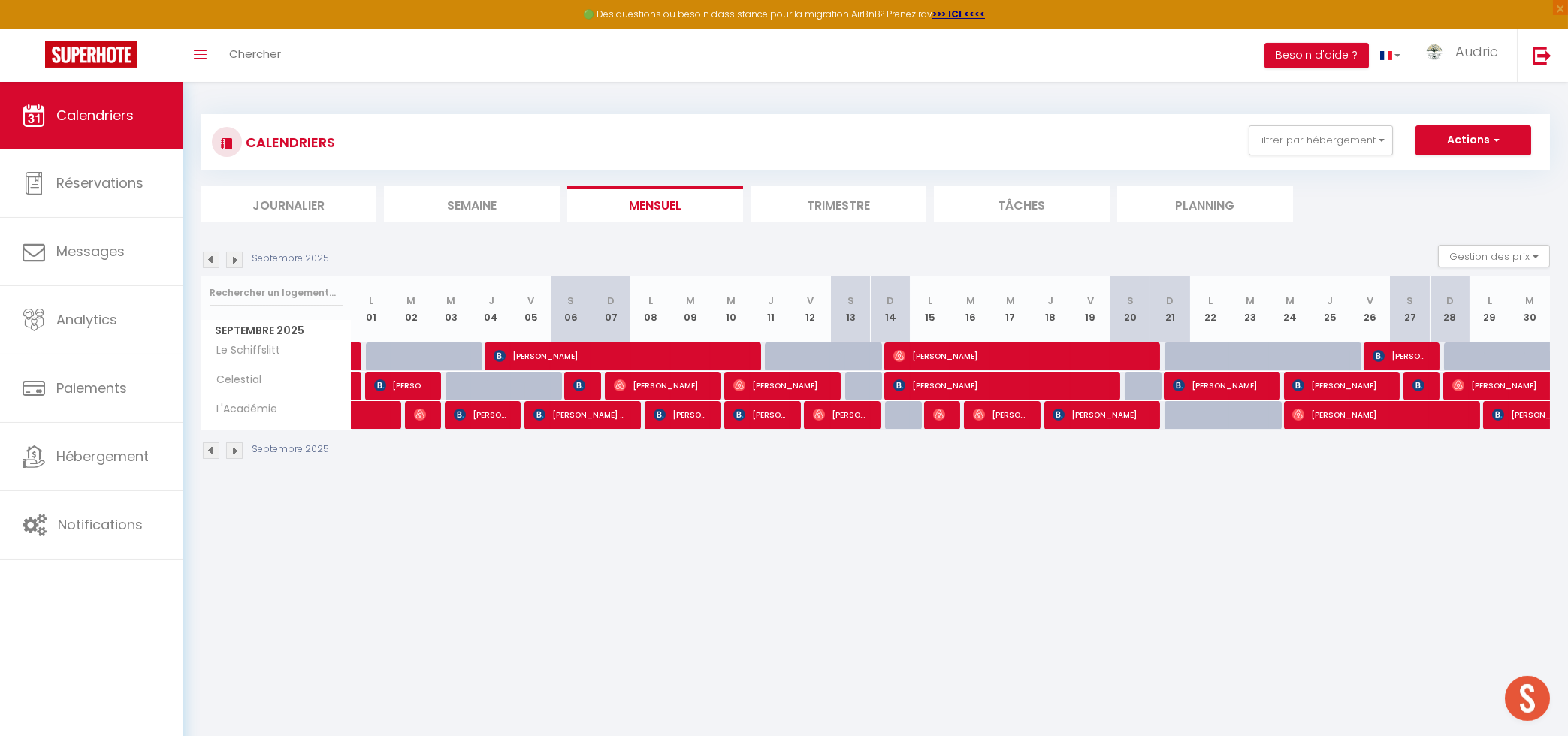
click at [213, 260] on img at bounding box center [211, 260] width 17 height 17
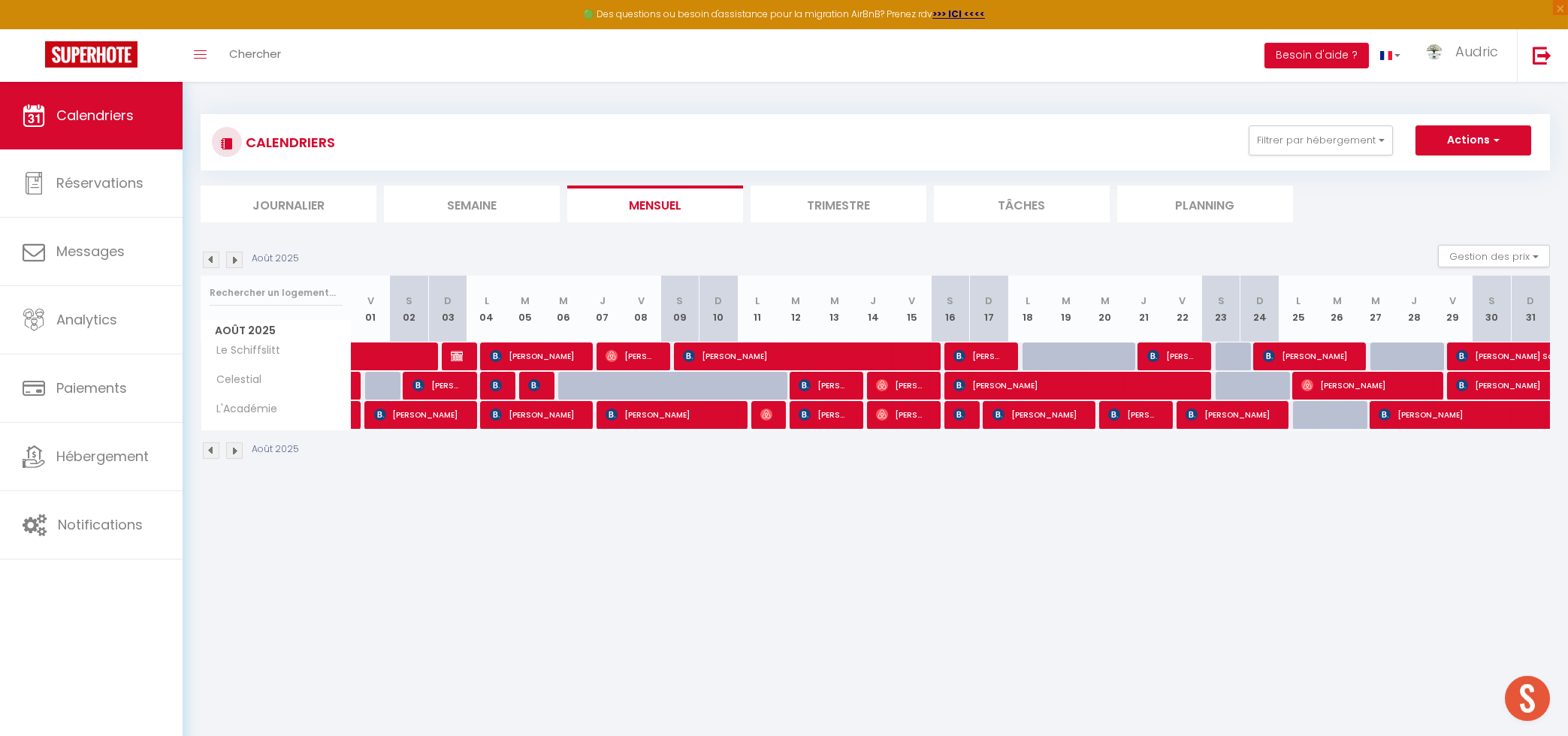
click at [234, 253] on img at bounding box center [234, 260] width 17 height 17
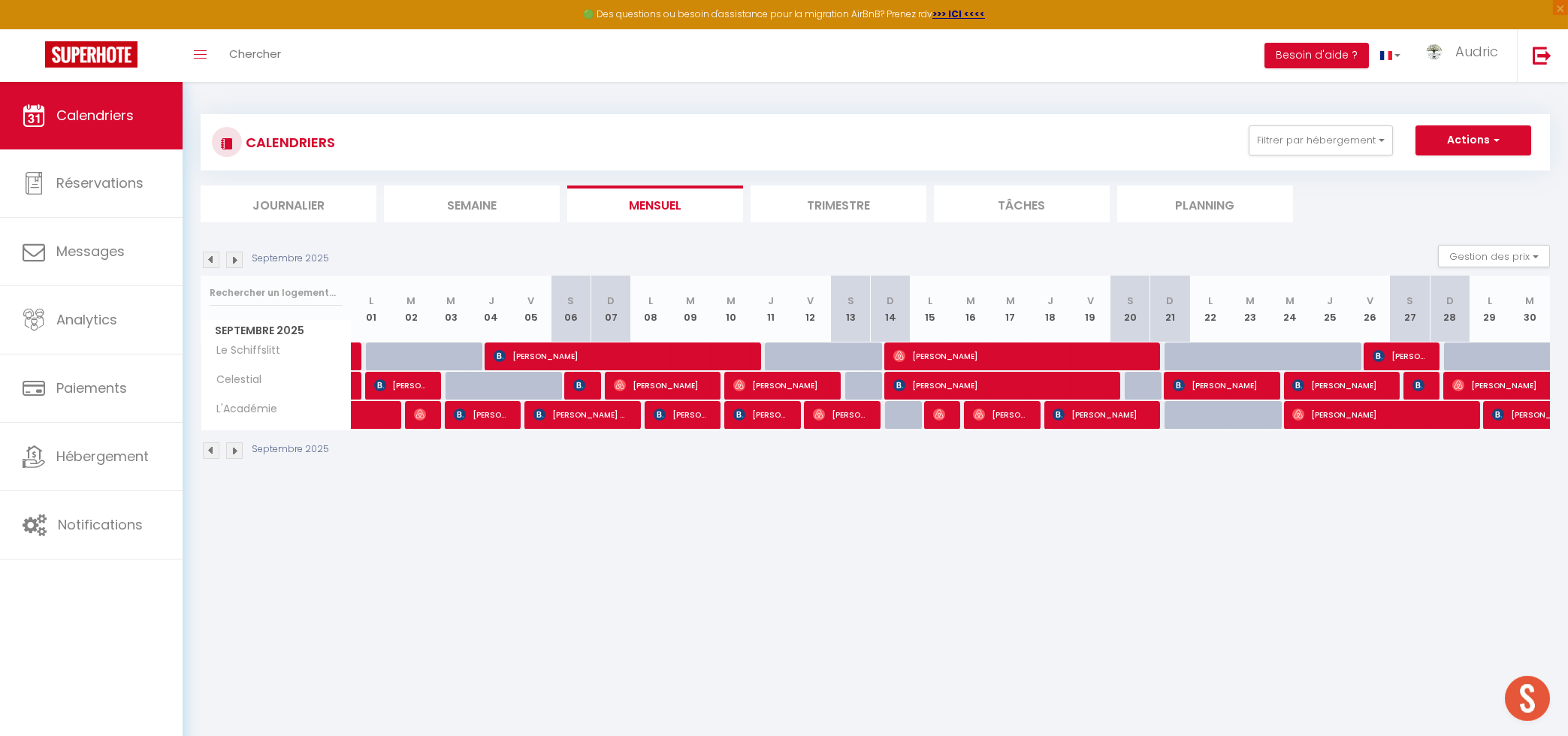
scroll to position [4753, 0]
